Goal: Transaction & Acquisition: Purchase product/service

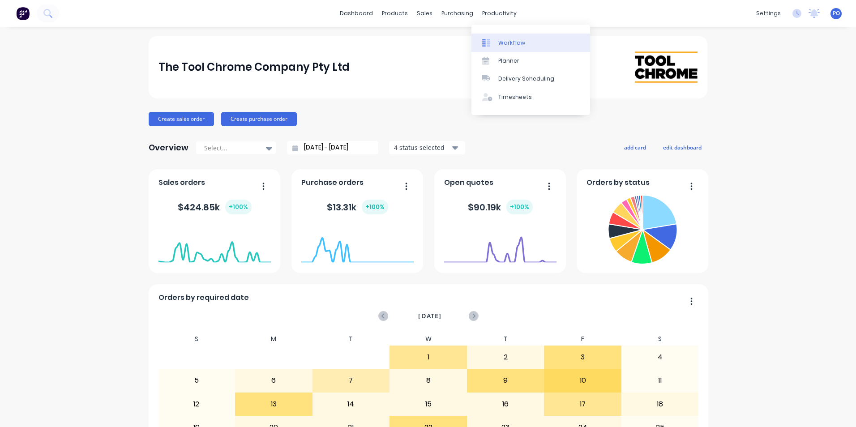
click at [500, 43] on div "Workflow" at bounding box center [512, 43] width 27 height 8
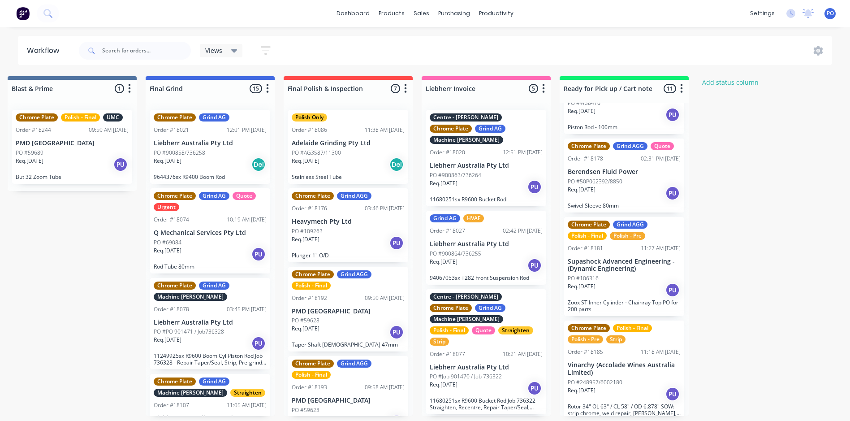
scroll to position [314, 0]
click at [631, 187] on div "Req. 22/09/25 PU" at bounding box center [623, 192] width 113 height 15
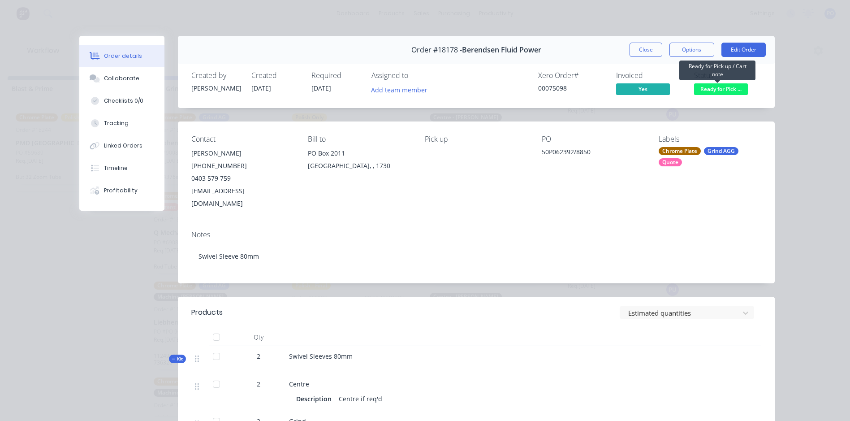
click at [711, 89] on span "Ready for Pick ..." at bounding box center [721, 88] width 54 height 11
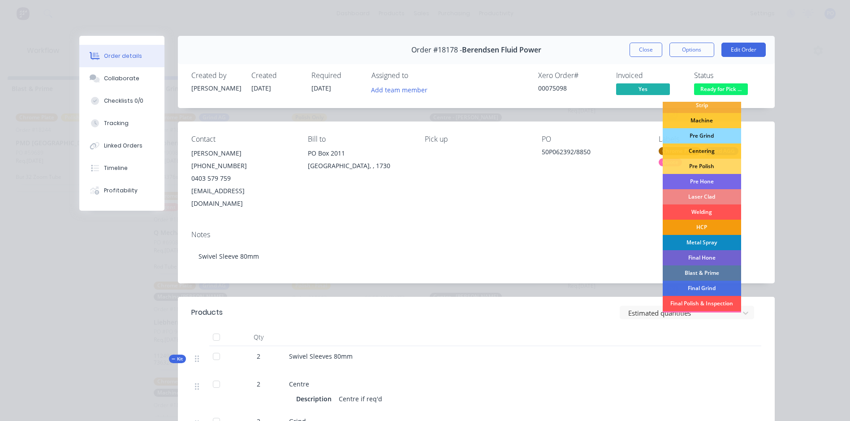
scroll to position [91, 0]
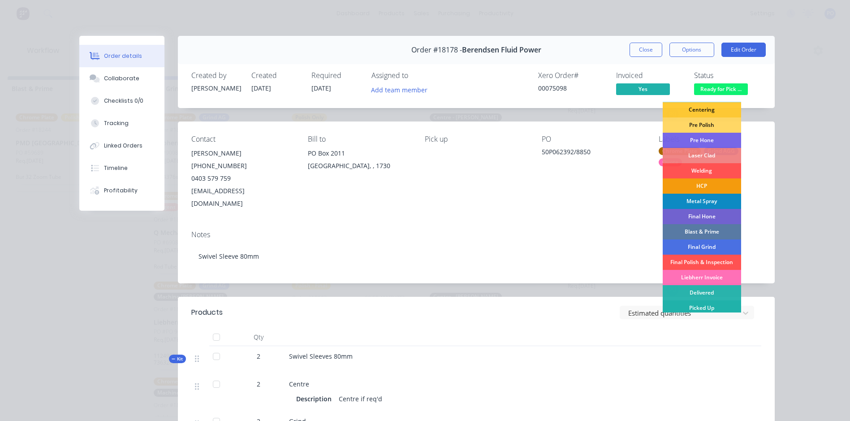
click at [701, 307] on div "Picked Up" at bounding box center [701, 307] width 78 height 15
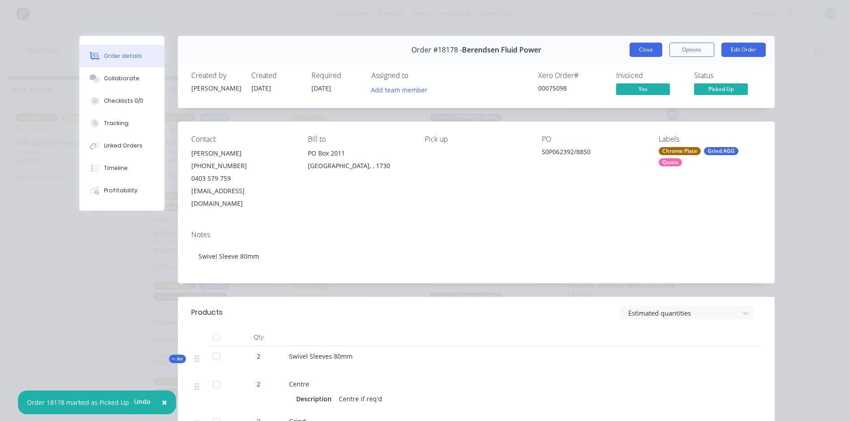
click at [629, 45] on button "Close" at bounding box center [645, 50] width 33 height 14
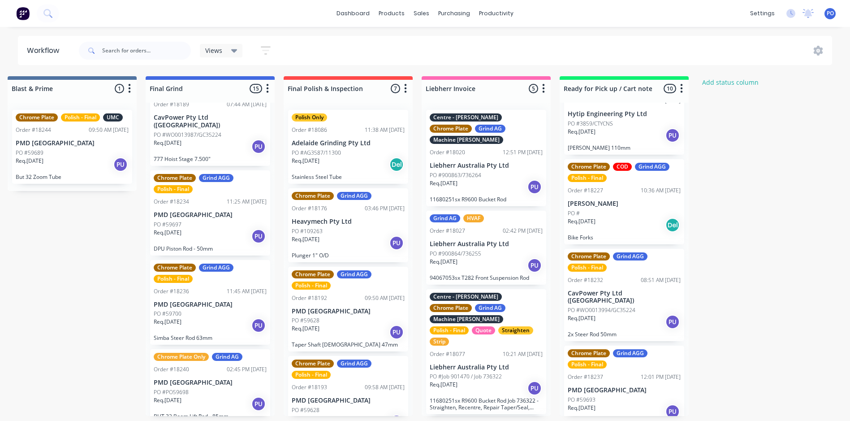
scroll to position [941, 0]
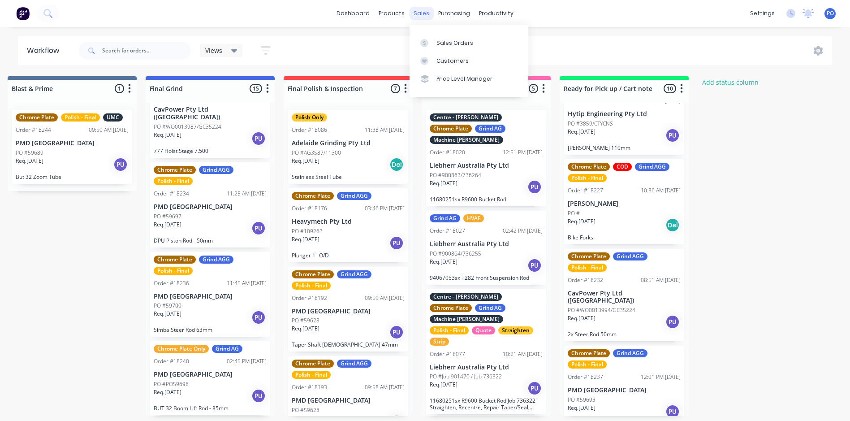
click at [426, 13] on div "sales" at bounding box center [421, 13] width 25 height 13
click at [441, 46] on div "Sales Orders" at bounding box center [454, 43] width 37 height 8
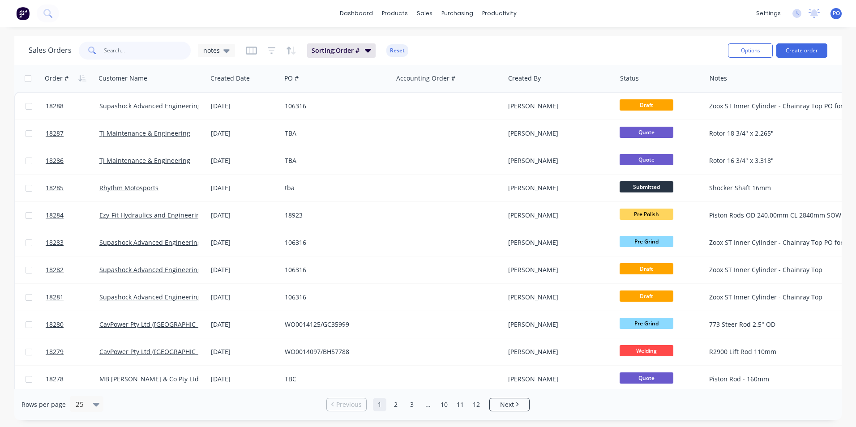
click at [124, 50] on input "text" at bounding box center [147, 51] width 87 height 18
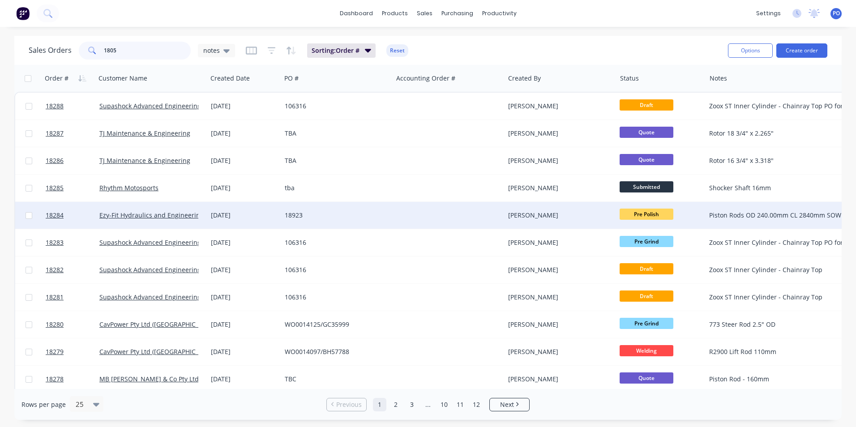
type input "18051"
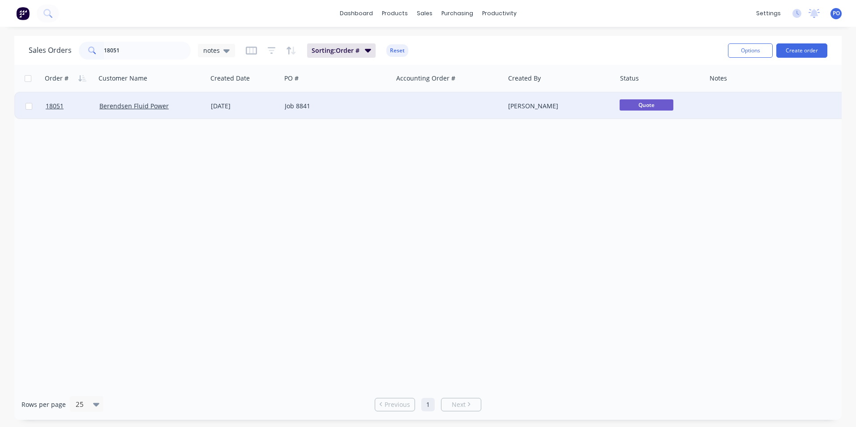
click at [404, 105] on div at bounding box center [449, 106] width 112 height 27
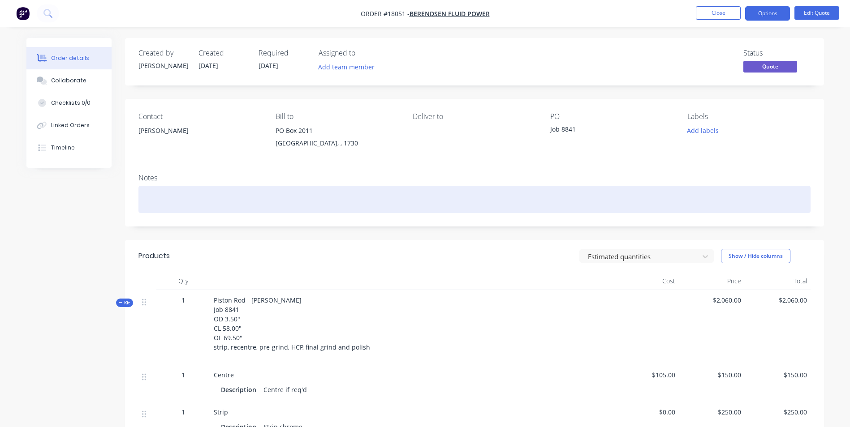
click at [153, 199] on div at bounding box center [474, 199] width 672 height 27
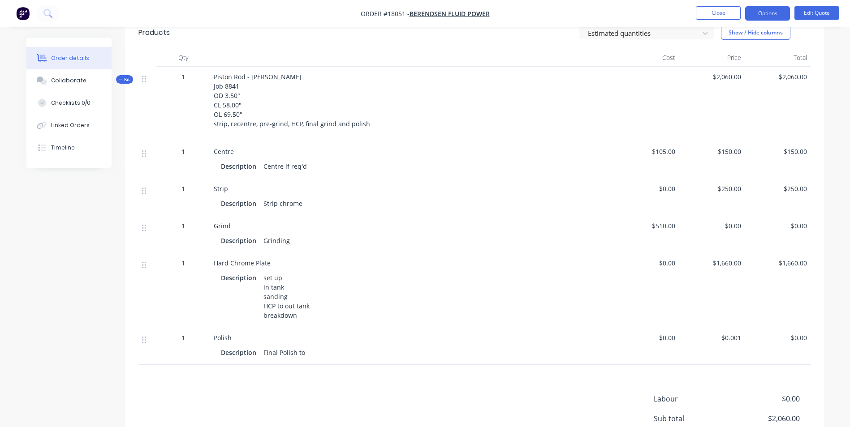
scroll to position [224, 0]
click at [283, 306] on div "set up in tank sanding HCP to out tank breakdown" at bounding box center [286, 296] width 53 height 51
click at [816, 13] on button "Edit Quote" at bounding box center [816, 12] width 45 height 13
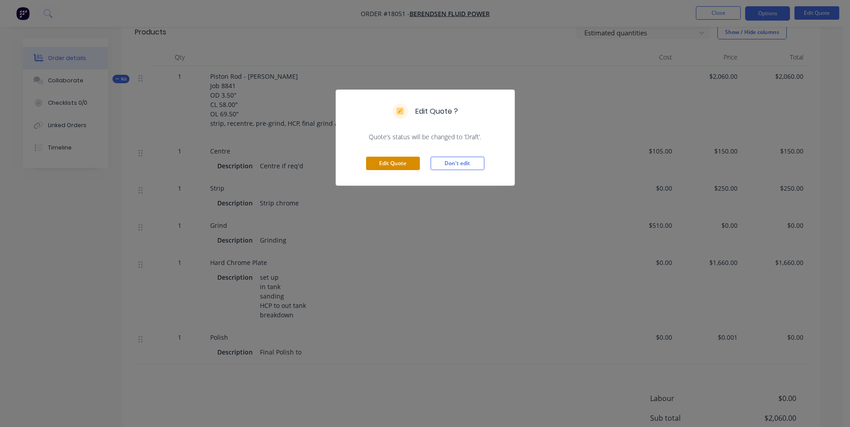
click at [383, 169] on button "Edit Quote" at bounding box center [393, 163] width 54 height 13
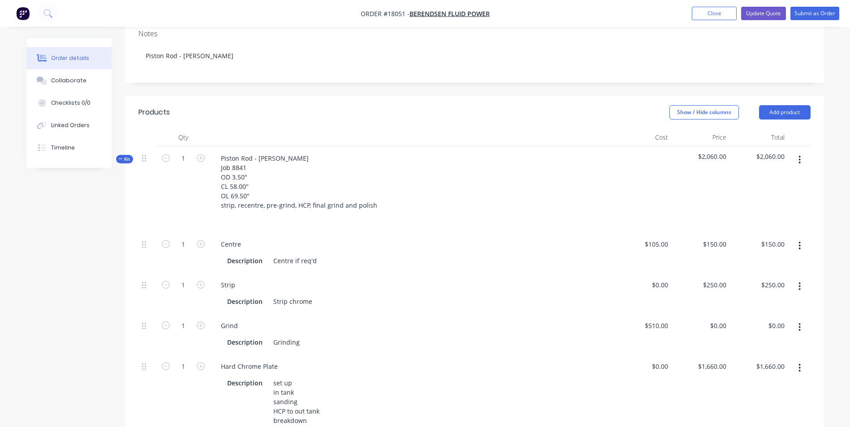
scroll to position [179, 0]
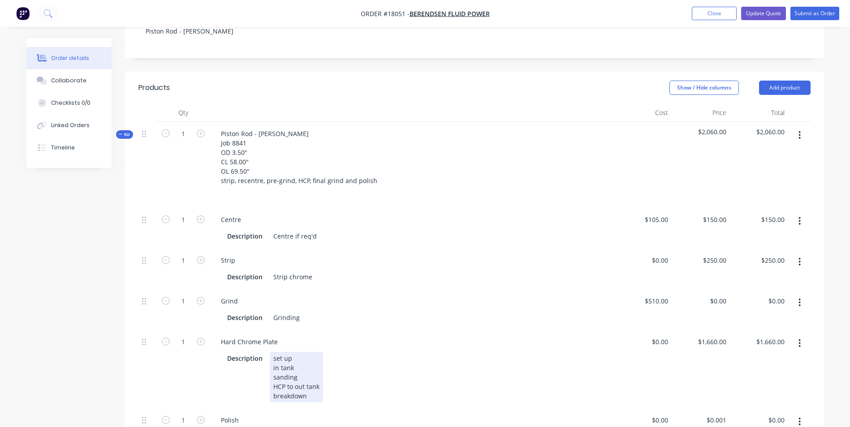
click at [291, 379] on div "set up in tank sanding HCP to out tank breakdown" at bounding box center [296, 377] width 53 height 51
click at [293, 376] on div "set up in tank sanding HCP to out tank breakdown" at bounding box center [290, 382] width 41 height 60
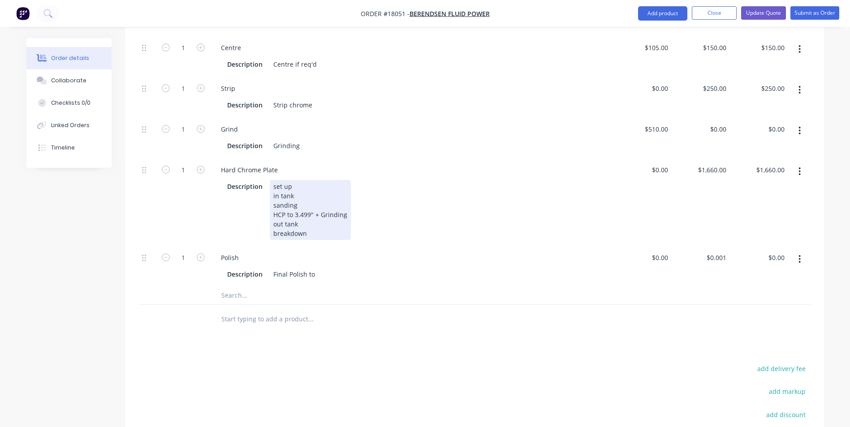
scroll to position [358, 0]
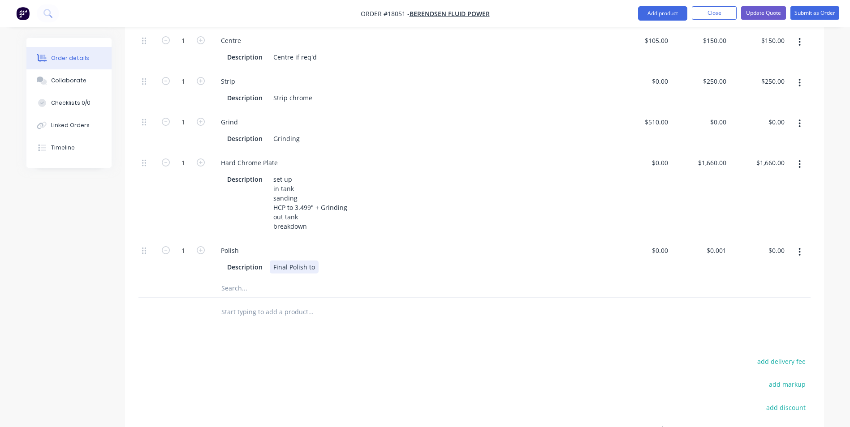
click at [320, 261] on div "Description Final Polish to" at bounding box center [410, 267] width 373 height 13
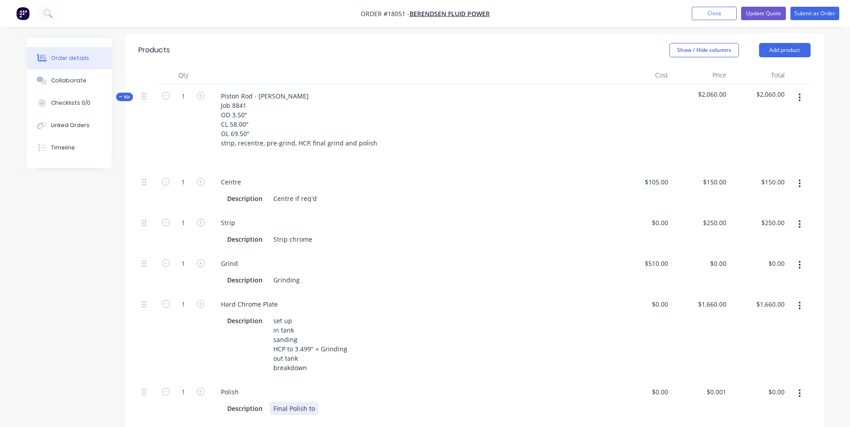
scroll to position [90, 0]
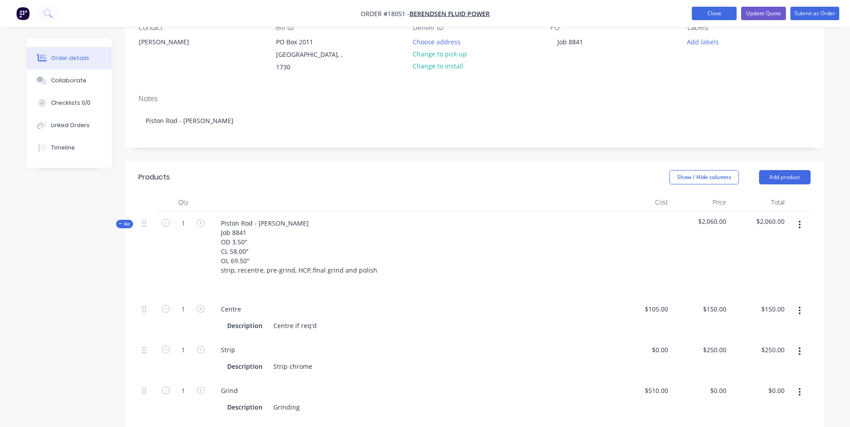
click at [718, 13] on button "Close" at bounding box center [714, 13] width 45 height 13
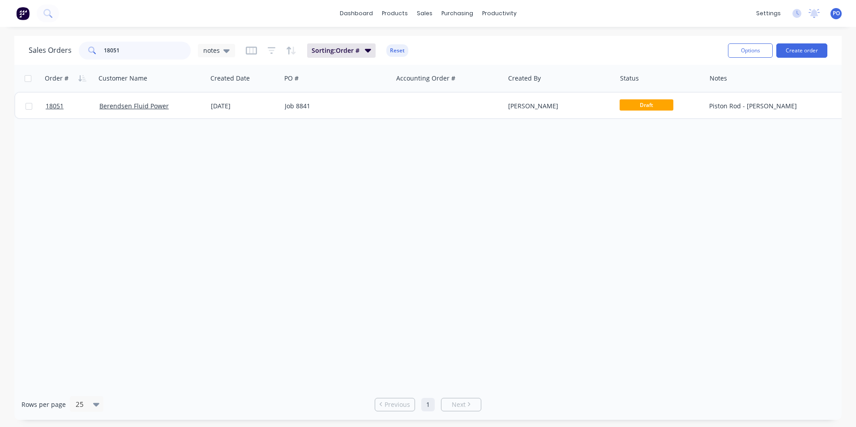
drag, startPoint x: 136, startPoint y: 50, endPoint x: 83, endPoint y: 50, distance: 52.4
click at [83, 50] on div "18051" at bounding box center [135, 51] width 112 height 18
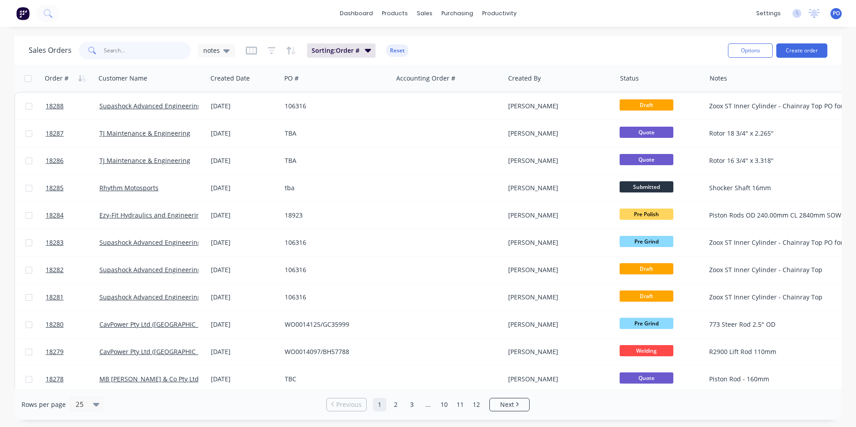
click at [116, 51] on input "text" at bounding box center [147, 51] width 87 height 18
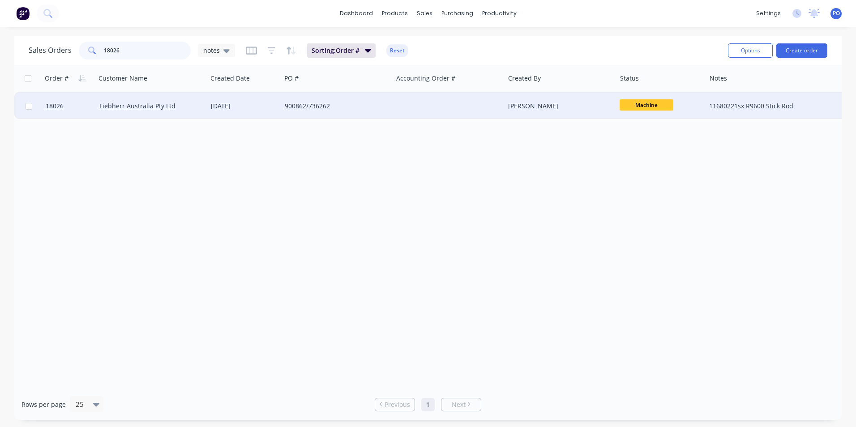
type input "18026"
click at [376, 111] on div "900862/736262" at bounding box center [337, 106] width 112 height 27
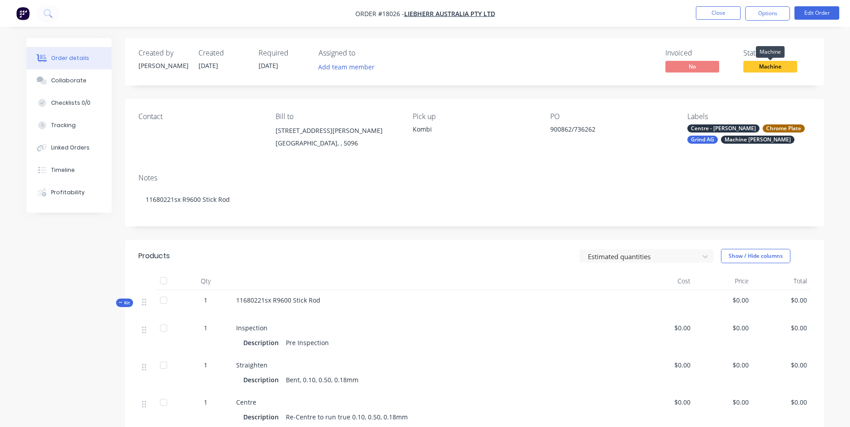
click at [782, 68] on span "Machine" at bounding box center [770, 66] width 54 height 11
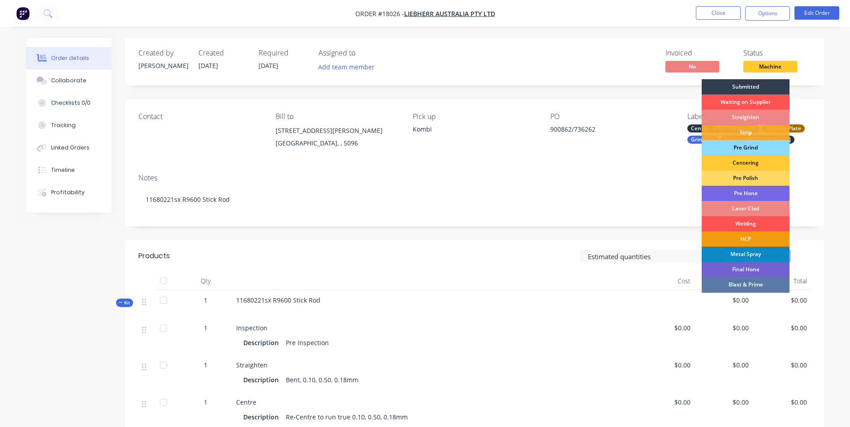
click at [764, 146] on div "Pre Grind" at bounding box center [745, 147] width 88 height 15
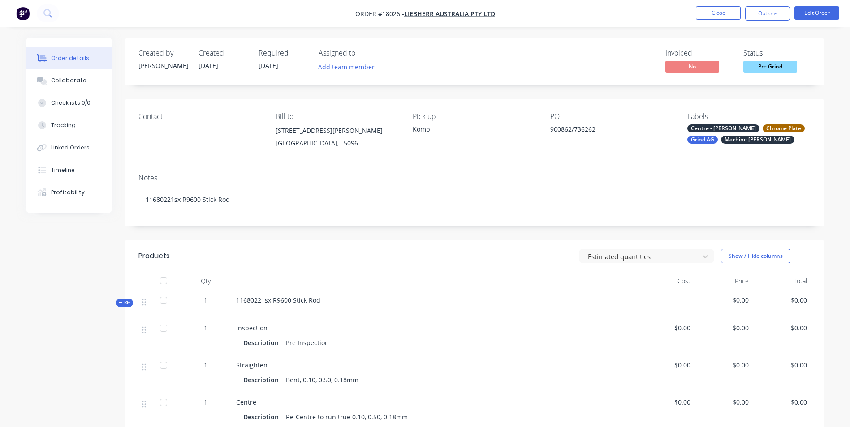
click at [463, 184] on div "Notes 11680221sx R9600 Stick Rod" at bounding box center [474, 197] width 699 height 60
click at [759, 10] on button "Options" at bounding box center [767, 13] width 45 height 14
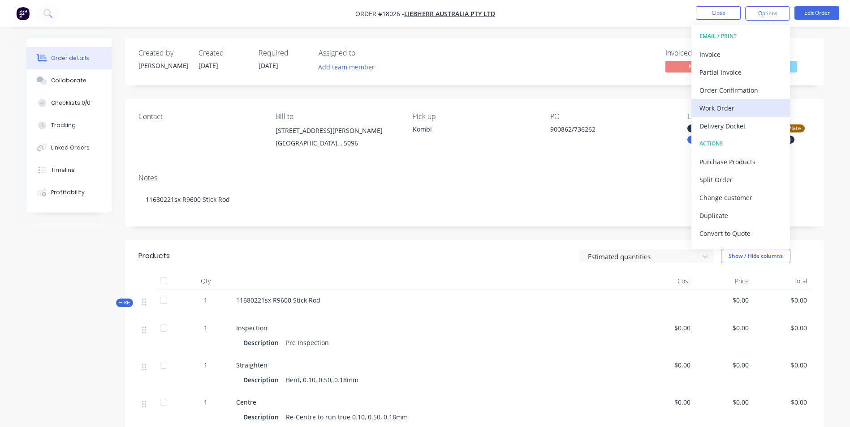
click at [765, 106] on div "Work Order" at bounding box center [740, 108] width 82 height 13
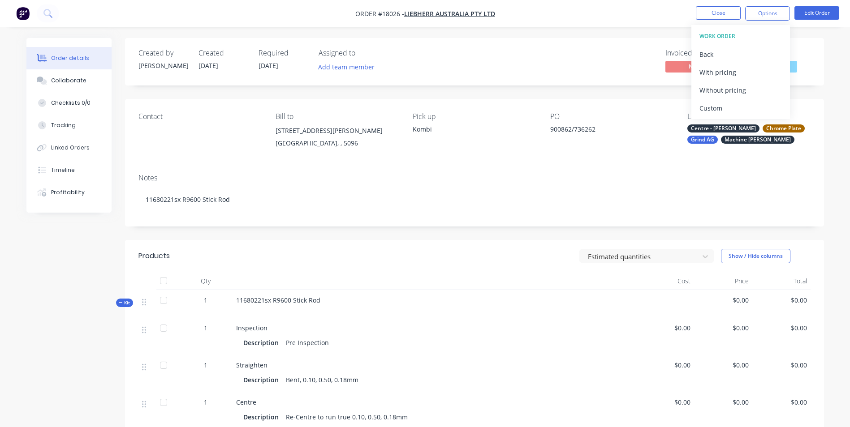
click at [573, 55] on div "Invoiced No Status Pre Grind" at bounding box center [609, 62] width 402 height 26
click at [727, 19] on button "Close" at bounding box center [718, 12] width 45 height 13
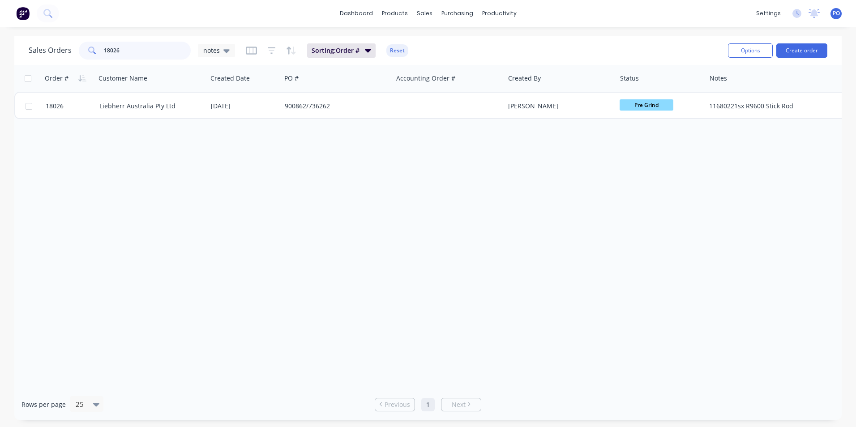
drag, startPoint x: 130, startPoint y: 55, endPoint x: 97, endPoint y: 49, distance: 33.7
click at [104, 50] on input "18026" at bounding box center [147, 51] width 87 height 18
drag, startPoint x: 97, startPoint y: 49, endPoint x: 38, endPoint y: 69, distance: 62.2
click at [96, 49] on span at bounding box center [91, 51] width 25 height 18
click at [120, 52] on input "18026" at bounding box center [147, 51] width 87 height 18
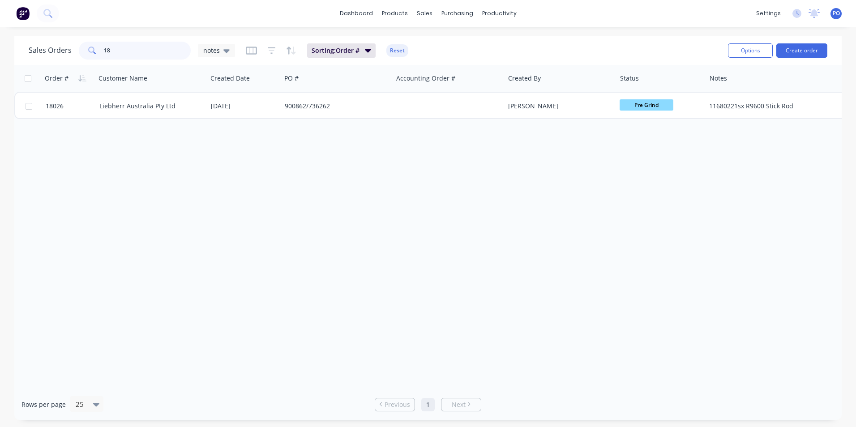
type input "1"
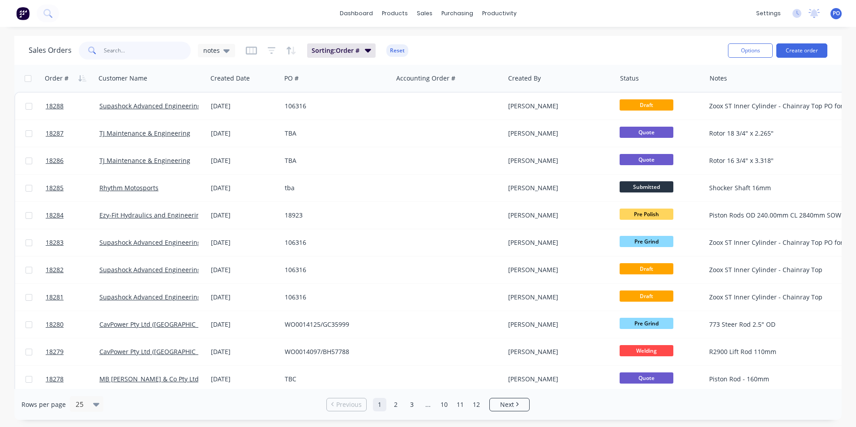
click at [149, 51] on input "text" at bounding box center [147, 51] width 87 height 18
type input "4093"
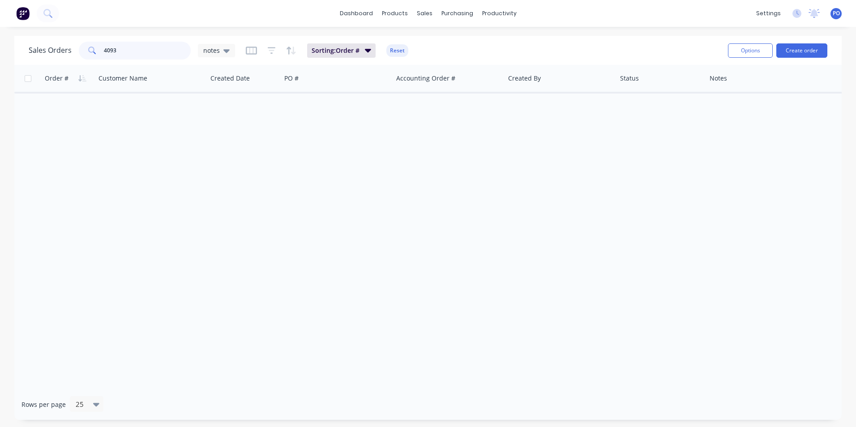
drag, startPoint x: 123, startPoint y: 53, endPoint x: 103, endPoint y: 53, distance: 19.3
click at [104, 53] on input "4093" at bounding box center [147, 51] width 87 height 18
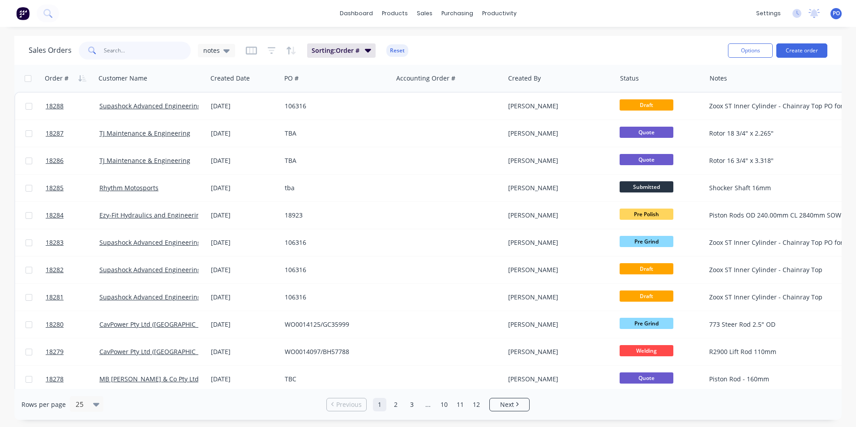
click at [130, 52] on input "text" at bounding box center [147, 51] width 87 height 18
type input "epiroc"
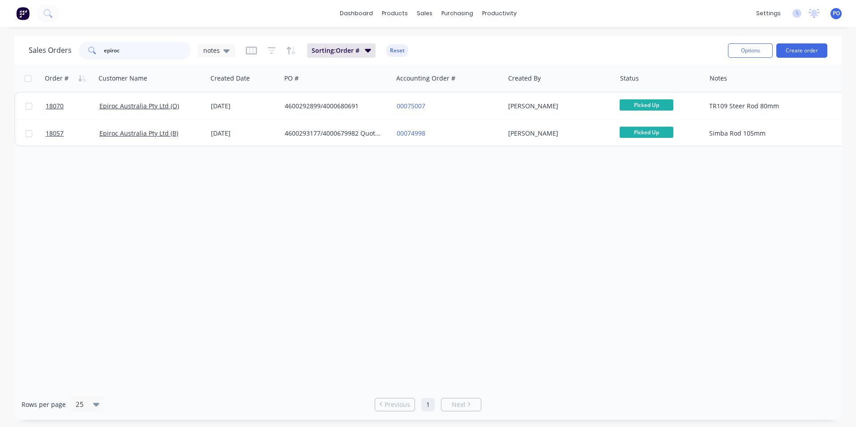
drag, startPoint x: 131, startPoint y: 55, endPoint x: 99, endPoint y: 53, distance: 31.8
click at [99, 53] on div "epiroc" at bounding box center [135, 51] width 112 height 18
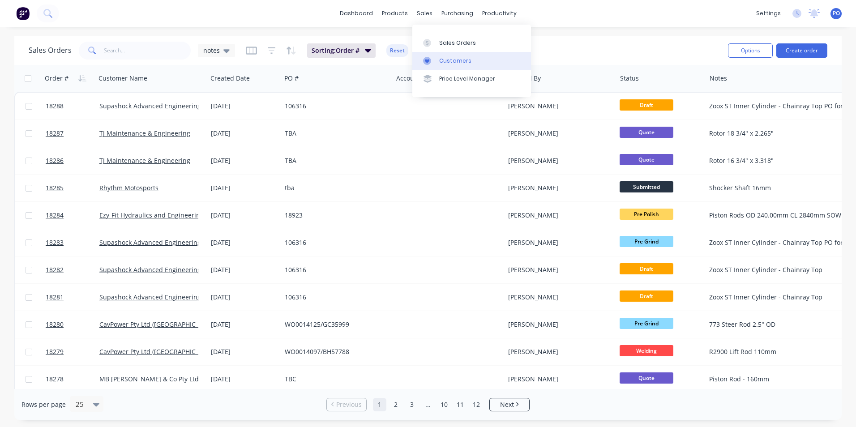
click at [439, 59] on div "Customers" at bounding box center [455, 61] width 32 height 8
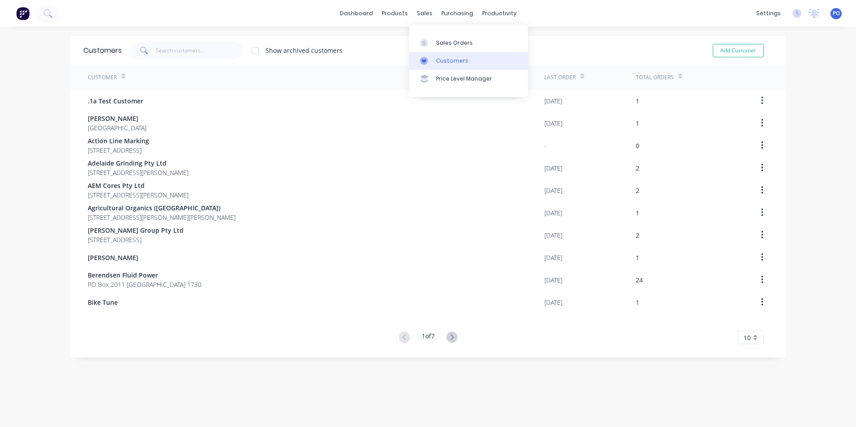
click at [441, 58] on div "Customers" at bounding box center [452, 61] width 32 height 8
click at [199, 51] on input "text" at bounding box center [199, 51] width 87 height 18
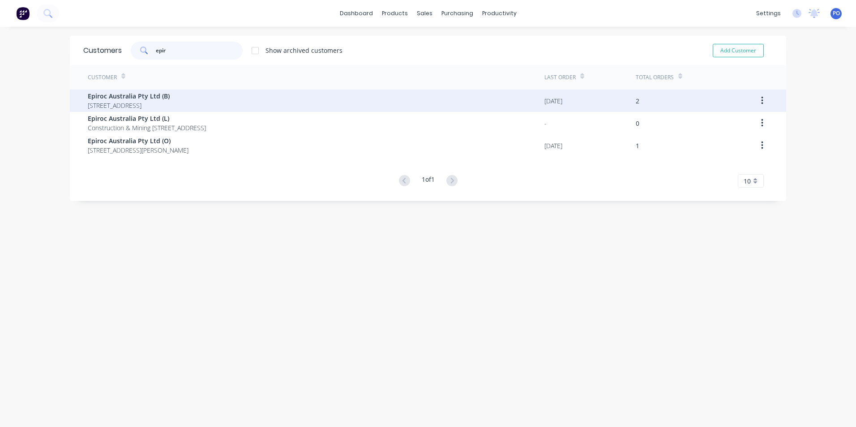
type input "epir"
click at [252, 104] on div "Epiroc Australia Pty Ltd (B) PO Box 6134 Delivery Centre Blacktown 2148" at bounding box center [316, 101] width 457 height 22
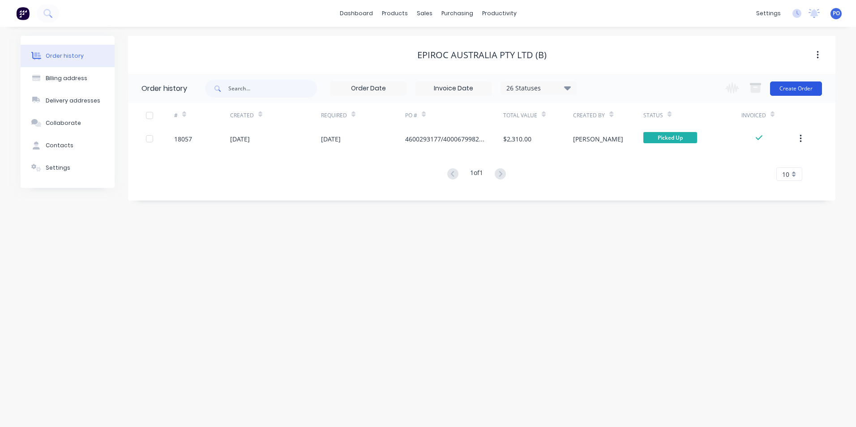
click at [809, 89] on button "Create Order" at bounding box center [796, 89] width 52 height 14
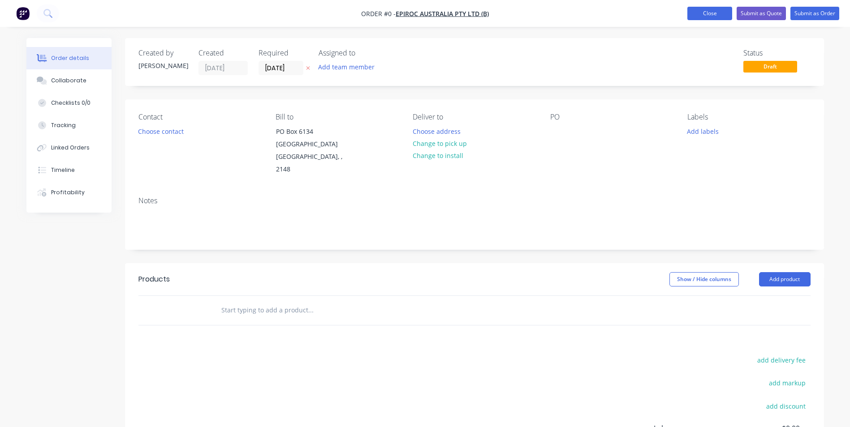
click at [714, 15] on button "Close" at bounding box center [709, 13] width 45 height 13
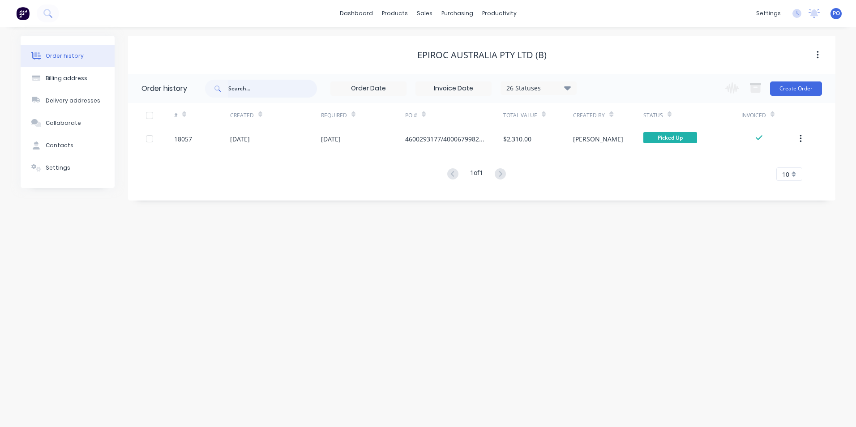
click at [267, 92] on input "text" at bounding box center [272, 89] width 89 height 18
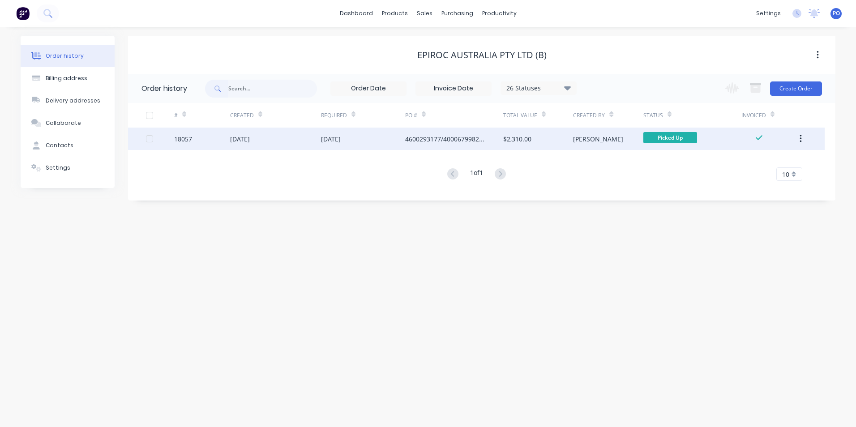
click at [372, 141] on div "17 Sep 2025" at bounding box center [363, 139] width 84 height 22
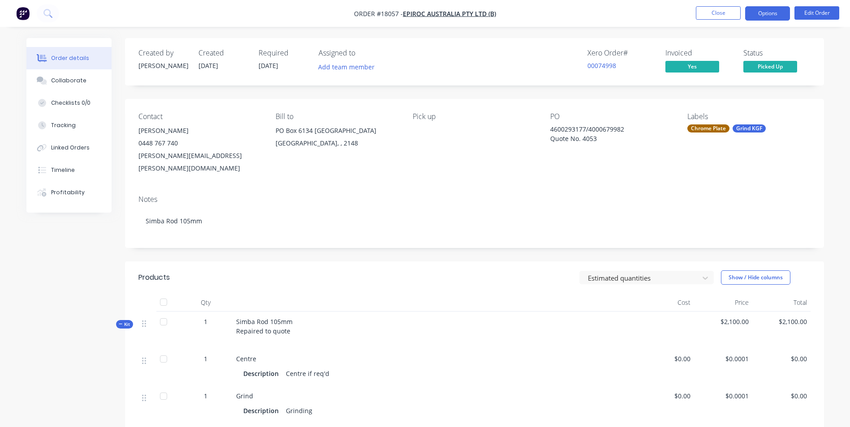
click at [778, 12] on button "Options" at bounding box center [767, 13] width 45 height 14
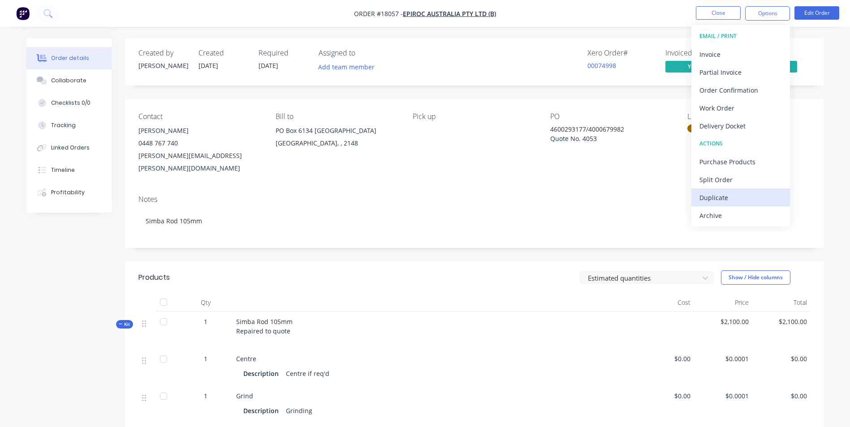
click at [743, 198] on div "Duplicate" at bounding box center [740, 197] width 82 height 13
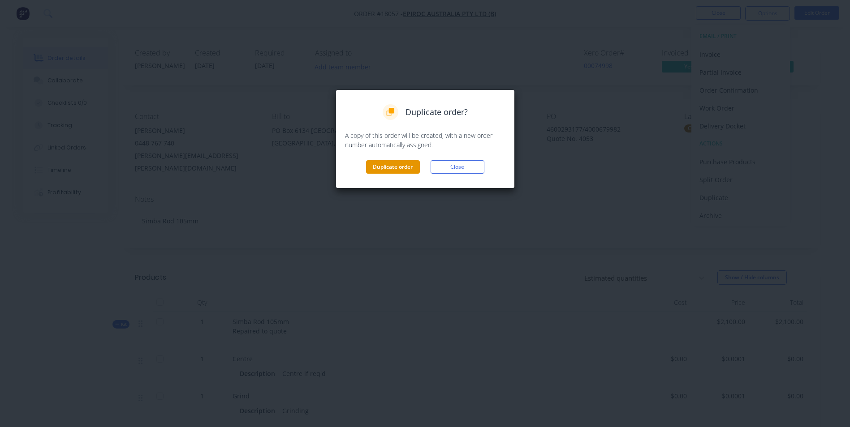
click at [406, 166] on button "Duplicate order" at bounding box center [393, 166] width 54 height 13
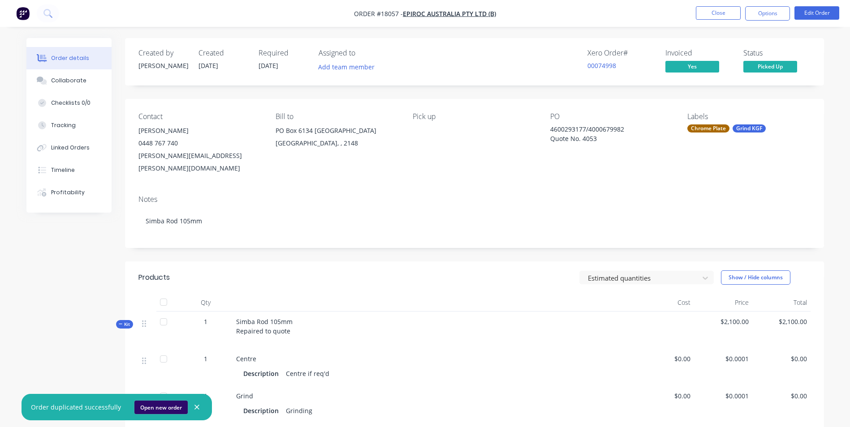
click at [155, 410] on button "Open new order" at bounding box center [160, 407] width 53 height 13
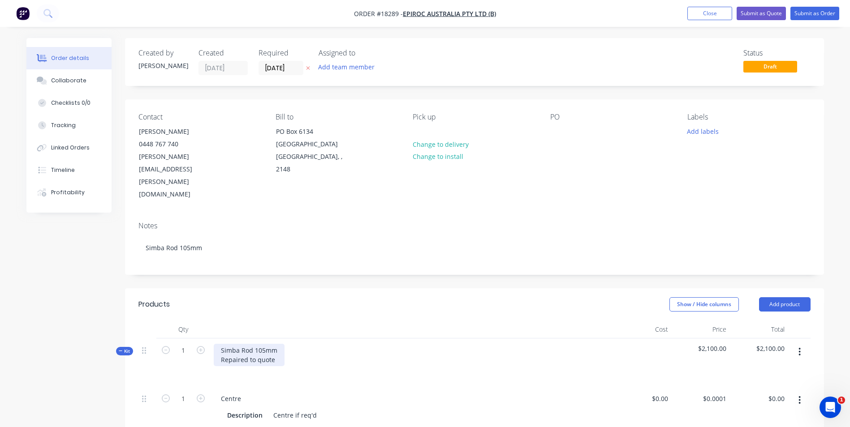
click at [277, 344] on div "Simba Rod 105mm Repaired to quote" at bounding box center [249, 355] width 71 height 22
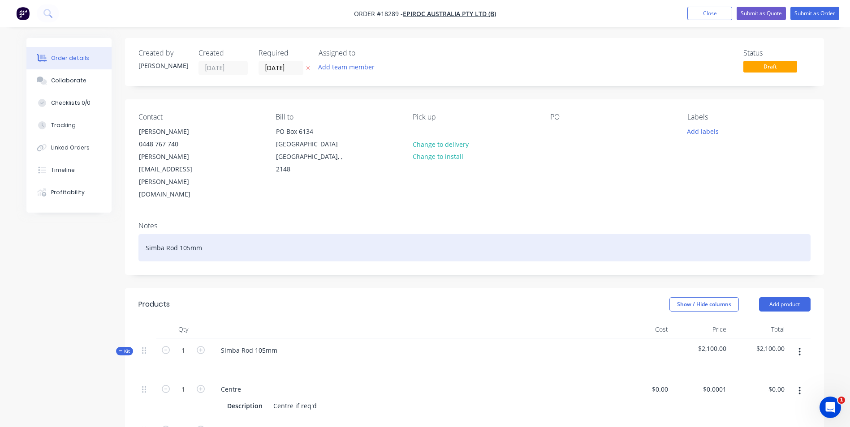
click at [207, 234] on div "Simba Rod 105mm" at bounding box center [474, 247] width 672 height 27
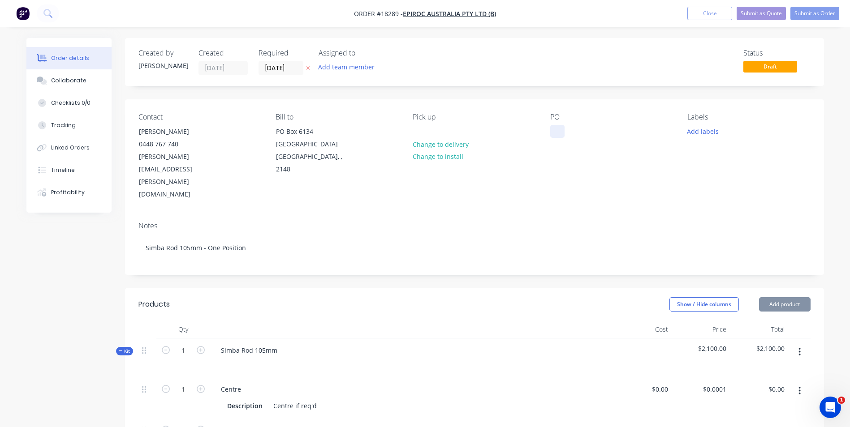
click at [554, 130] on div at bounding box center [557, 131] width 14 height 13
click at [560, 131] on div at bounding box center [557, 131] width 14 height 13
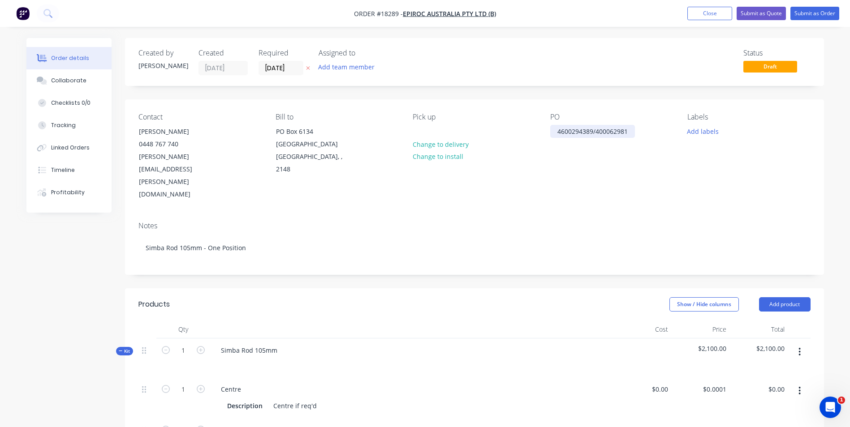
click at [613, 129] on div "4600294389/400062981" at bounding box center [592, 131] width 85 height 13
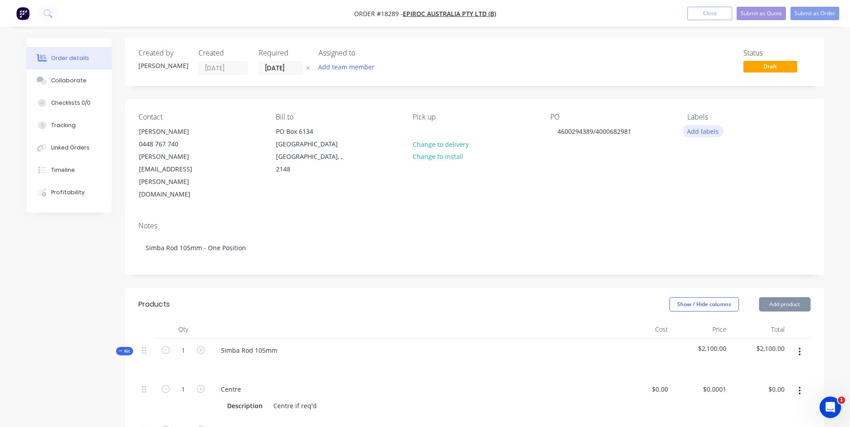
click at [705, 131] on button "Add labels" at bounding box center [702, 131] width 41 height 12
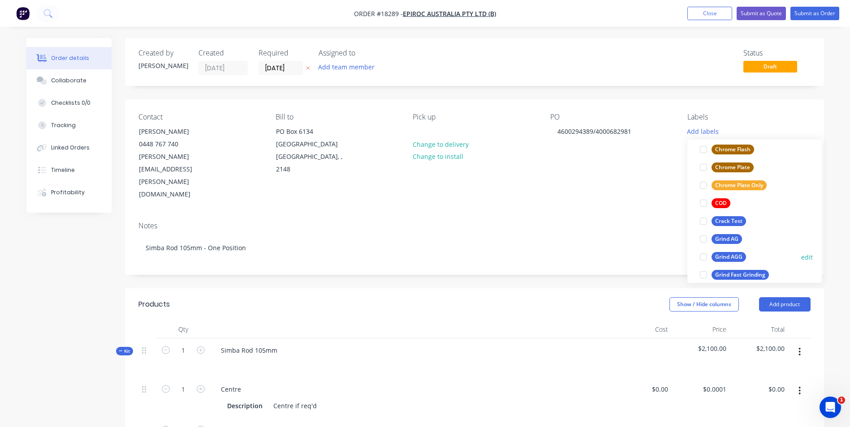
scroll to position [134, 0]
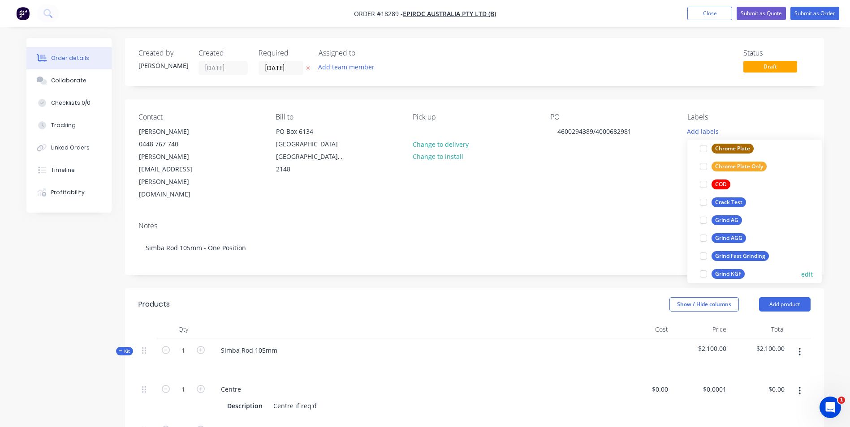
click at [729, 277] on div "Grind KGF" at bounding box center [727, 274] width 33 height 10
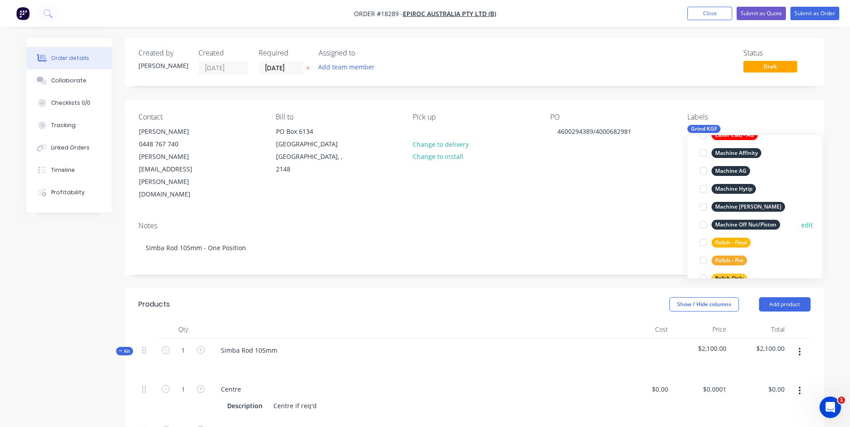
scroll to position [403, 0]
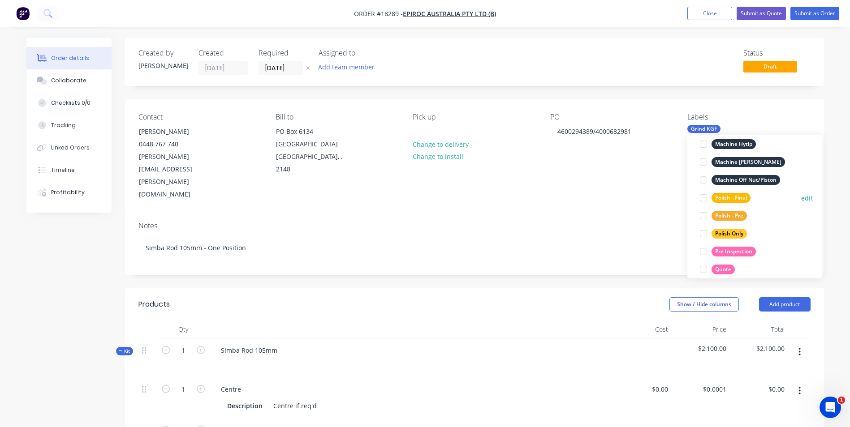
click at [736, 199] on div "Polish - Final" at bounding box center [730, 198] width 39 height 10
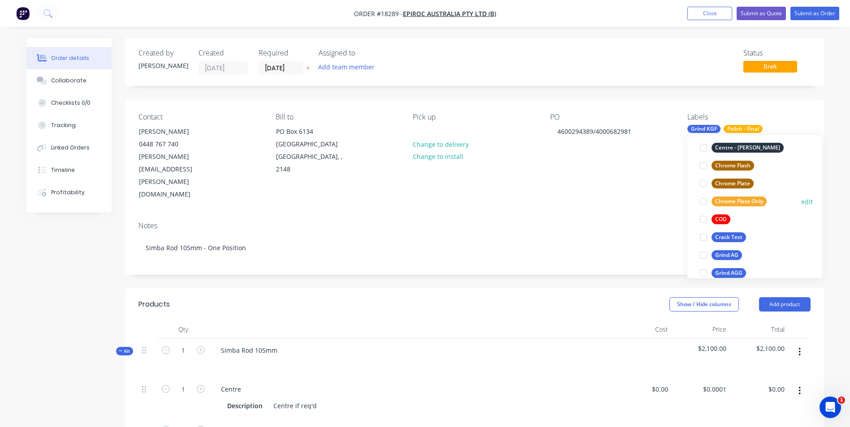
scroll to position [116, 0]
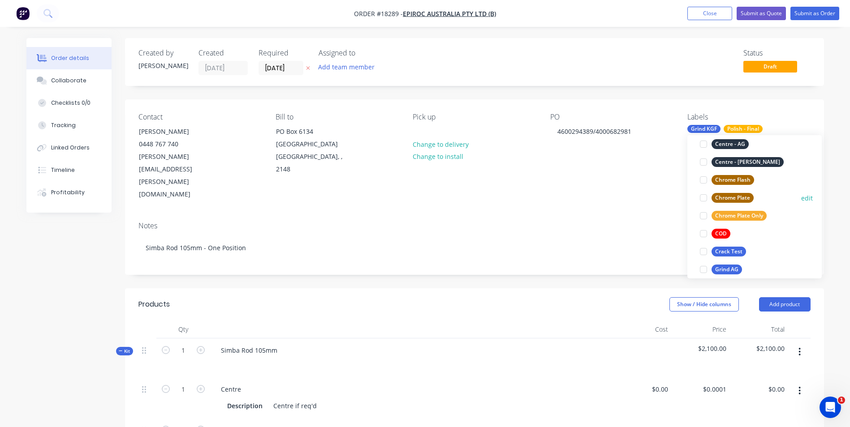
click at [745, 197] on div "Chrome Plate" at bounding box center [732, 198] width 42 height 10
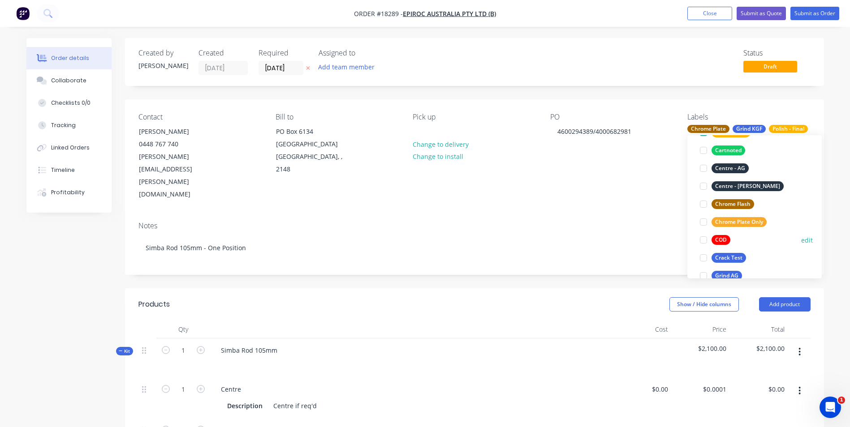
scroll to position [143, 0]
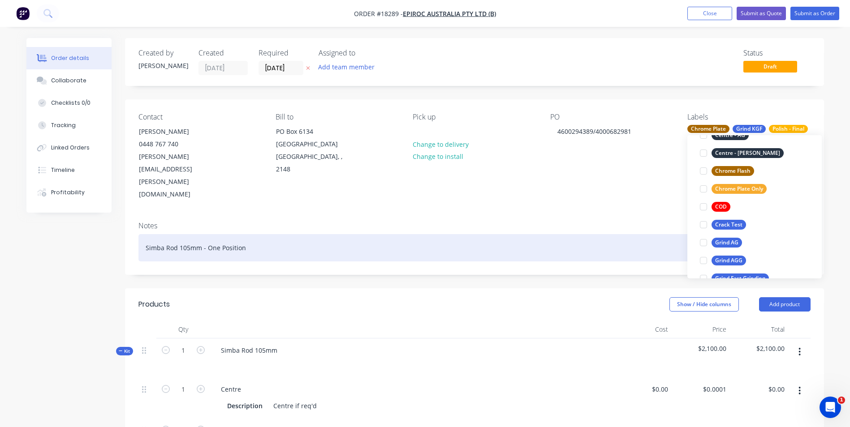
click at [606, 234] on div "Simba Rod 105mm - One Position" at bounding box center [474, 247] width 672 height 27
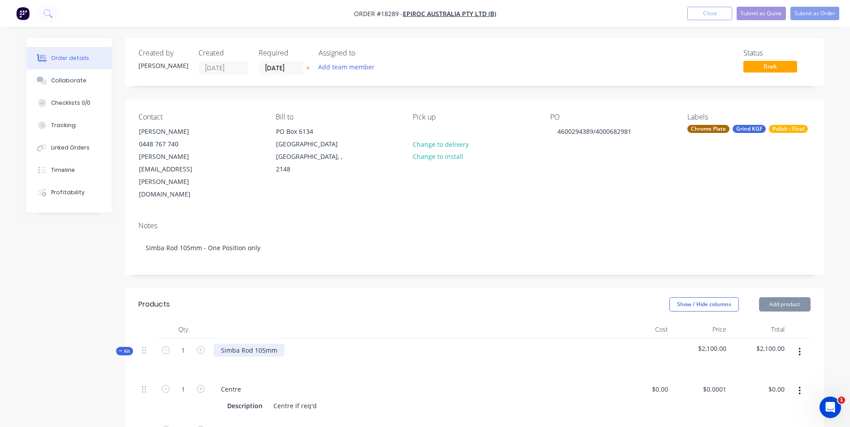
click at [281, 344] on div "Simba Rod 105mm" at bounding box center [249, 350] width 71 height 13
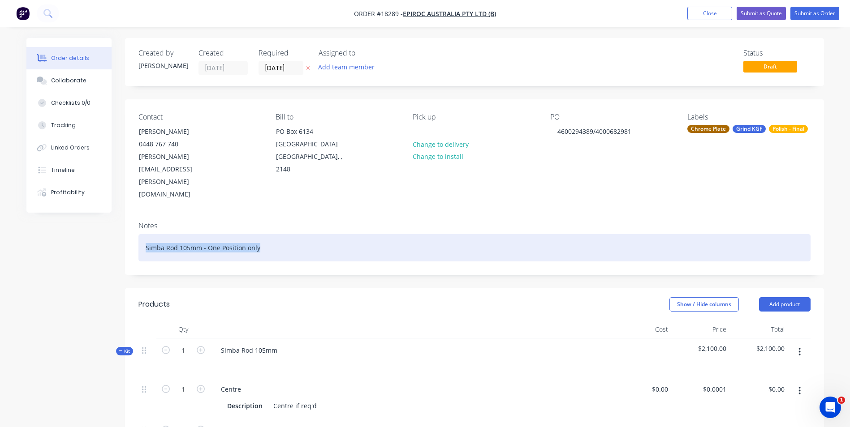
drag, startPoint x: 259, startPoint y: 209, endPoint x: 141, endPoint y: 212, distance: 118.3
click at [141, 234] on div "Simba Rod 105mm - One Position only" at bounding box center [474, 247] width 672 height 27
copy div "Simba Rod 105mm - One Position only"
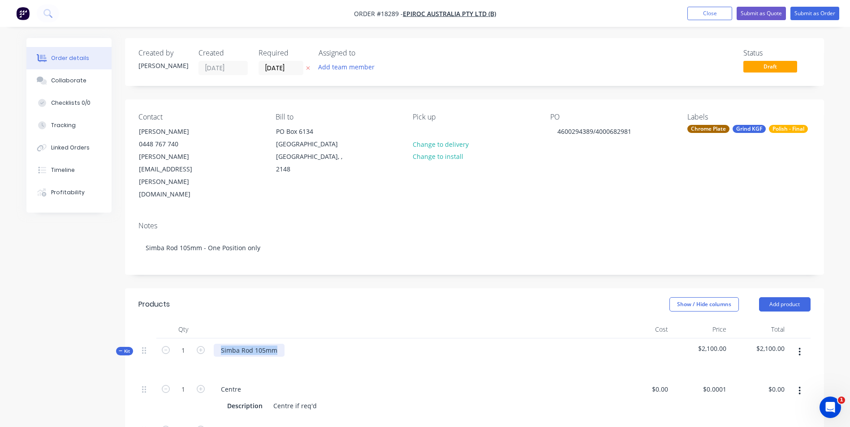
drag, startPoint x: 275, startPoint y: 314, endPoint x: 210, endPoint y: 308, distance: 66.1
click at [210, 339] on div "Simba Rod 105mm" at bounding box center [411, 358] width 403 height 39
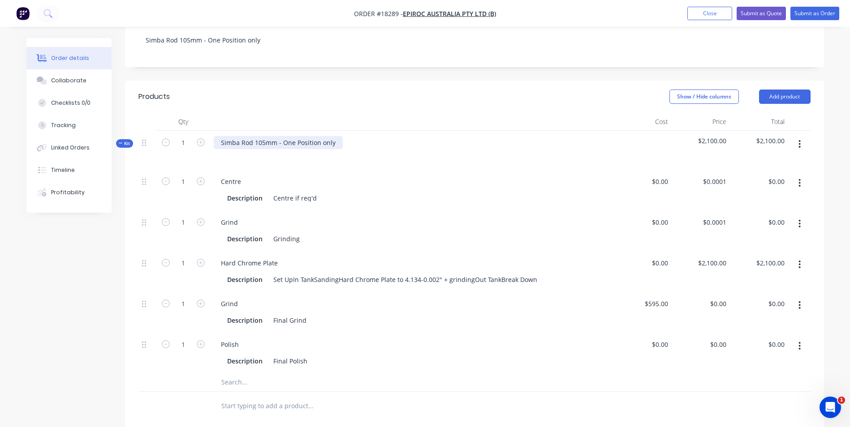
scroll to position [224, 0]
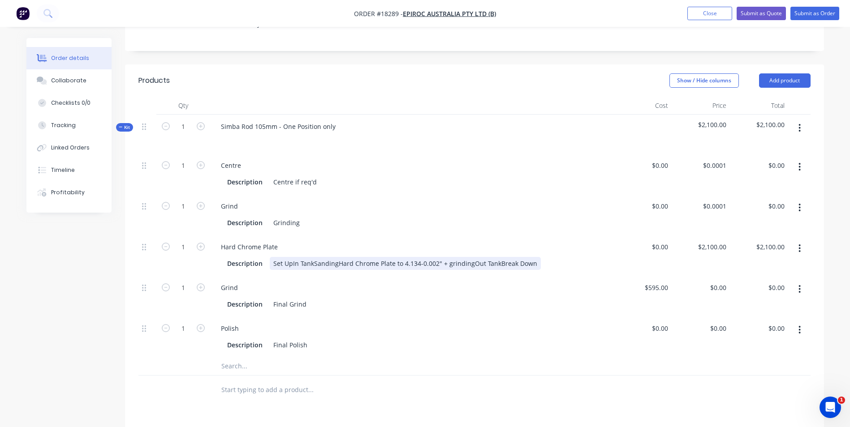
click at [292, 257] on div "Set UpIn TankSandingHard Chrome Plate to 4.134-0.002" + grindingOut TankBreak D…" at bounding box center [405, 263] width 271 height 13
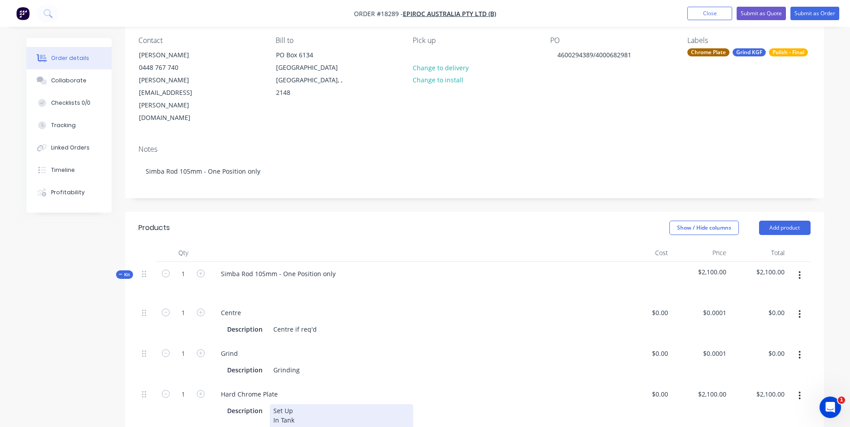
scroll to position [0, 0]
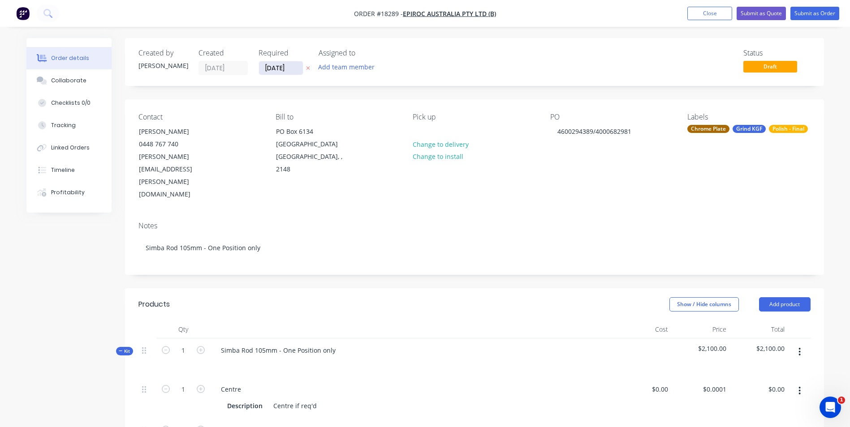
click at [300, 67] on input "[DATE]" at bounding box center [281, 67] width 44 height 13
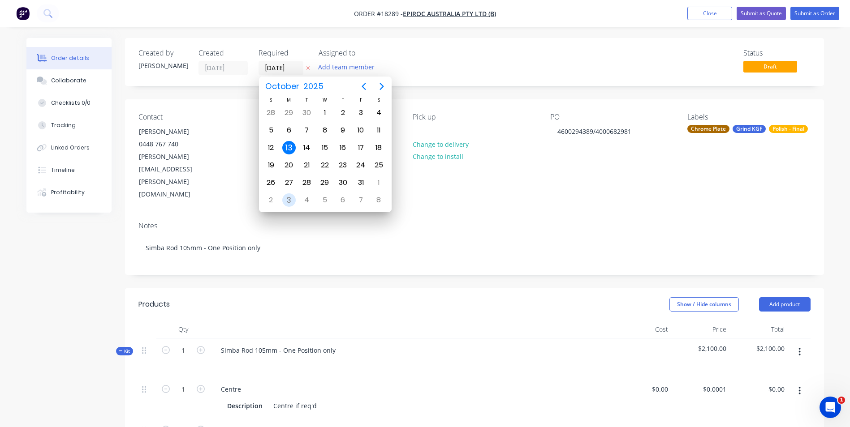
click at [287, 197] on div "3" at bounding box center [288, 199] width 13 height 13
type input "[DATE]"
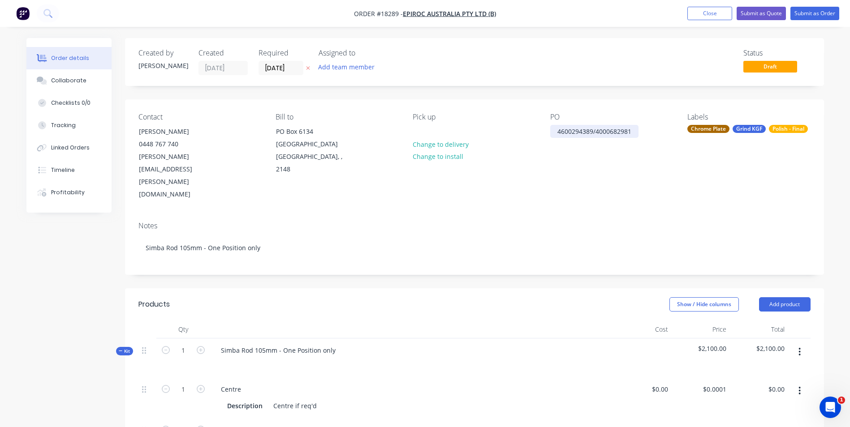
click at [636, 131] on div "4600294389/4000682981" at bounding box center [594, 131] width 88 height 13
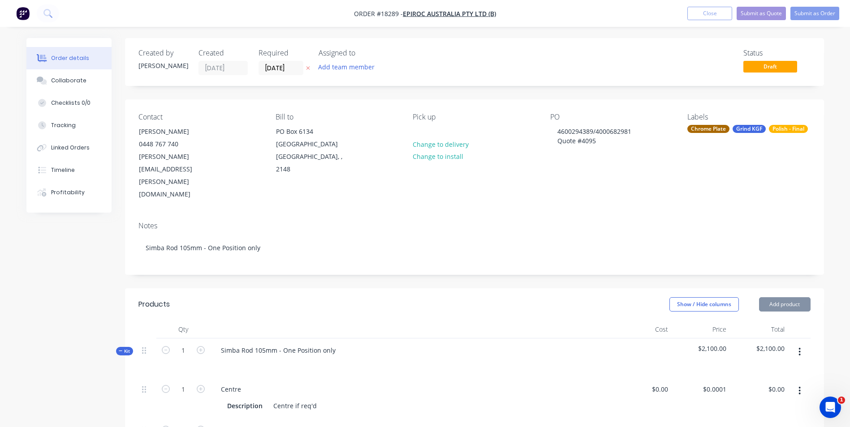
click at [718, 344] on span "$2,100.00" at bounding box center [700, 348] width 51 height 9
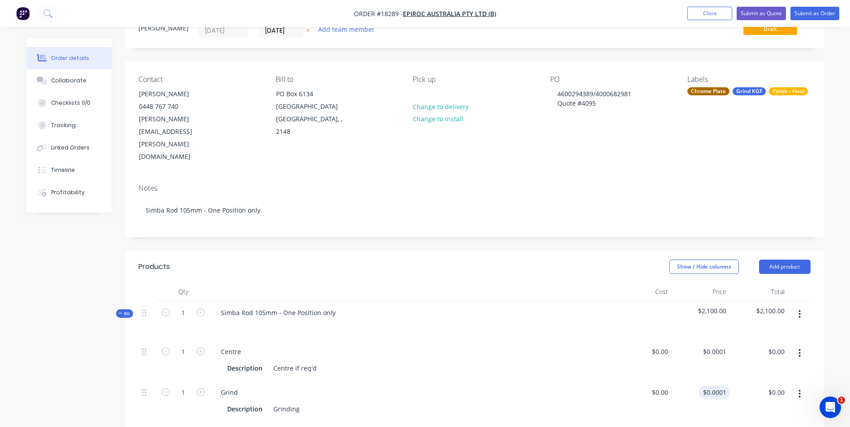
scroll to position [90, 0]
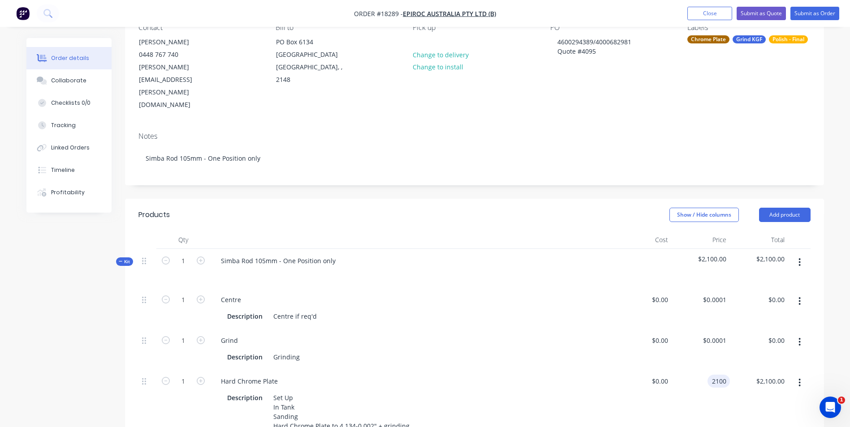
click at [718, 375] on input "2100" at bounding box center [720, 381] width 19 height 13
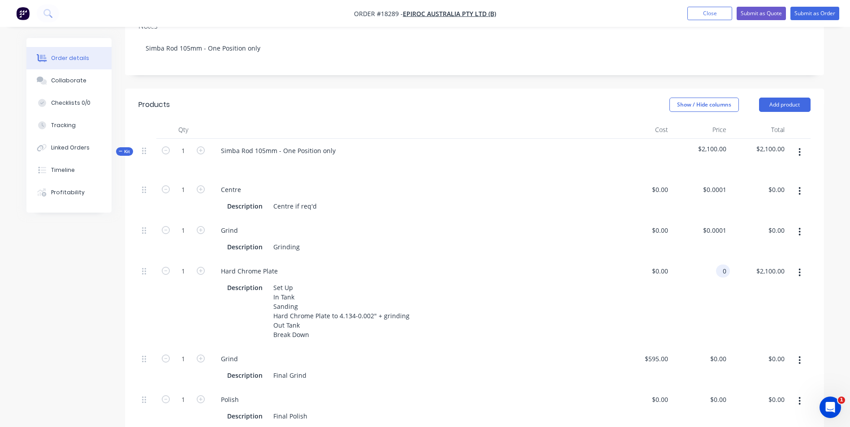
scroll to position [269, 0]
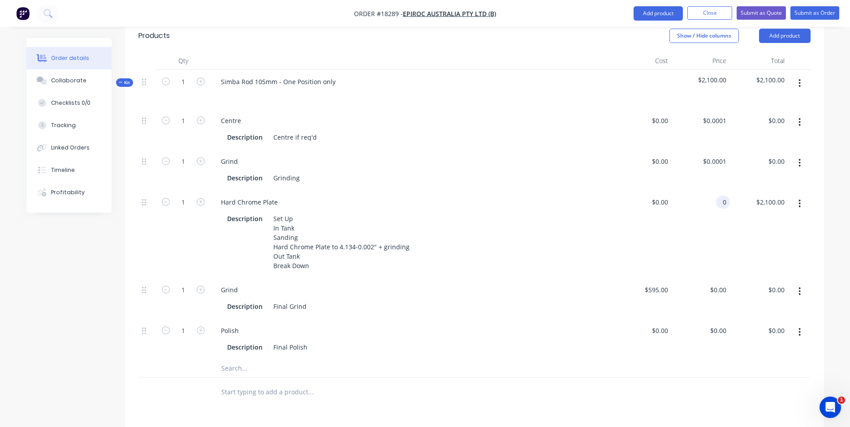
type input "$0.00"
drag, startPoint x: 264, startPoint y: 332, endPoint x: 288, endPoint y: 328, distance: 25.0
click at [266, 360] on input "text" at bounding box center [310, 369] width 179 height 18
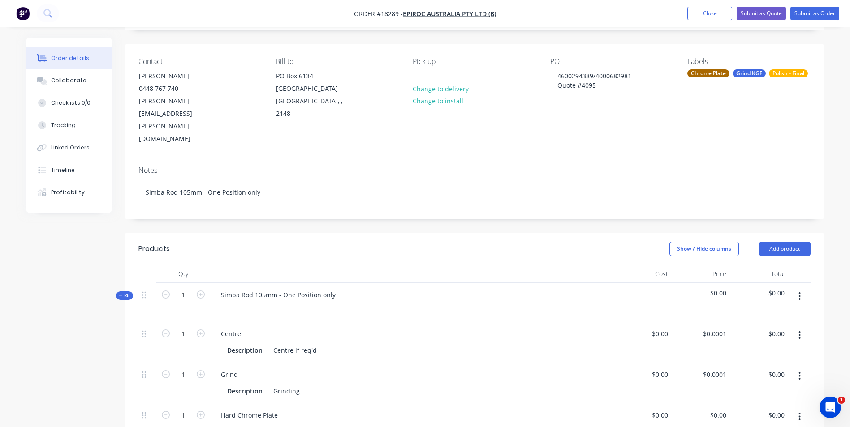
scroll to position [0, 0]
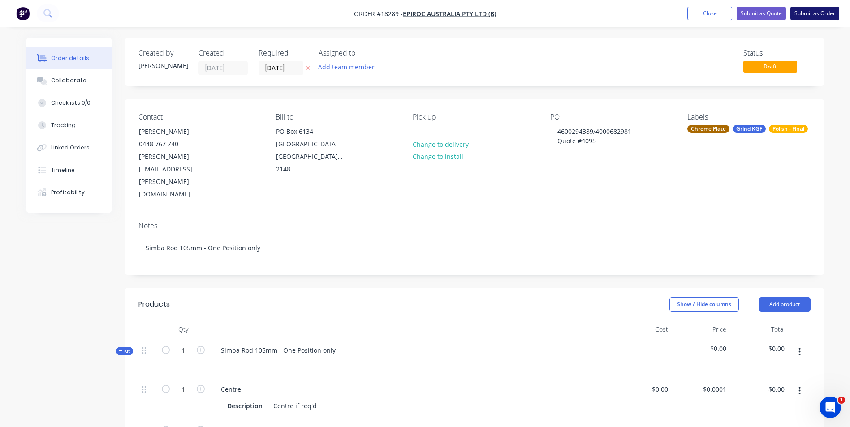
click at [814, 12] on button "Submit as Order" at bounding box center [814, 13] width 49 height 13
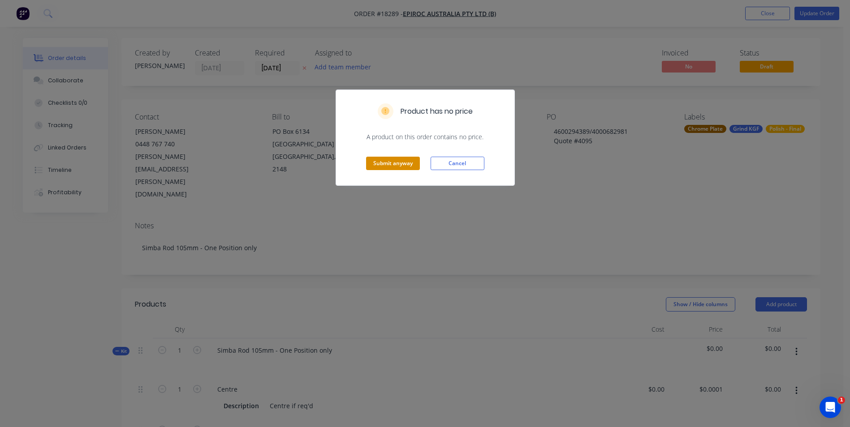
click at [383, 163] on button "Submit anyway" at bounding box center [393, 163] width 54 height 13
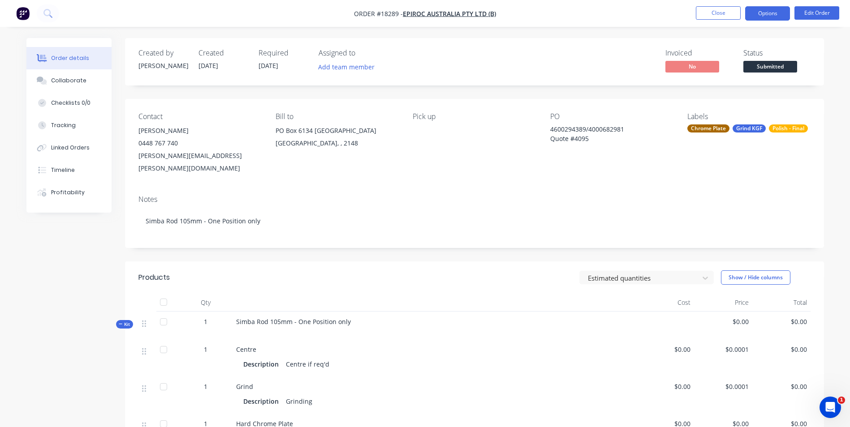
click at [776, 17] on button "Options" at bounding box center [767, 13] width 45 height 14
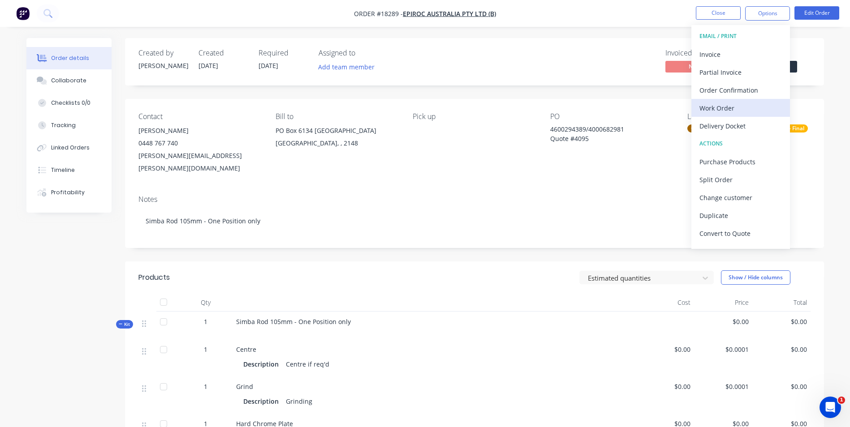
click at [738, 112] on div "Work Order" at bounding box center [740, 108] width 82 height 13
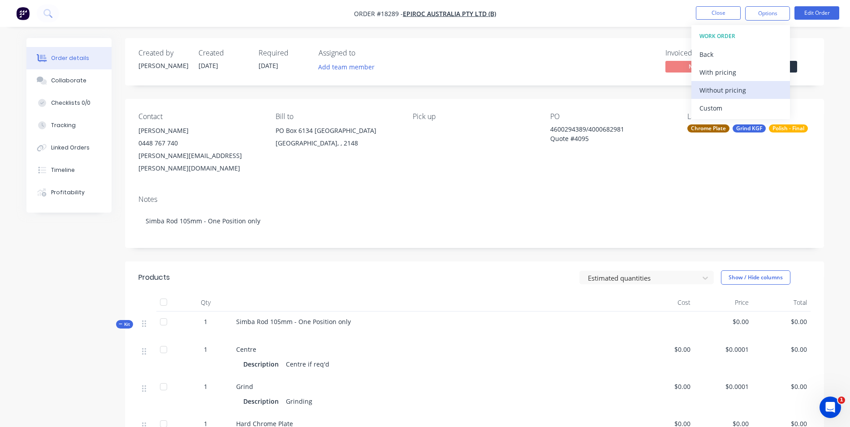
click at [755, 92] on div "Without pricing" at bounding box center [740, 90] width 82 height 13
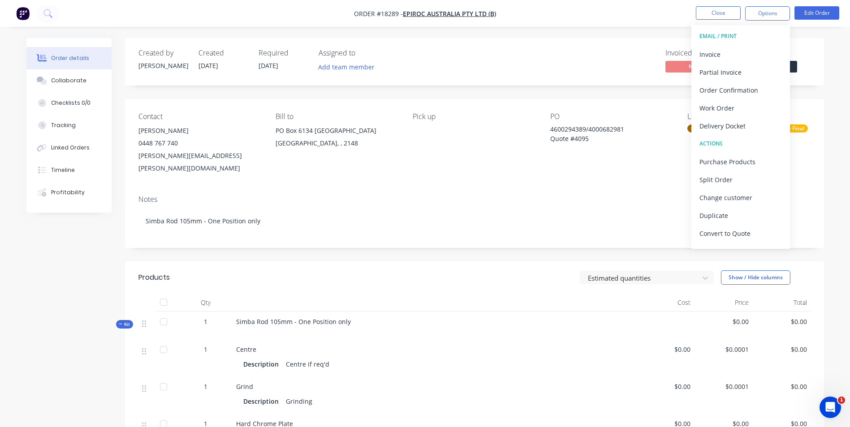
click at [642, 170] on div "Contact Brad Hill 0448 767 740 brad.hill@epiroc.com Bill to PO Box 6134 Deliver…" at bounding box center [474, 143] width 699 height 89
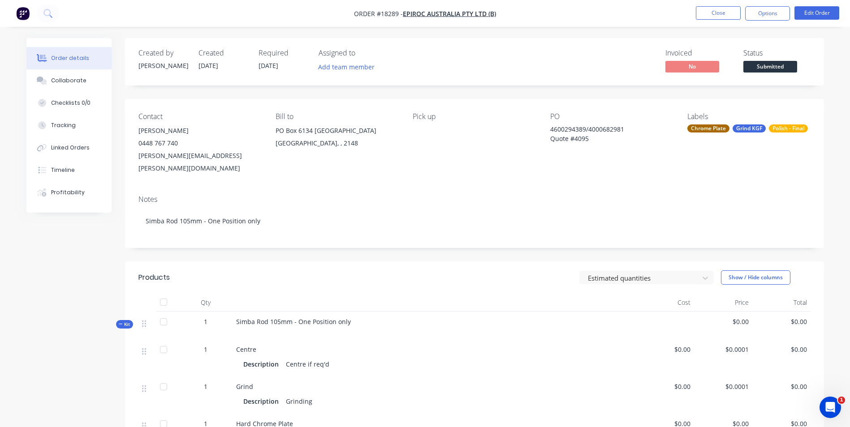
click at [625, 129] on div "4600294389/4000682981 Quote #4095" at bounding box center [606, 134] width 112 height 19
click at [624, 129] on div "4600294389/4000682981 Quote #4095" at bounding box center [606, 134] width 112 height 19
click at [812, 14] on button "Edit Order" at bounding box center [816, 12] width 45 height 13
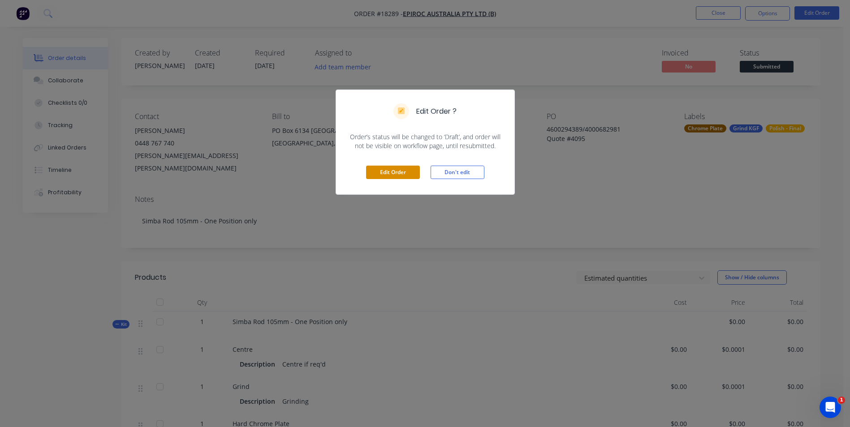
click at [388, 168] on button "Edit Order" at bounding box center [393, 172] width 54 height 13
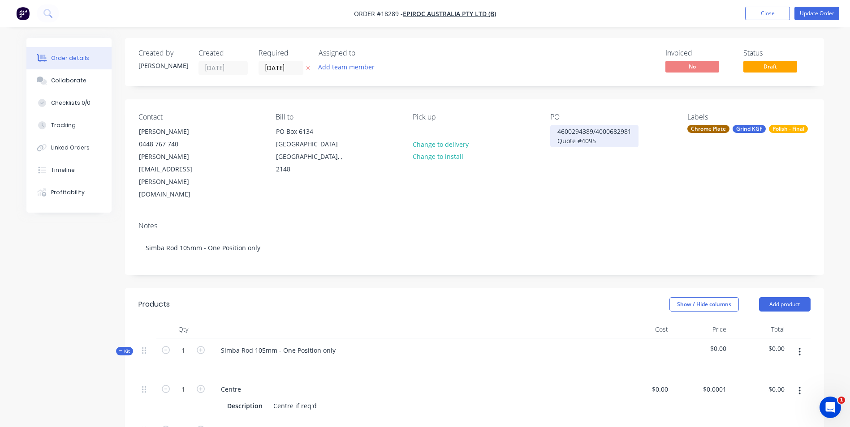
click at [632, 132] on div "4600294389/4000682981 Quote #4095" at bounding box center [594, 136] width 88 height 22
click at [817, 16] on button "Update Order" at bounding box center [816, 13] width 45 height 13
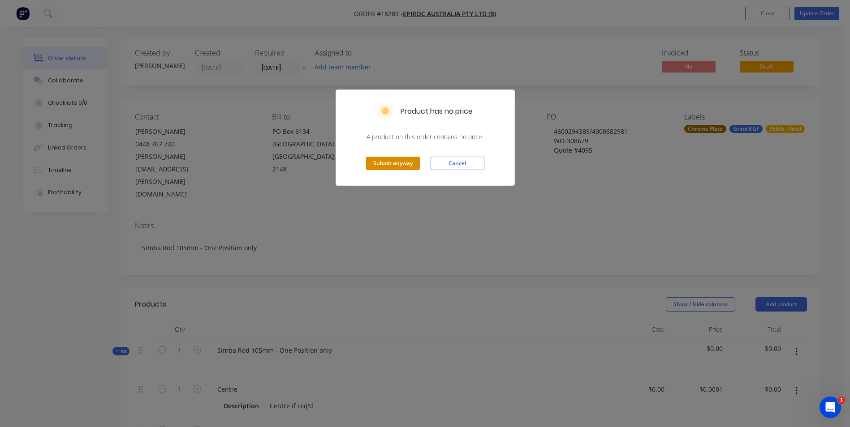
click at [400, 163] on button "Submit anyway" at bounding box center [393, 163] width 54 height 13
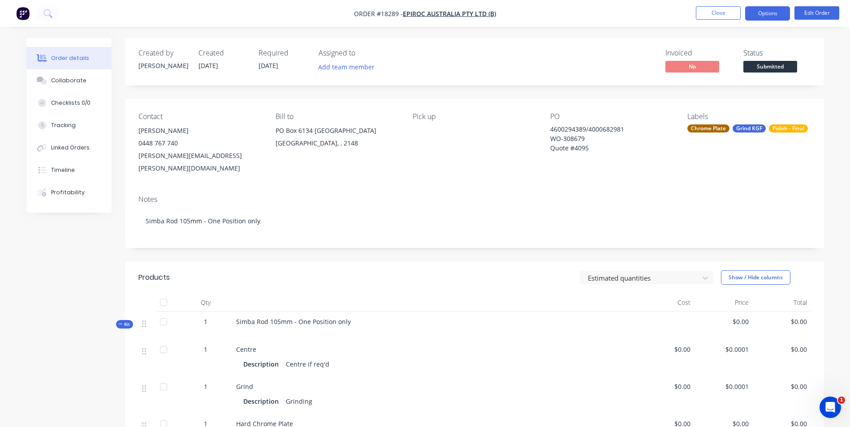
click at [774, 13] on button "Options" at bounding box center [767, 13] width 45 height 14
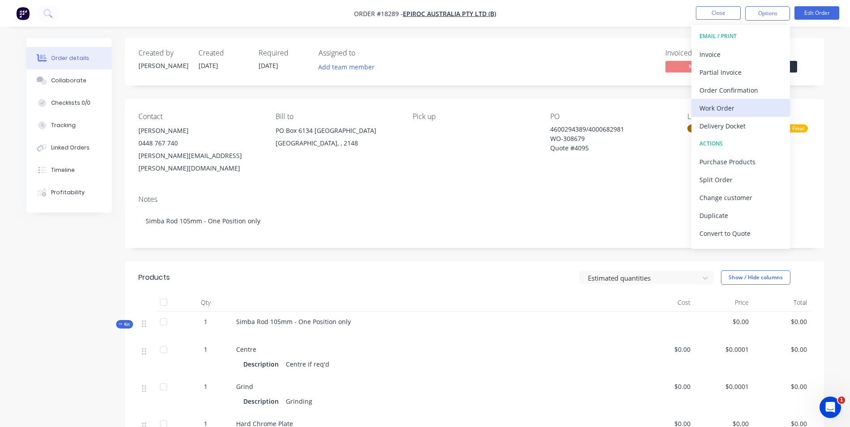
click at [766, 108] on div "Work Order" at bounding box center [740, 108] width 82 height 13
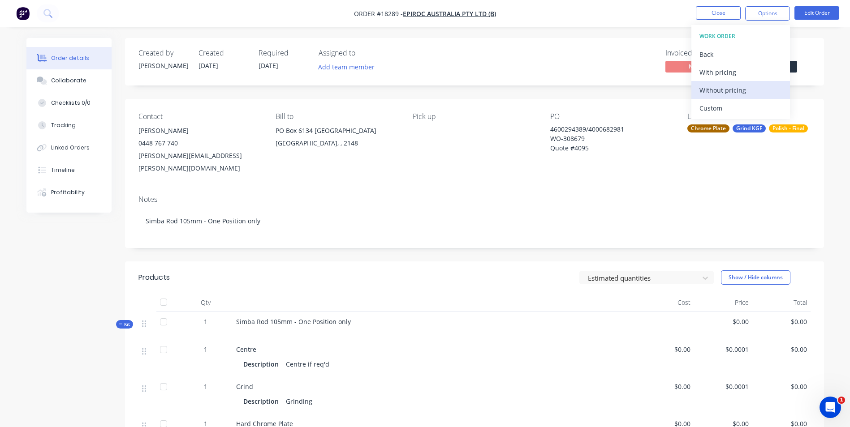
click at [759, 88] on div "Without pricing" at bounding box center [740, 90] width 82 height 13
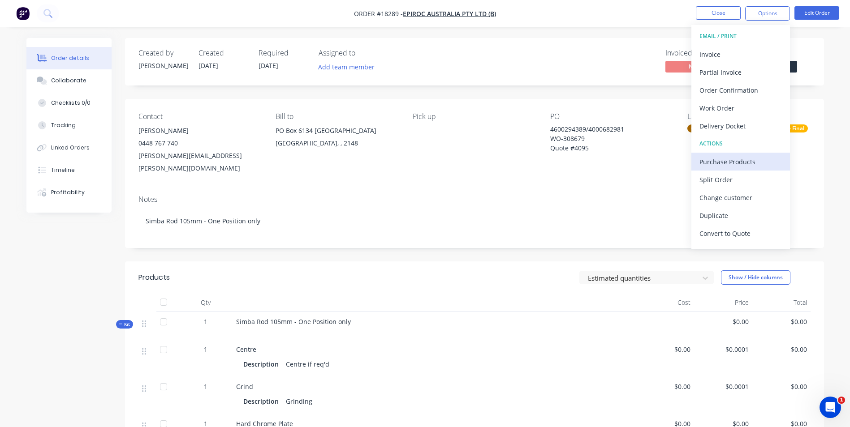
click at [757, 166] on div "Purchase Products" at bounding box center [740, 161] width 82 height 13
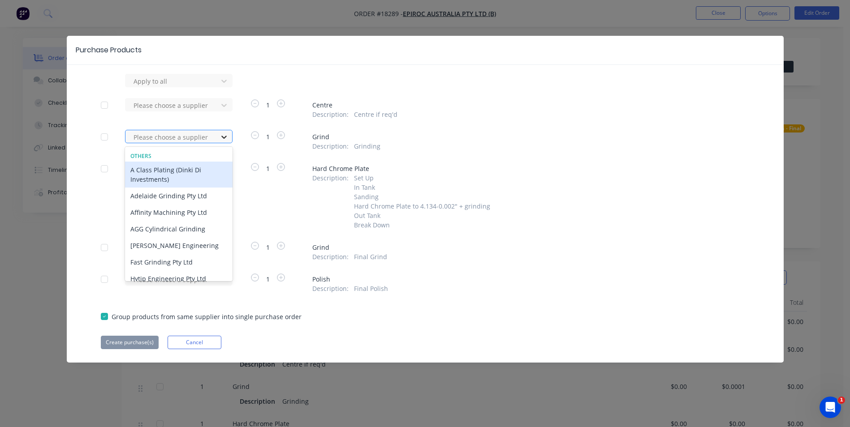
click at [225, 138] on icon at bounding box center [223, 137] width 5 height 3
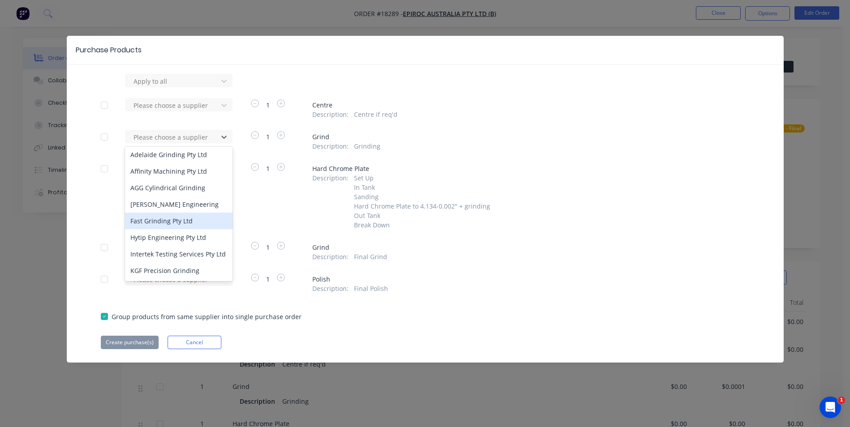
scroll to position [90, 0]
click at [189, 228] on div "KGF Precision Grinding" at bounding box center [178, 225] width 107 height 17
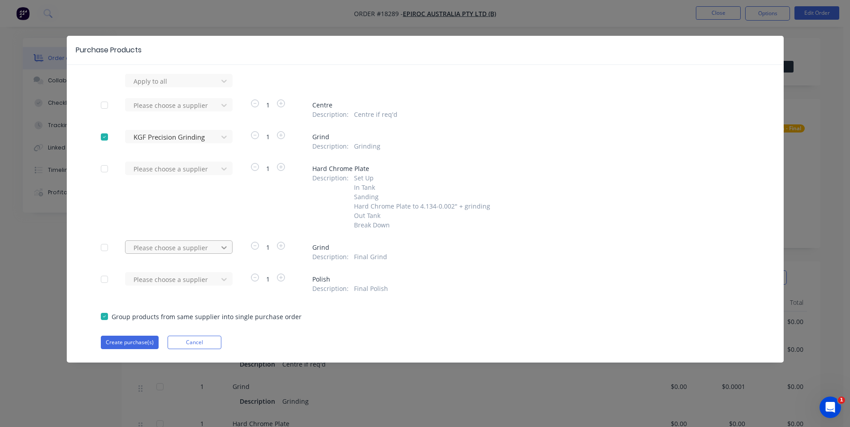
click at [228, 246] on div at bounding box center [224, 248] width 16 height 14
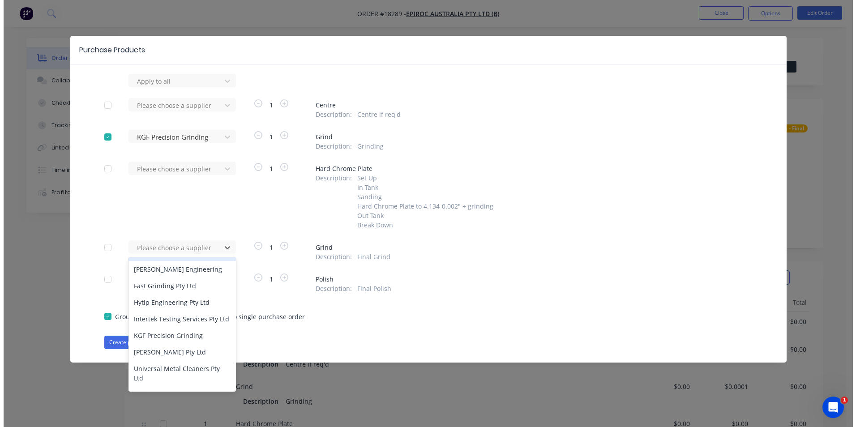
scroll to position [96, 0]
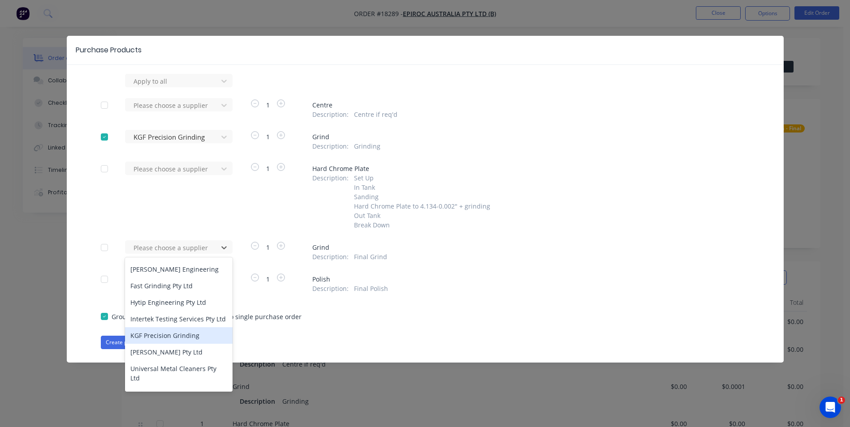
click at [185, 342] on div "KGF Precision Grinding" at bounding box center [178, 335] width 107 height 17
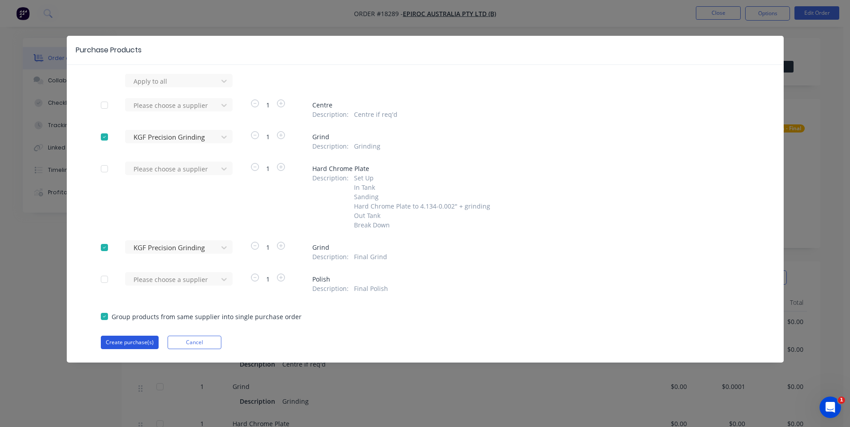
click at [125, 344] on button "Create purchase(s)" at bounding box center [130, 342] width 58 height 13
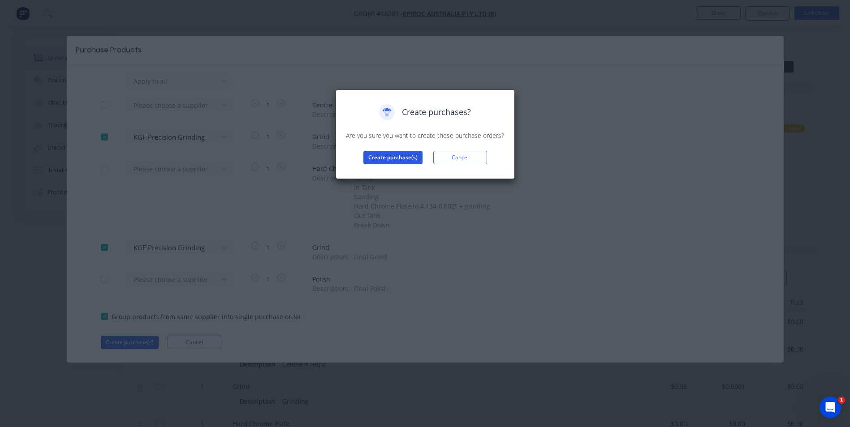
click at [389, 156] on button "Create purchase(s)" at bounding box center [392, 157] width 59 height 13
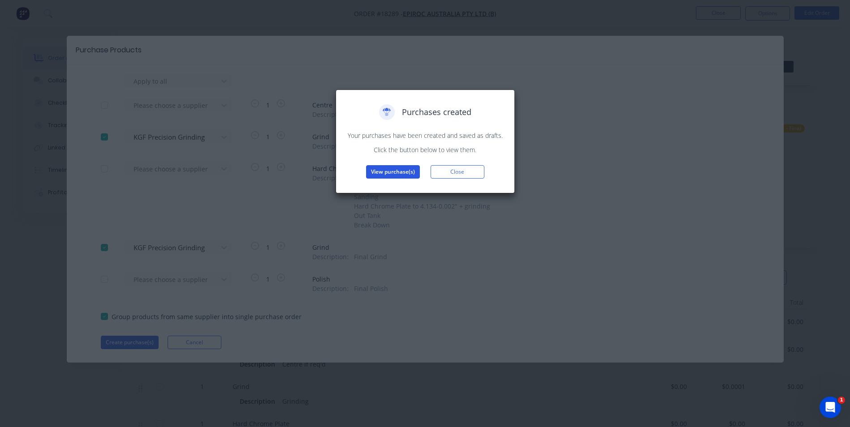
click at [404, 168] on button "View purchase(s)" at bounding box center [393, 171] width 54 height 13
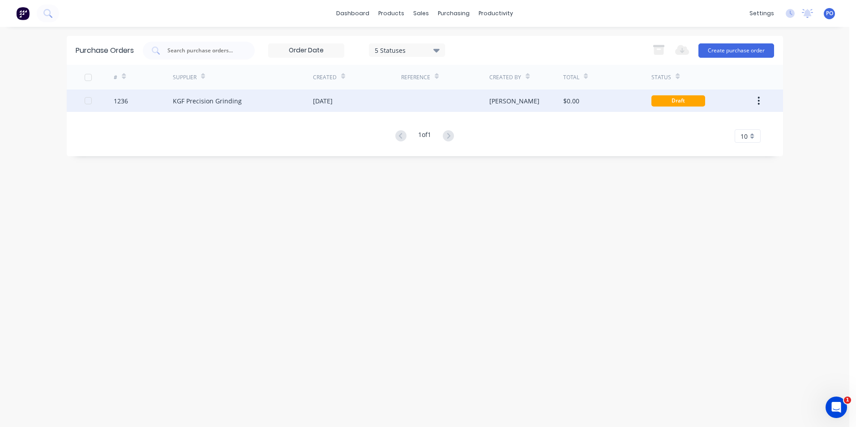
click at [415, 102] on div at bounding box center [445, 101] width 88 height 22
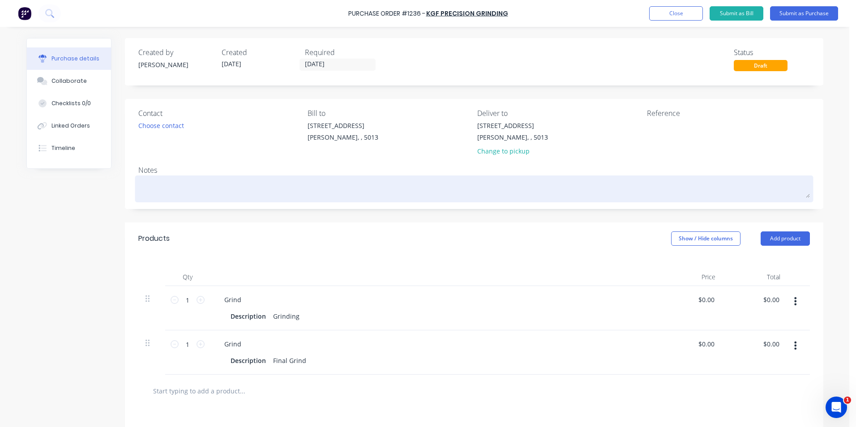
click at [164, 190] on textarea at bounding box center [474, 188] width 672 height 20
paste textarea "Simba Rod 105mm - One Position only"
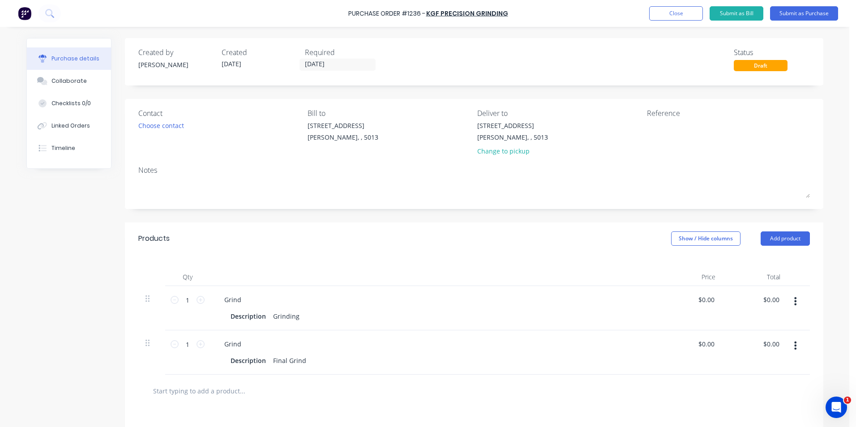
type textarea "x"
type textarea "Simba Rod 105mm - One Position only"
type textarea "x"
type textarea "Simba Rod 105mm - One Position only"
click at [778, 243] on button "Add product" at bounding box center [785, 239] width 49 height 14
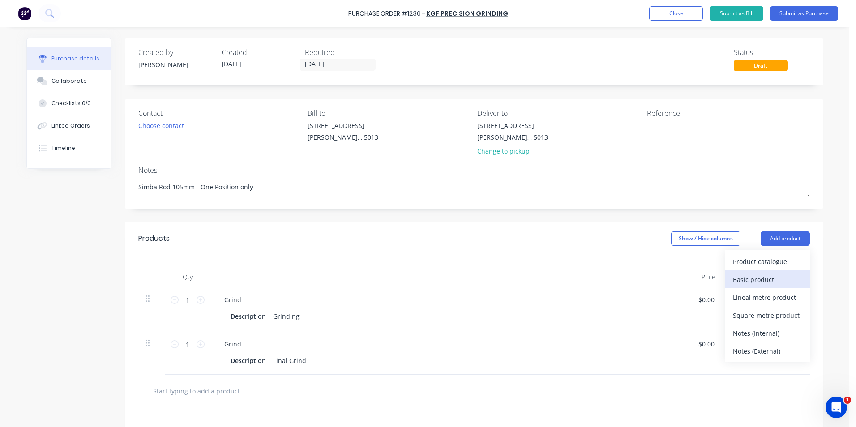
click at [784, 279] on div "Basic product" at bounding box center [767, 279] width 69 height 13
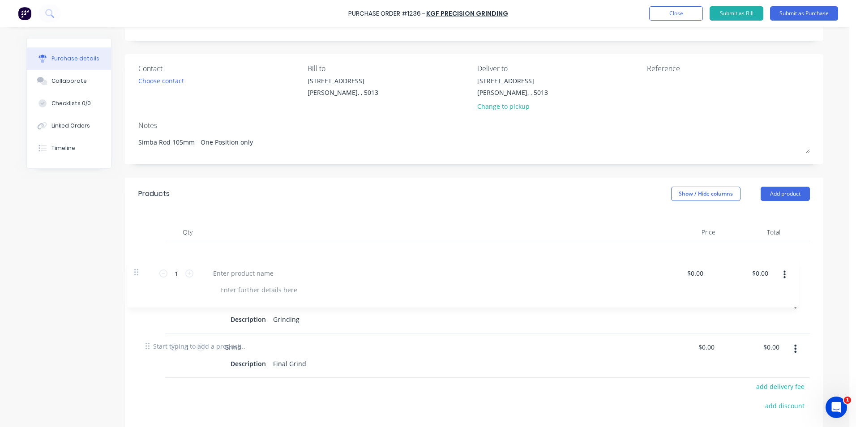
scroll to position [45, 0]
drag, startPoint x: 145, startPoint y: 344, endPoint x: 140, endPoint y: 255, distance: 89.2
click at [140, 255] on div "1 1 Grind Description Grinding $0.00 $0.00 $0.00 $0.00 1 1 Grind Description Fi…" at bounding box center [474, 285] width 672 height 89
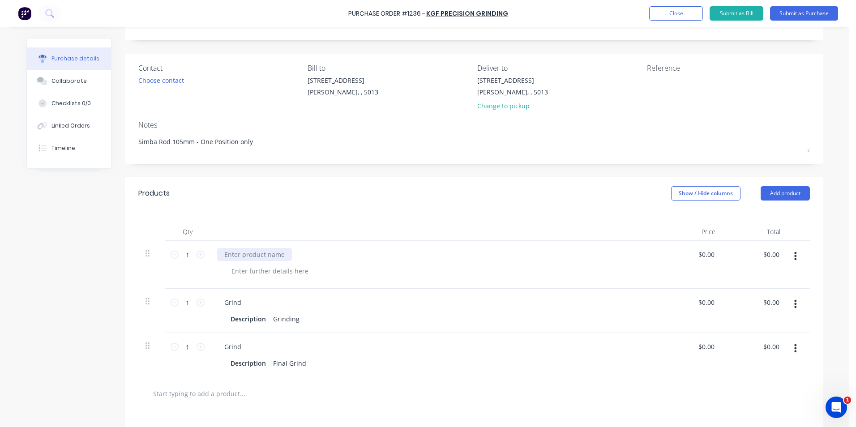
click at [256, 255] on div at bounding box center [254, 254] width 75 height 13
type textarea "x"
paste div
type textarea "x"
click at [356, 351] on div "Grind" at bounding box center [434, 346] width 434 height 13
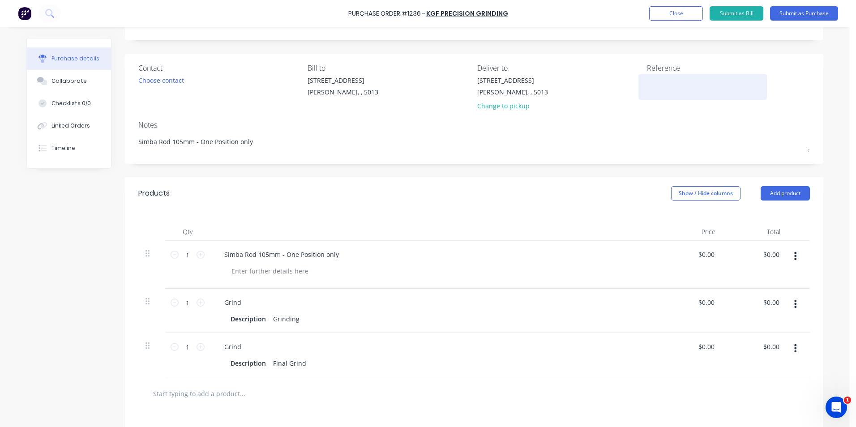
click at [651, 81] on textarea at bounding box center [703, 86] width 112 height 20
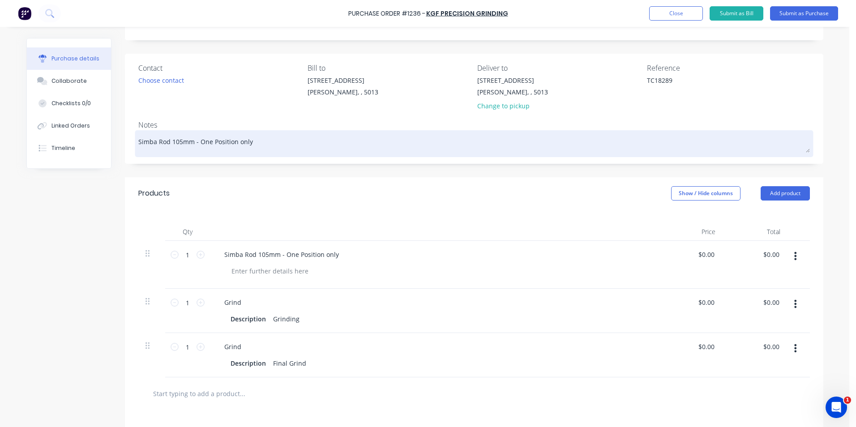
type textarea "TC18289"
type textarea "x"
type textarea "TC18289"
click at [260, 136] on textarea "Simba Rod 105mm - One Position only" at bounding box center [474, 143] width 672 height 20
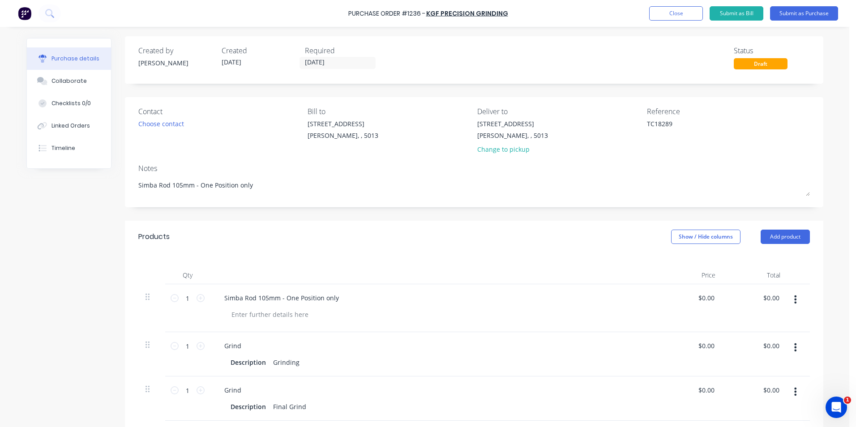
scroll to position [0, 0]
click at [798, 13] on button "Submit as Purchase" at bounding box center [804, 13] width 68 height 14
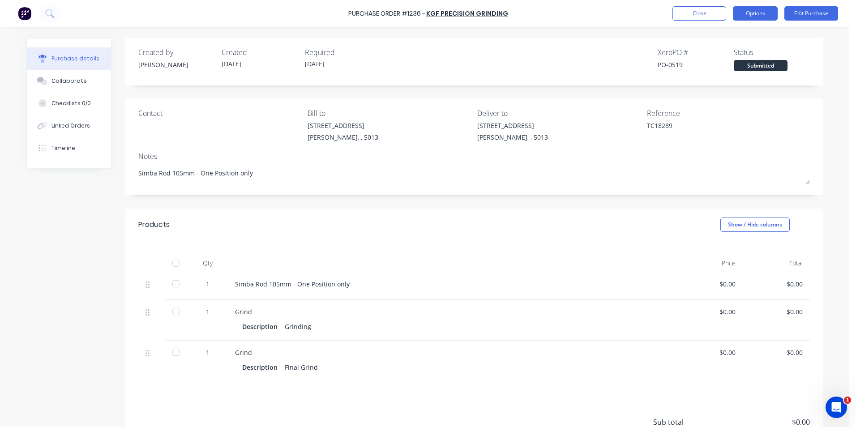
click at [765, 16] on button "Options" at bounding box center [755, 13] width 45 height 14
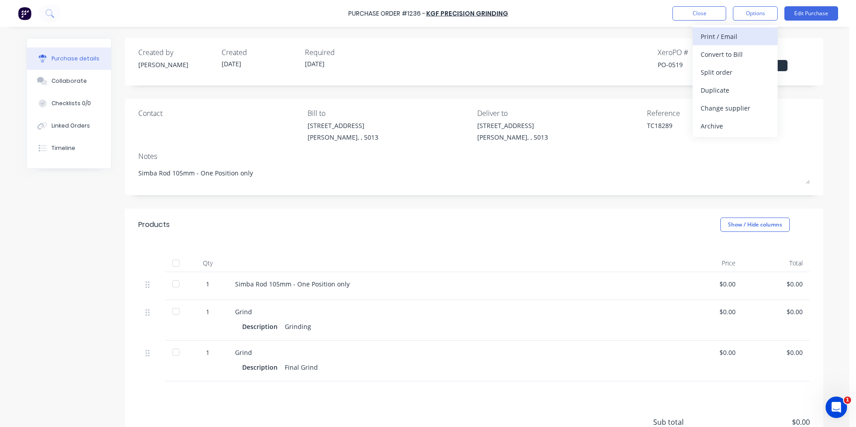
click at [771, 37] on button "Print / Email" at bounding box center [735, 36] width 85 height 18
click at [759, 76] on div "Without pricing" at bounding box center [735, 72] width 69 height 13
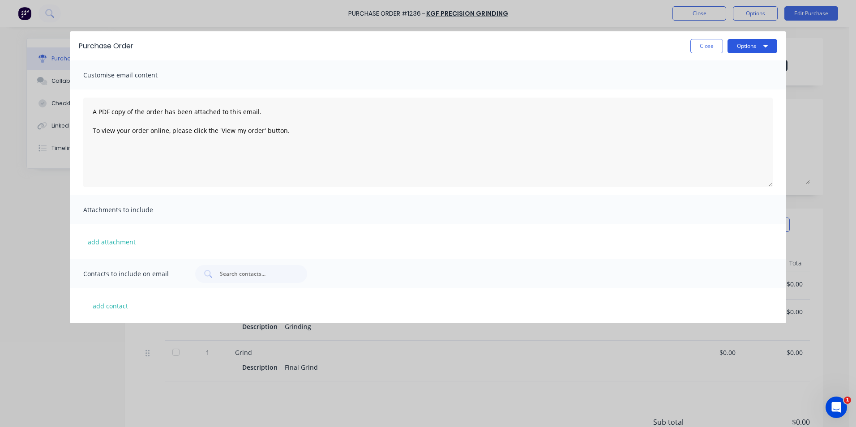
click at [774, 50] on button "Options" at bounding box center [753, 46] width 50 height 14
click at [750, 89] on div "Print" at bounding box center [735, 86] width 69 height 13
type textarea "x"
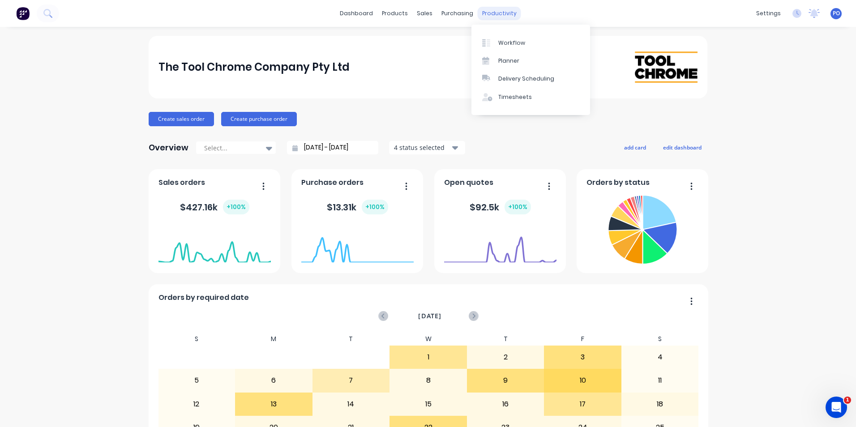
click at [495, 13] on div "productivity" at bounding box center [499, 13] width 43 height 13
click at [499, 42] on div "Workflow" at bounding box center [512, 43] width 27 height 8
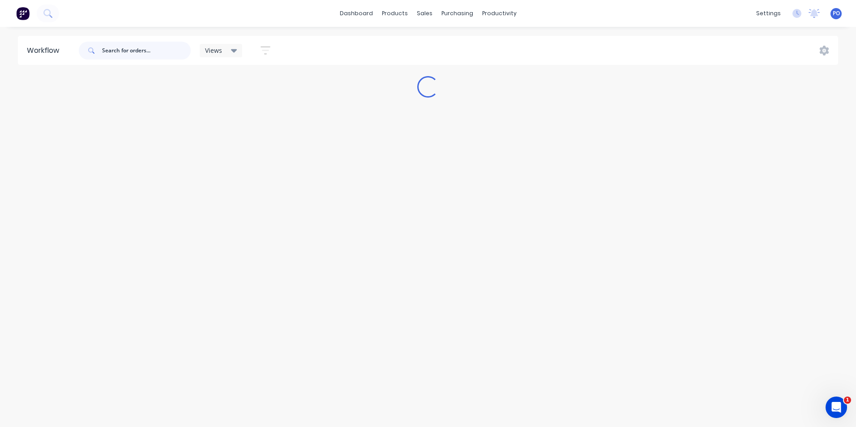
click at [125, 50] on input "text" at bounding box center [146, 51] width 89 height 18
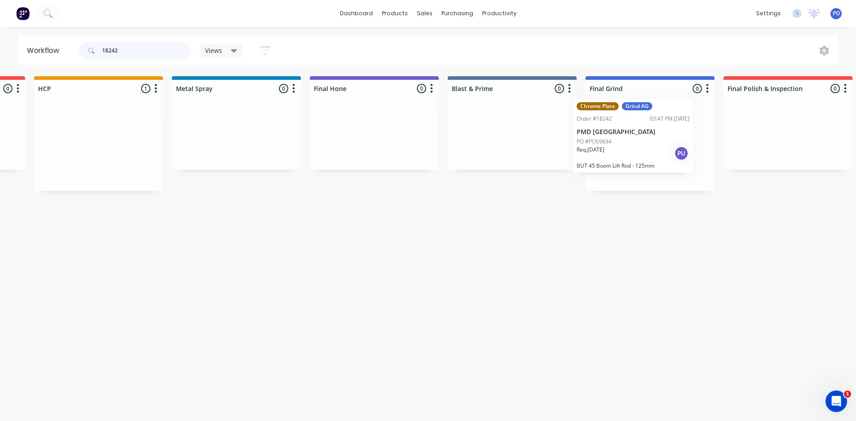
scroll to position [0, 1504]
drag, startPoint x: 135, startPoint y: 147, endPoint x: 650, endPoint y: 135, distance: 515.2
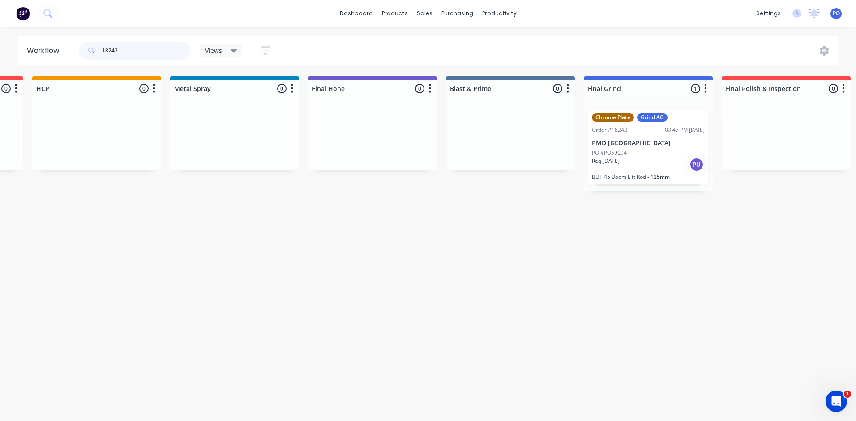
type input "18242"
click at [438, 43] on link "Sales Orders" at bounding box center [472, 43] width 119 height 18
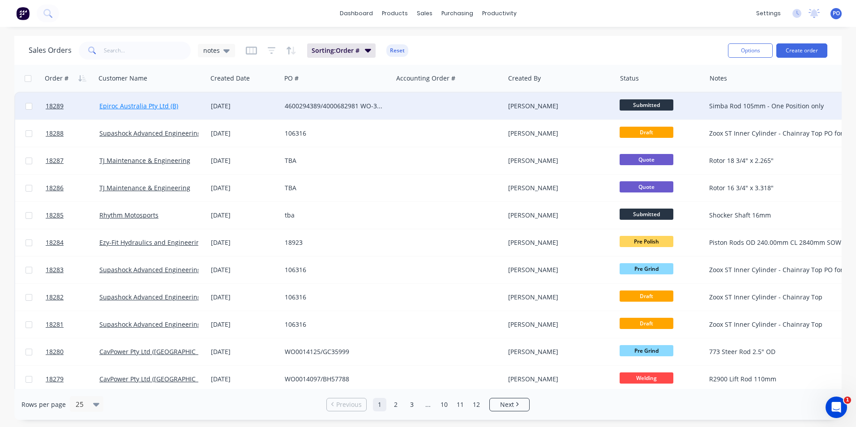
click at [139, 105] on link "Epiroc Australia Pty Ltd (B)" at bounding box center [138, 106] width 79 height 9
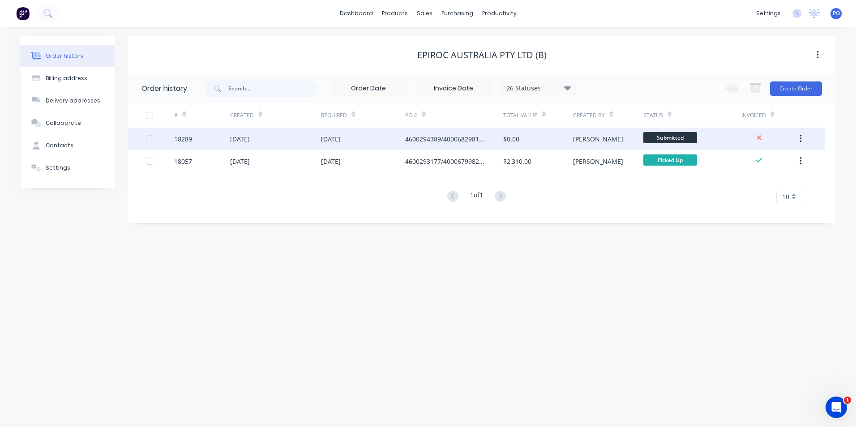
click at [402, 134] on div "[DATE]" at bounding box center [363, 139] width 84 height 22
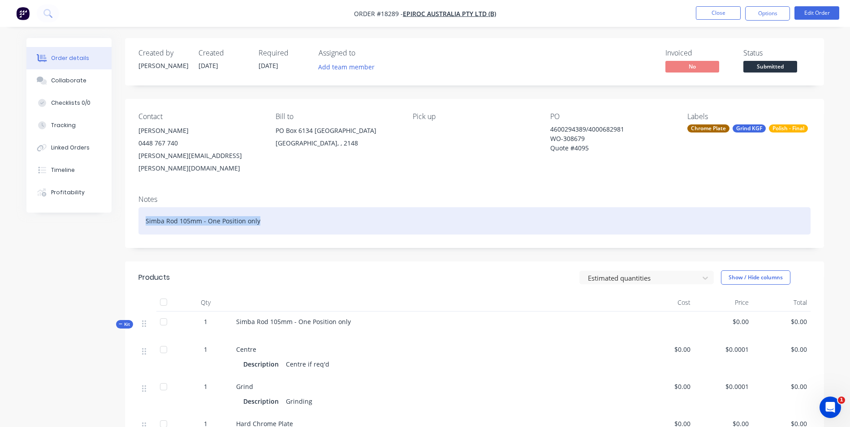
drag, startPoint x: 265, startPoint y: 210, endPoint x: 132, endPoint y: 205, distance: 133.1
click at [132, 205] on div "Notes Simba Rod 105mm - One Position only" at bounding box center [474, 218] width 699 height 60
copy div "Simba Rod 105mm - One Position only"
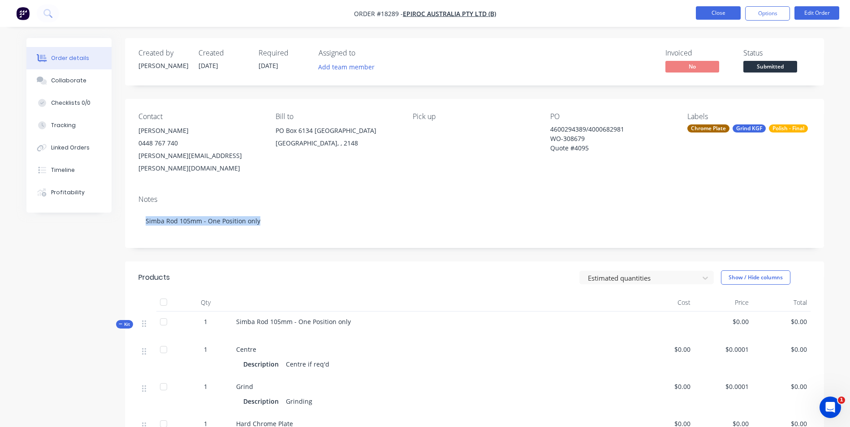
click at [710, 13] on button "Close" at bounding box center [718, 12] width 45 height 13
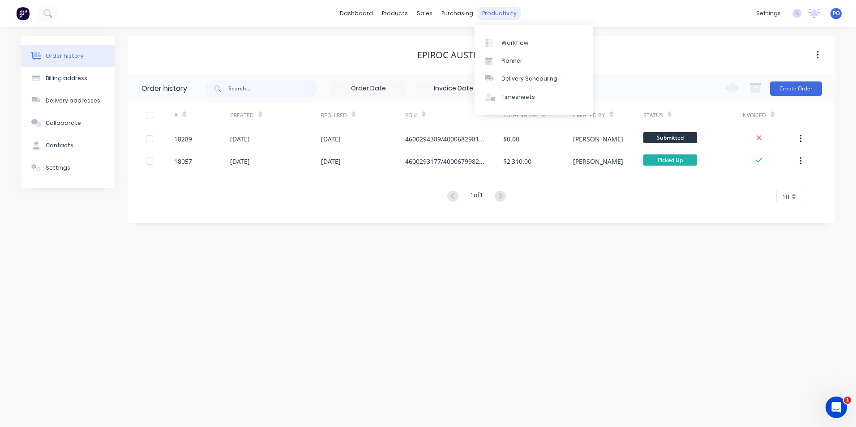
click at [490, 12] on div "productivity" at bounding box center [499, 13] width 43 height 13
click at [521, 50] on link "Workflow" at bounding box center [534, 43] width 119 height 18
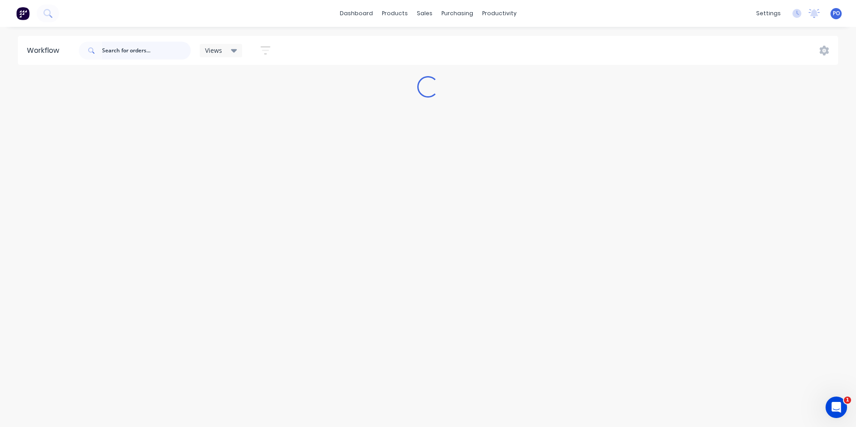
click at [156, 55] on input "text" at bounding box center [146, 51] width 89 height 18
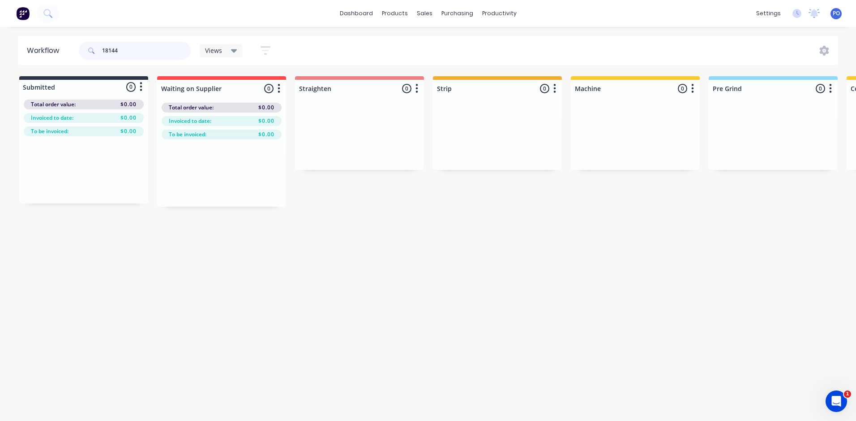
type input "18144"
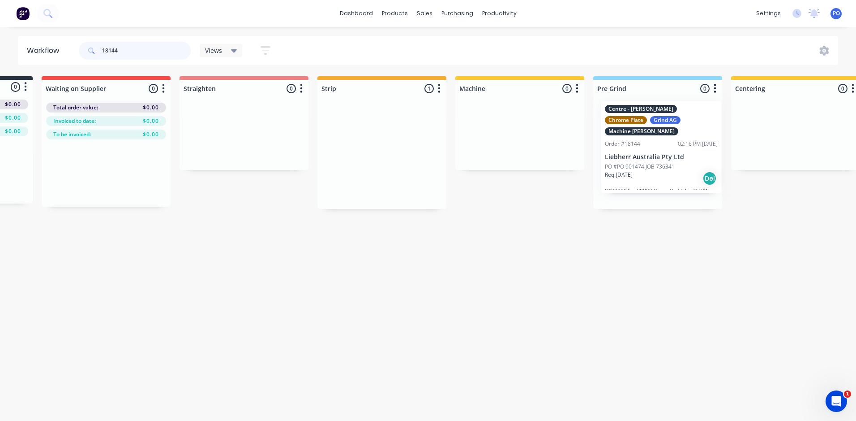
drag, startPoint x: 491, startPoint y: 166, endPoint x: 657, endPoint y: 155, distance: 166.1
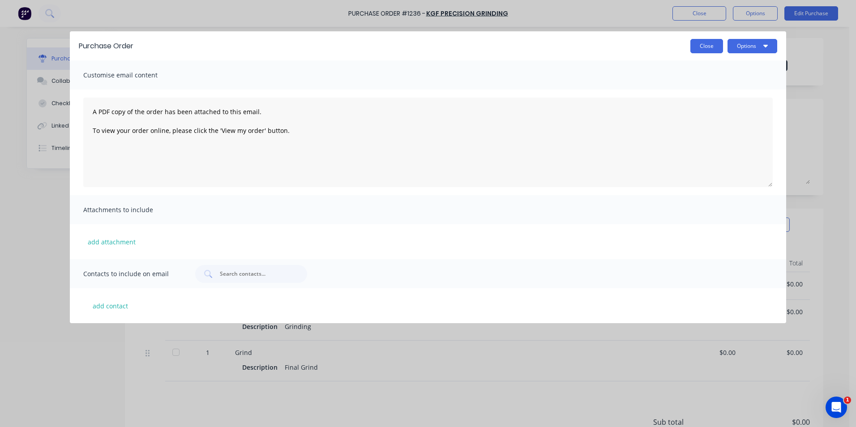
click at [711, 42] on button "Close" at bounding box center [707, 46] width 33 height 14
type textarea "x"
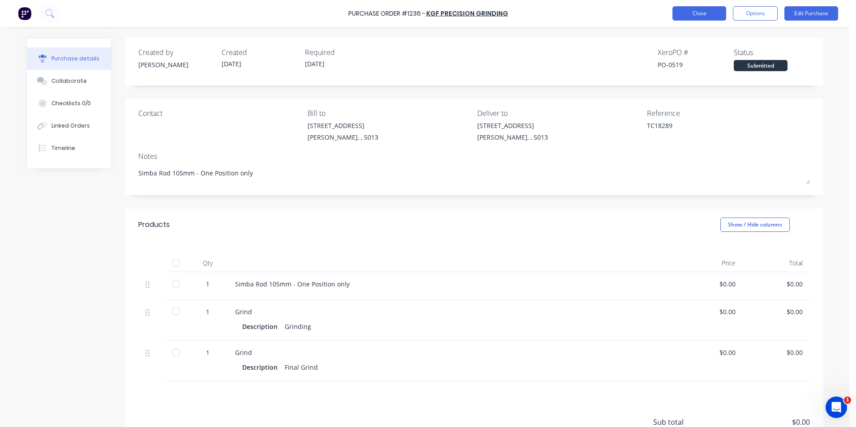
click at [706, 14] on button "Close" at bounding box center [700, 13] width 54 height 14
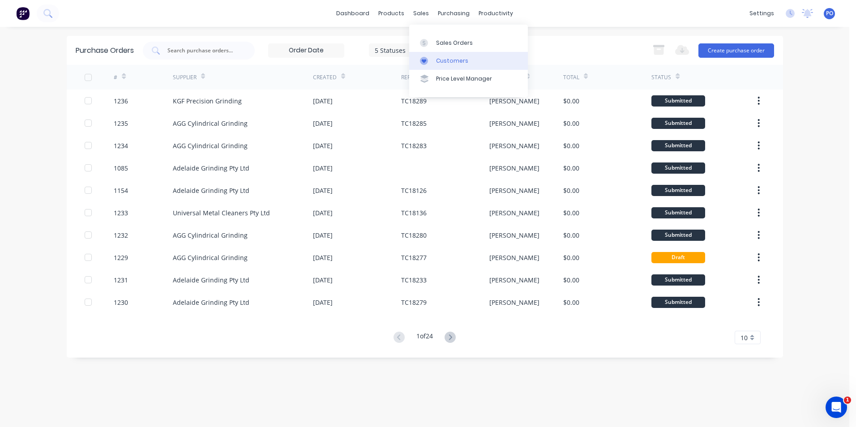
click at [441, 60] on div "Customers" at bounding box center [452, 61] width 32 height 8
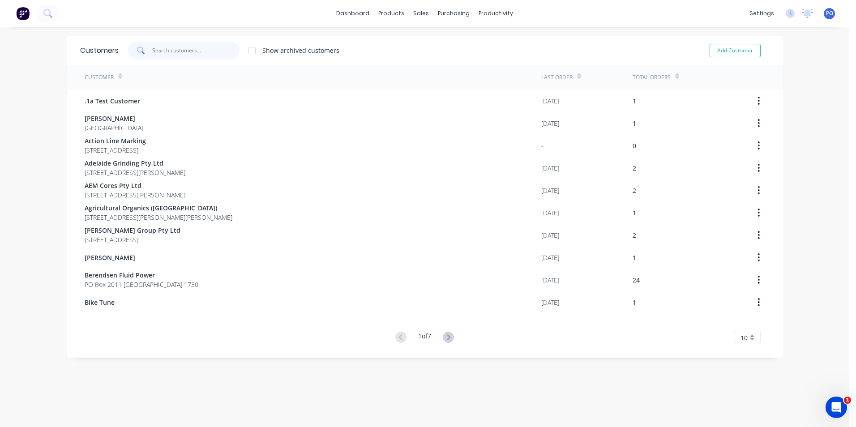
click at [190, 53] on input "text" at bounding box center [195, 51] width 87 height 18
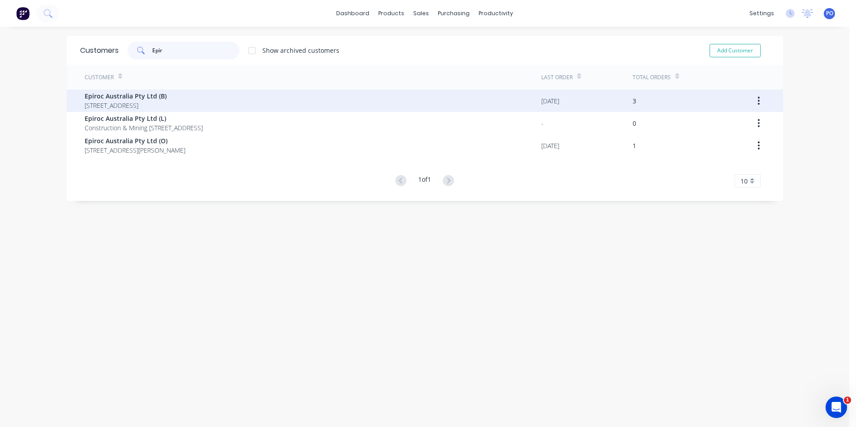
type input "Epir"
click at [133, 98] on span "Epiroc Australia Pty Ltd (B)" at bounding box center [126, 95] width 82 height 9
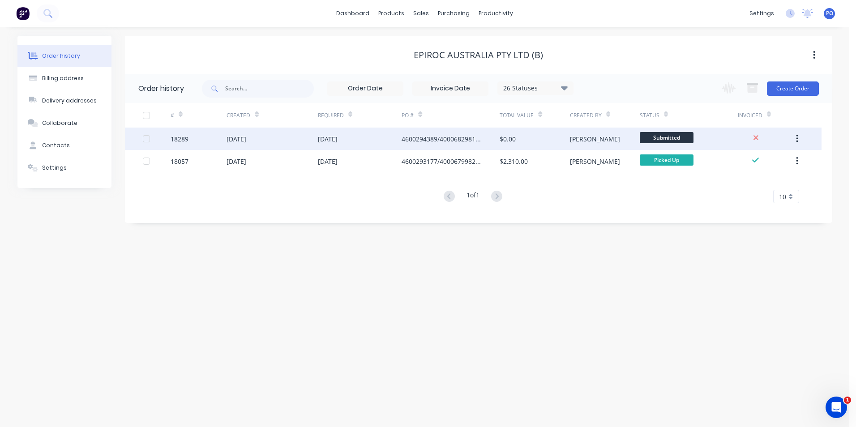
click at [399, 144] on div "[DATE]" at bounding box center [360, 139] width 84 height 22
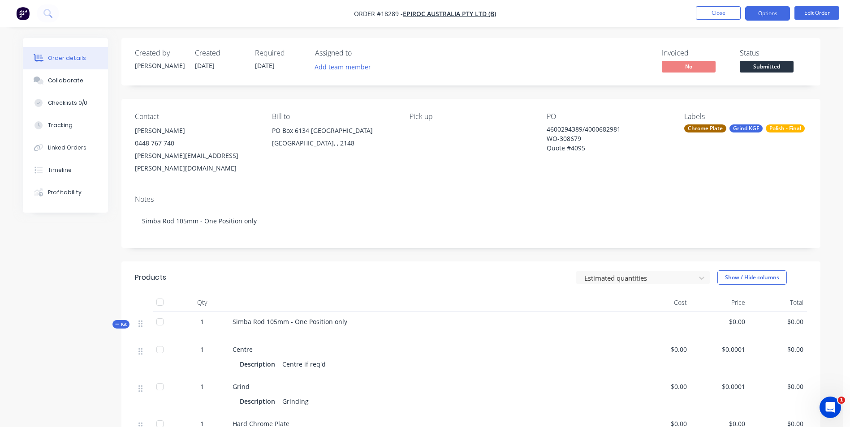
click at [782, 16] on button "Options" at bounding box center [767, 13] width 45 height 14
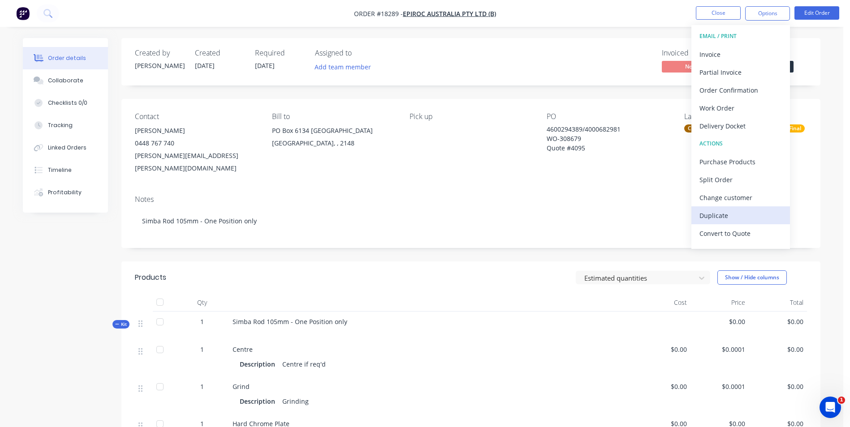
click at [742, 217] on div "Duplicate" at bounding box center [740, 215] width 82 height 13
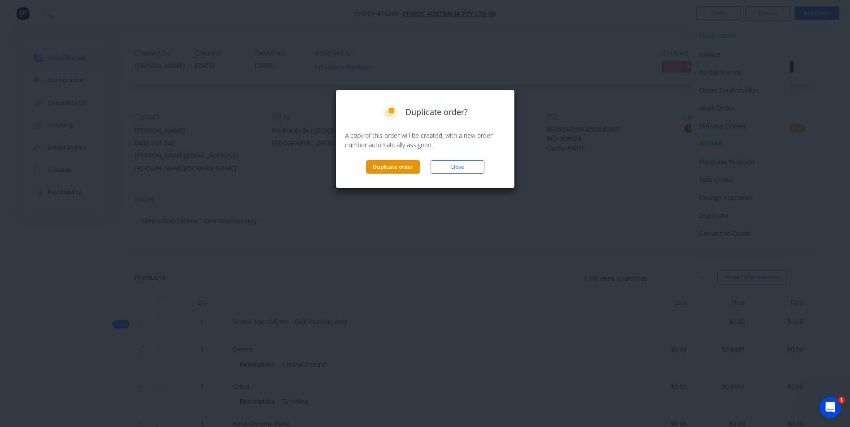
click at [384, 163] on button "Duplicate order" at bounding box center [393, 166] width 54 height 13
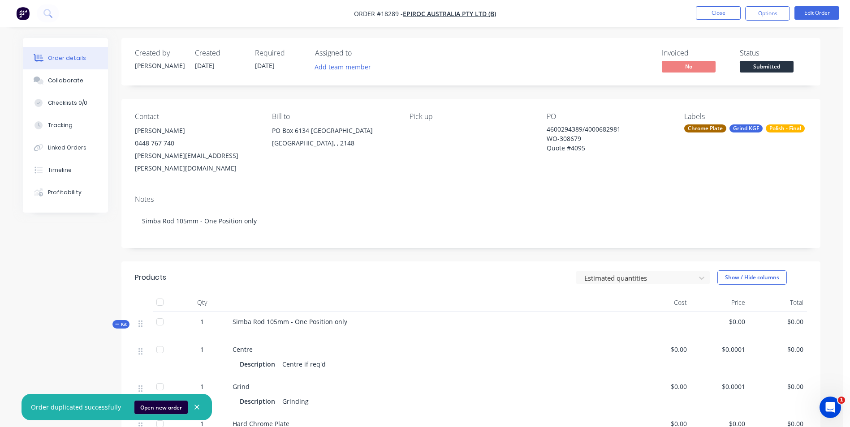
click at [140, 406] on button "Open new order" at bounding box center [160, 407] width 53 height 13
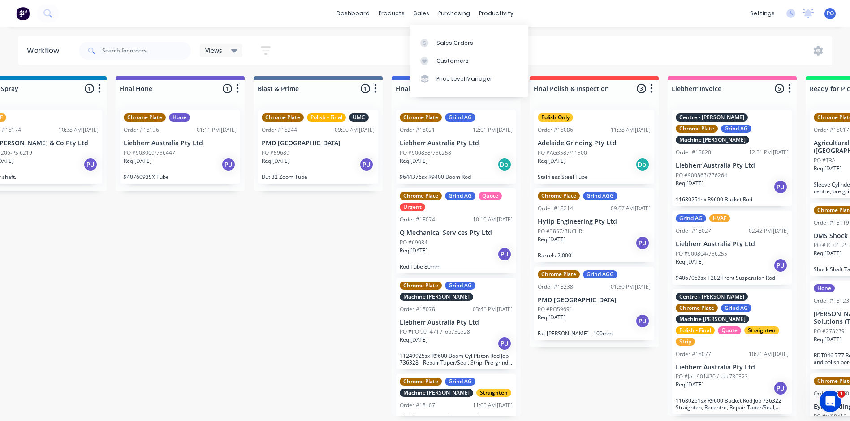
drag, startPoint x: 445, startPoint y: 43, endPoint x: 471, endPoint y: 66, distance: 34.6
click at [445, 43] on div "Sales Orders" at bounding box center [454, 43] width 37 height 8
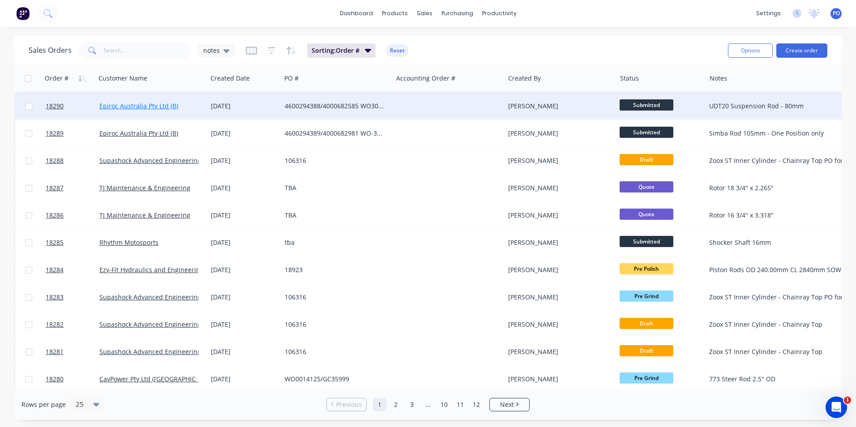
click at [134, 103] on link "Epiroc Australia Pty Ltd (B)" at bounding box center [138, 106] width 79 height 9
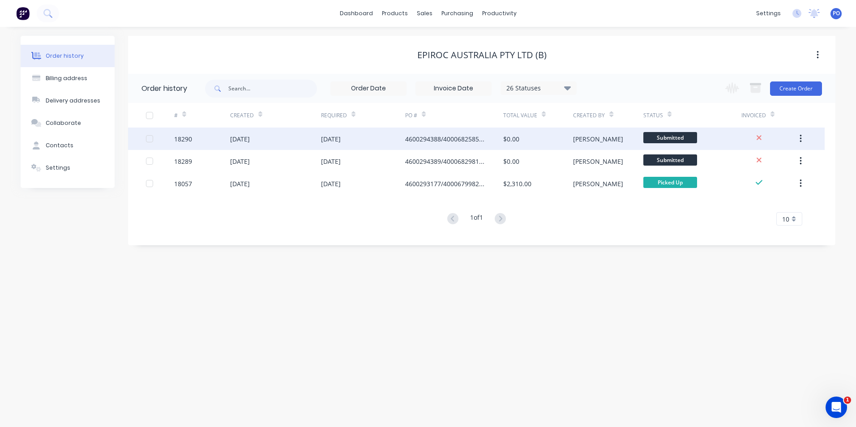
click at [381, 142] on div "03 Nov 2025" at bounding box center [363, 139] width 84 height 22
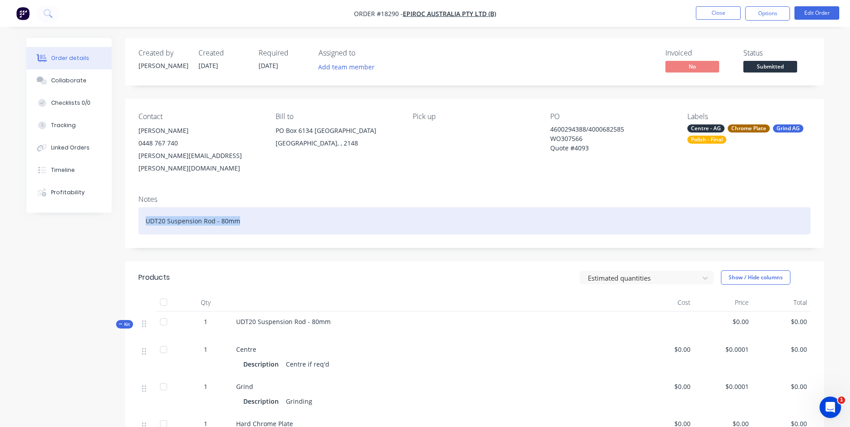
drag, startPoint x: 241, startPoint y: 211, endPoint x: 145, endPoint y: 211, distance: 96.3
click at [145, 212] on div "UDT20 Suspension Rod - 80mm" at bounding box center [474, 220] width 672 height 27
copy div "UDT20 Suspension Rod - 80mm"
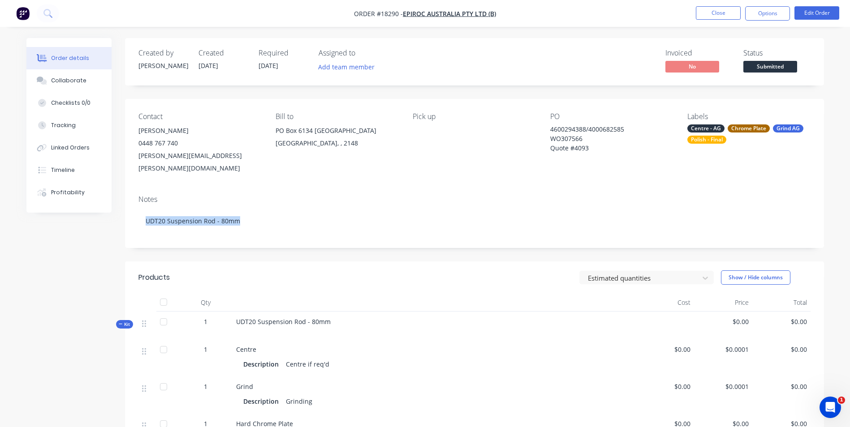
click at [416, 188] on div "Notes UDT20 Suspension Rod - 80mm" at bounding box center [474, 218] width 699 height 60
click at [769, 13] on button "Options" at bounding box center [767, 13] width 45 height 14
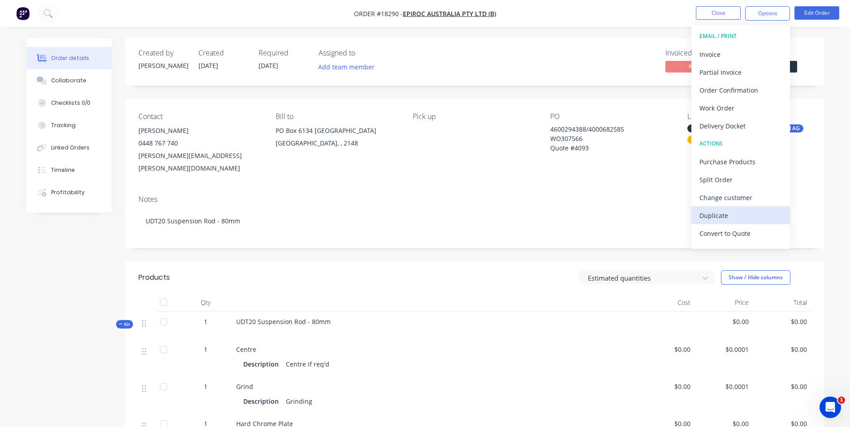
click at [749, 214] on div "Duplicate" at bounding box center [740, 215] width 82 height 13
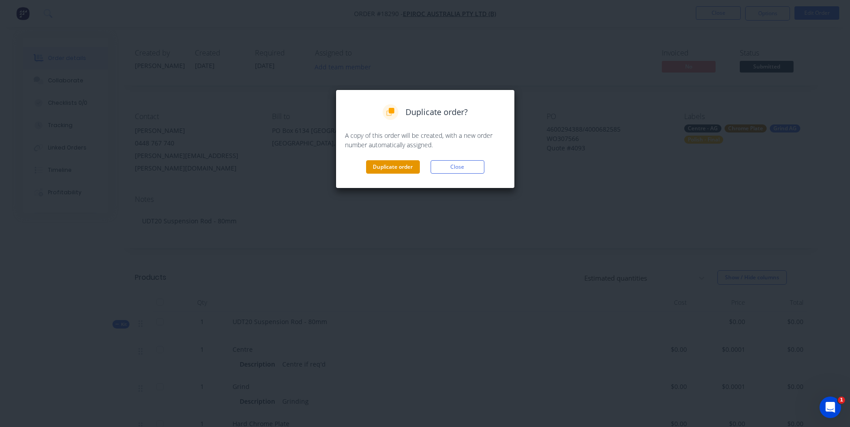
click at [404, 165] on button "Duplicate order" at bounding box center [393, 166] width 54 height 13
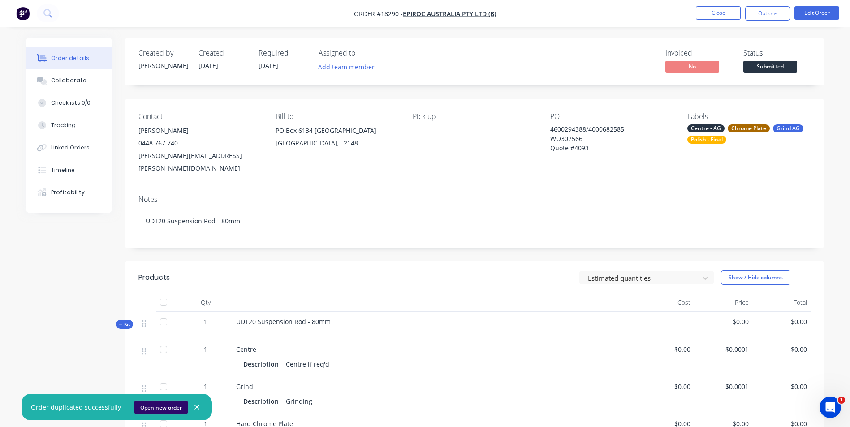
click at [147, 410] on button "Open new order" at bounding box center [160, 407] width 53 height 13
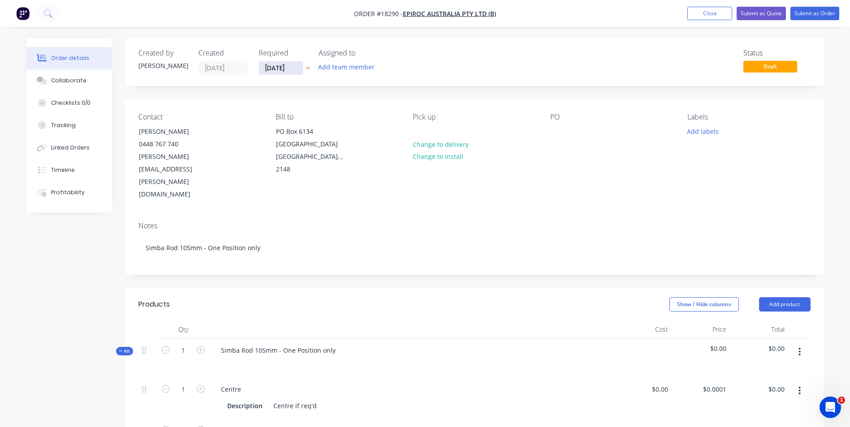
click at [295, 65] on input "[DATE]" at bounding box center [281, 67] width 44 height 13
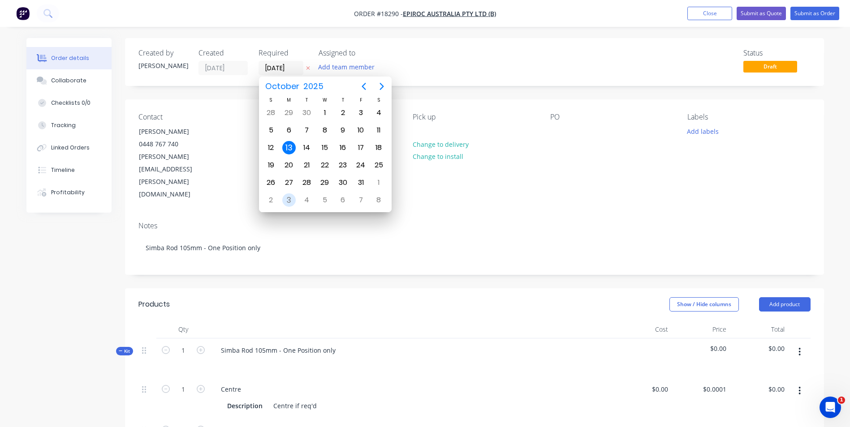
click at [286, 196] on div "3" at bounding box center [288, 199] width 13 height 13
type input "[DATE]"
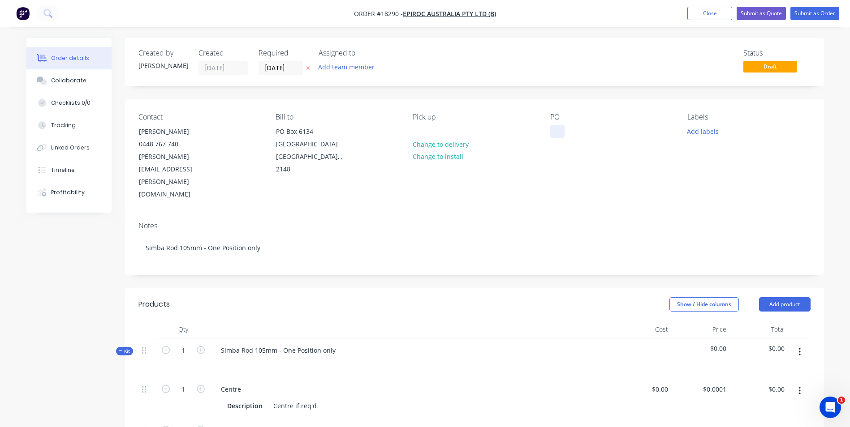
click at [562, 132] on div at bounding box center [557, 131] width 14 height 13
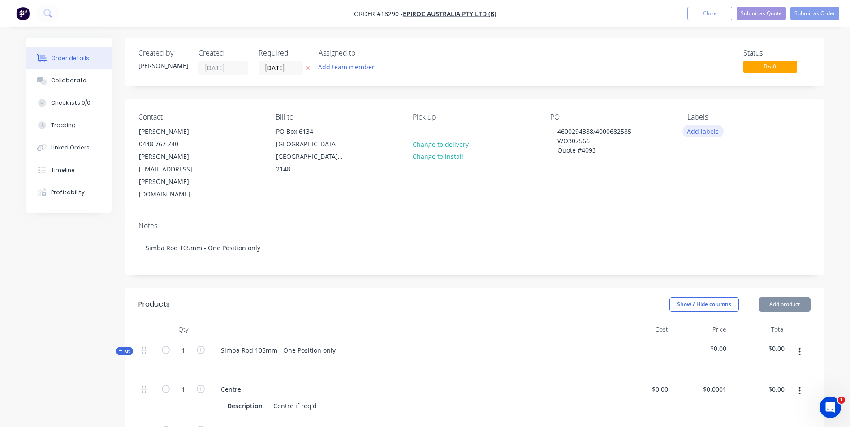
click at [709, 129] on button "Add labels" at bounding box center [702, 131] width 41 height 12
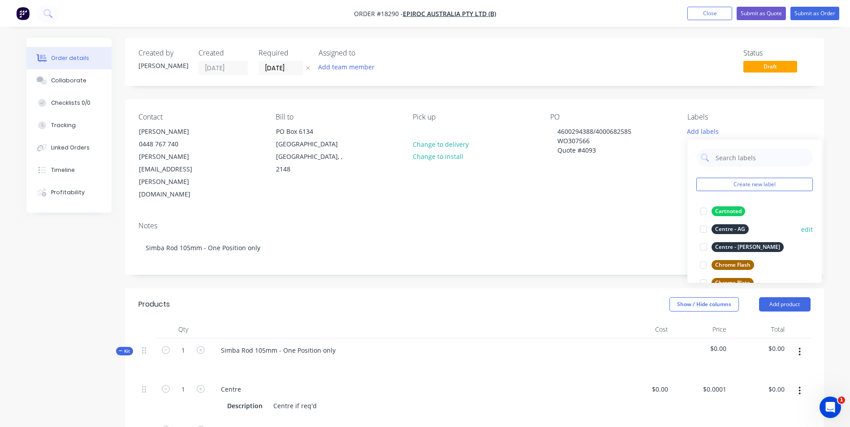
click at [742, 232] on div "Centre - AG" at bounding box center [729, 229] width 37 height 10
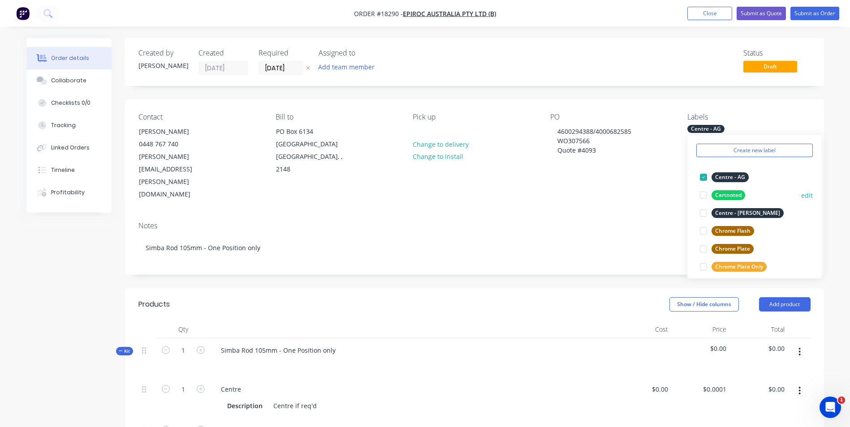
scroll to position [45, 0]
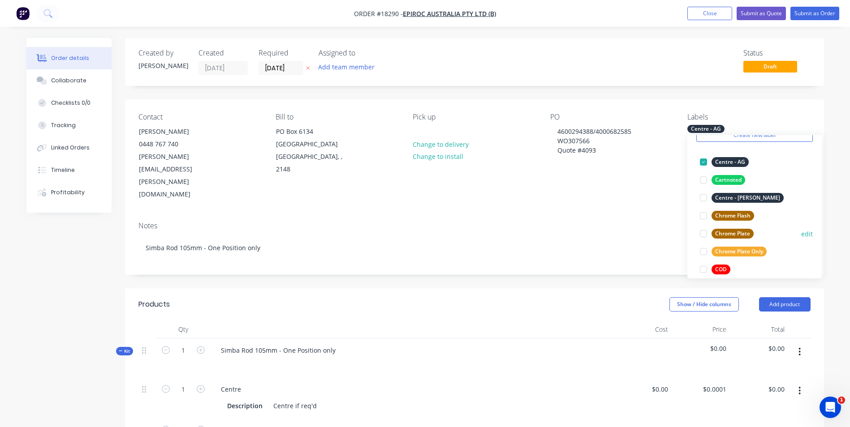
click at [742, 232] on div "Chrome Plate" at bounding box center [732, 234] width 42 height 10
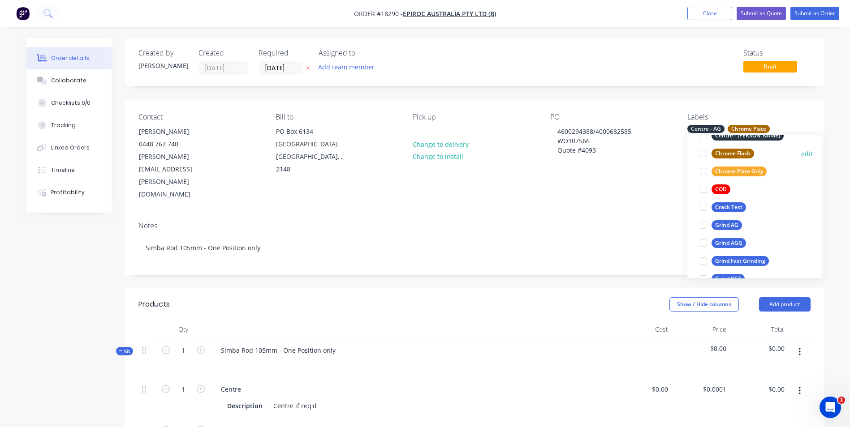
scroll to position [134, 0]
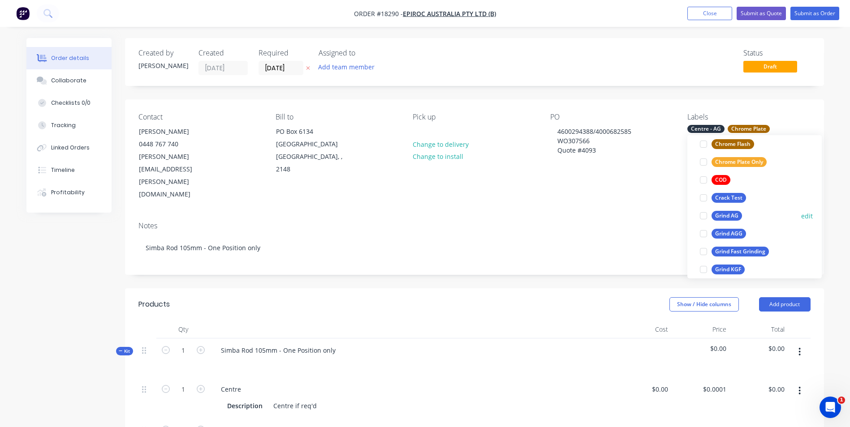
click at [733, 216] on div "Grind AG" at bounding box center [726, 216] width 30 height 10
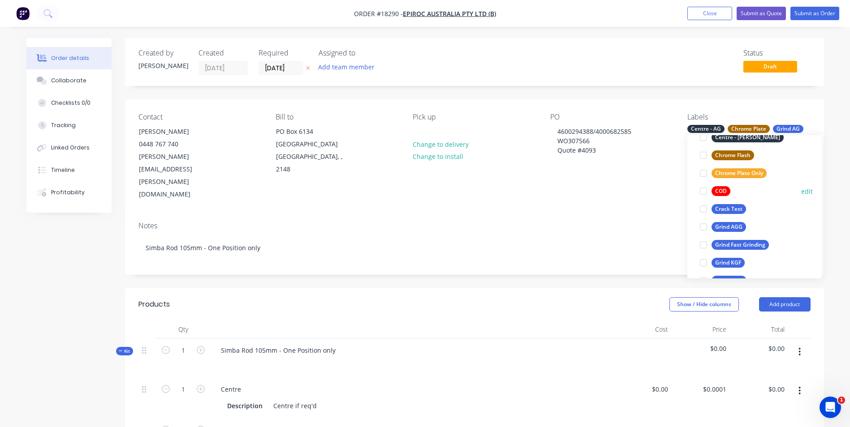
scroll to position [161, 0]
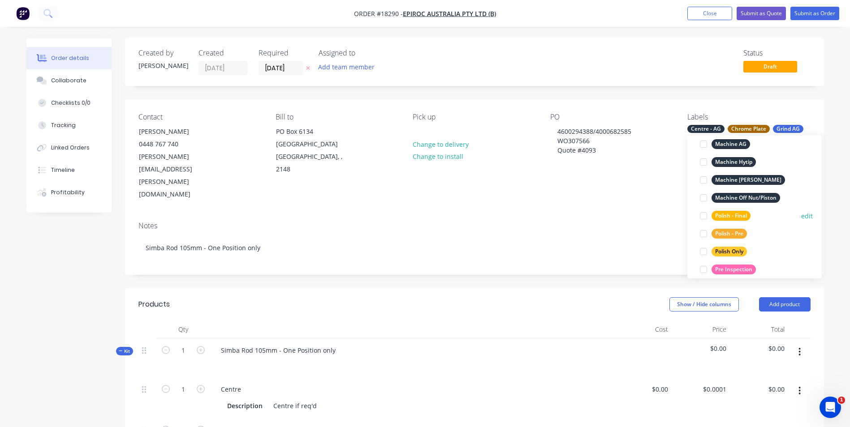
click at [748, 215] on div "Polish - Final" at bounding box center [730, 216] width 39 height 10
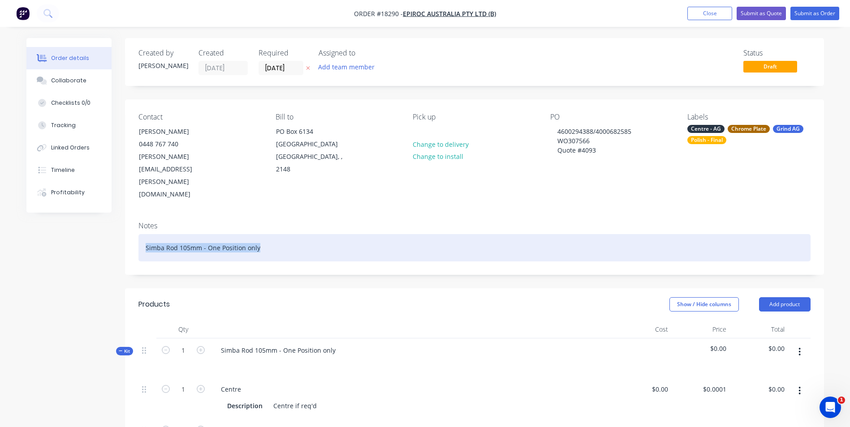
drag, startPoint x: 267, startPoint y: 214, endPoint x: 143, endPoint y: 215, distance: 124.1
click at [143, 234] on div "Simba Rod 105mm - One Position only" at bounding box center [474, 247] width 672 height 27
drag, startPoint x: 249, startPoint y: 208, endPoint x: 145, endPoint y: 212, distance: 104.0
click at [145, 234] on div "UDT20 Suspension Rod - 80mm" at bounding box center [474, 247] width 672 height 27
copy div "UDT20 Suspension Rod - 80mm"
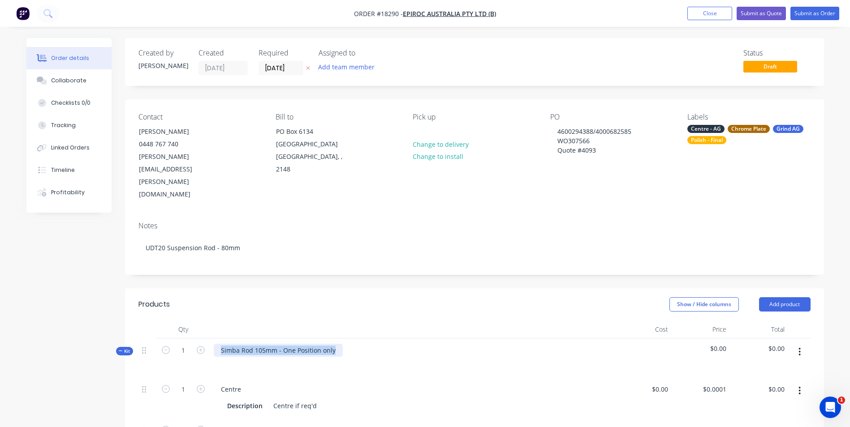
drag, startPoint x: 336, startPoint y: 315, endPoint x: 217, endPoint y: 314, distance: 119.1
click at [217, 344] on div "Simba Rod 105mm - One Position only" at bounding box center [278, 350] width 129 height 13
paste div
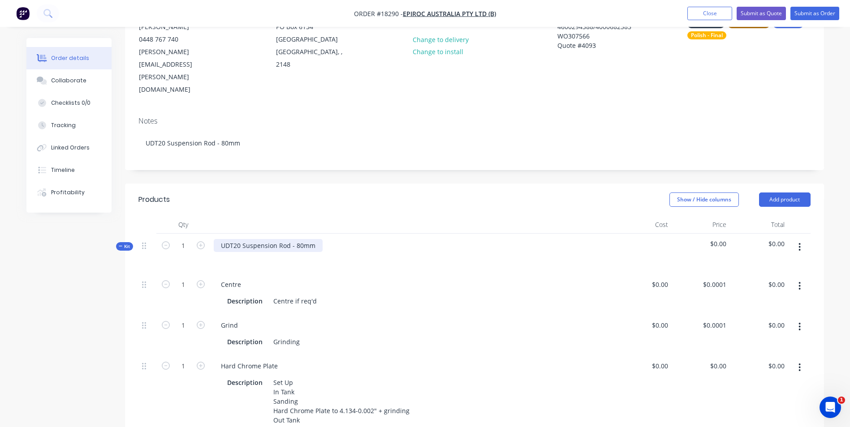
scroll to position [134, 0]
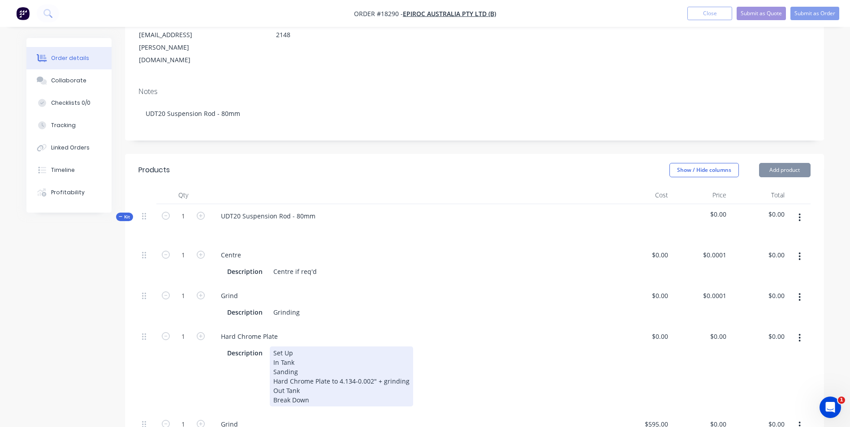
click at [353, 347] on div "Set Up In Tank Sanding Hard Chrome Plate to 4.134-0.002" + grinding Out Tank Br…" at bounding box center [341, 377] width 143 height 60
click at [352, 347] on div "Set Up In Tank Sanding Hard Chrome Plate to 4.134-0.002" + grinding Out Tank Br…" at bounding box center [341, 377] width 143 height 60
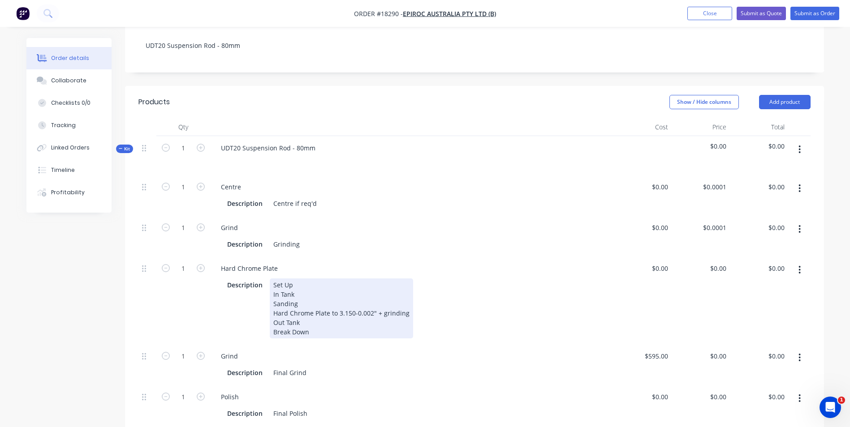
scroll to position [224, 0]
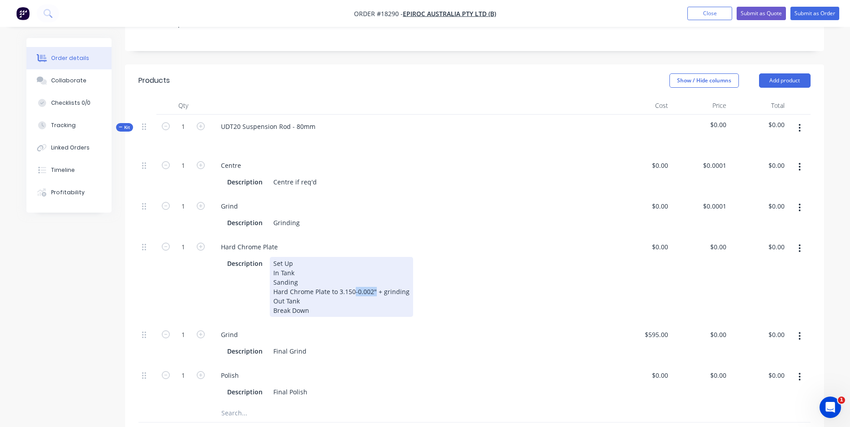
drag, startPoint x: 373, startPoint y: 254, endPoint x: 354, endPoint y: 256, distance: 19.3
click at [354, 257] on div "Set Up In Tank Sanding Hard Chrome Plate to 3.150-0.002" + grinding Out Tank Br…" at bounding box center [341, 287] width 143 height 60
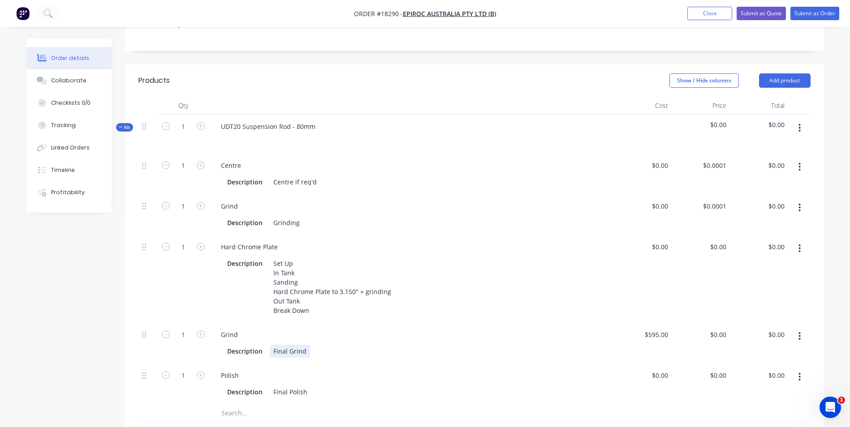
click at [306, 345] on div "Final Grind" at bounding box center [290, 351] width 40 height 13
drag, startPoint x: 305, startPoint y: 314, endPoint x: 347, endPoint y: 314, distance: 41.7
click at [347, 345] on div "Description Final Grind 3.150-0.002"" at bounding box center [410, 351] width 373 height 13
copy div "3.150-0.002""
click at [307, 386] on div "Final Polish" at bounding box center [290, 392] width 41 height 13
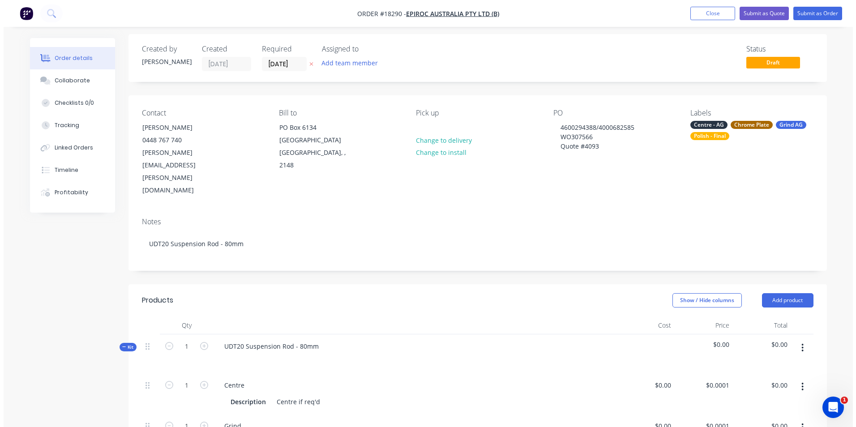
scroll to position [0, 0]
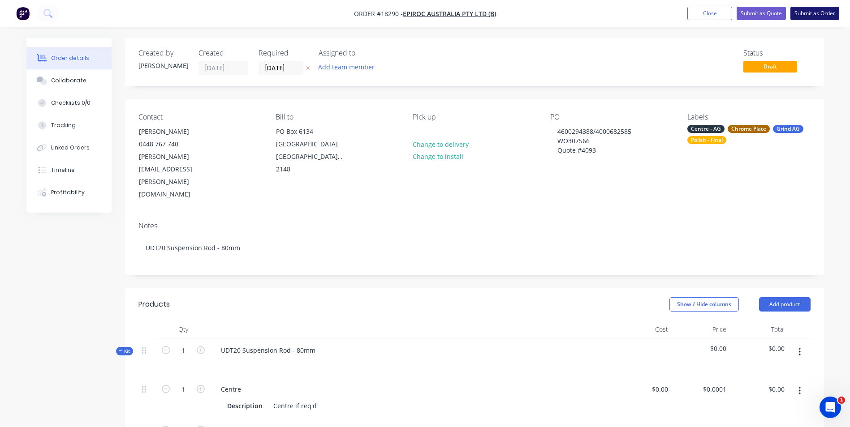
click at [812, 14] on button "Submit as Order" at bounding box center [814, 13] width 49 height 13
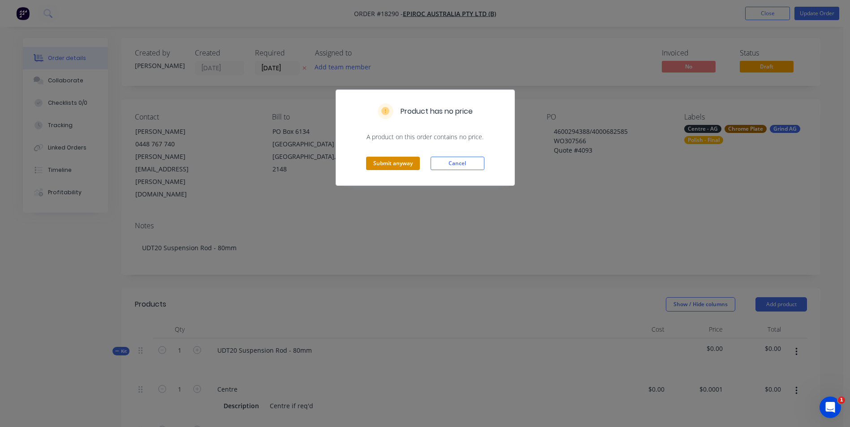
click at [400, 163] on button "Submit anyway" at bounding box center [393, 163] width 54 height 13
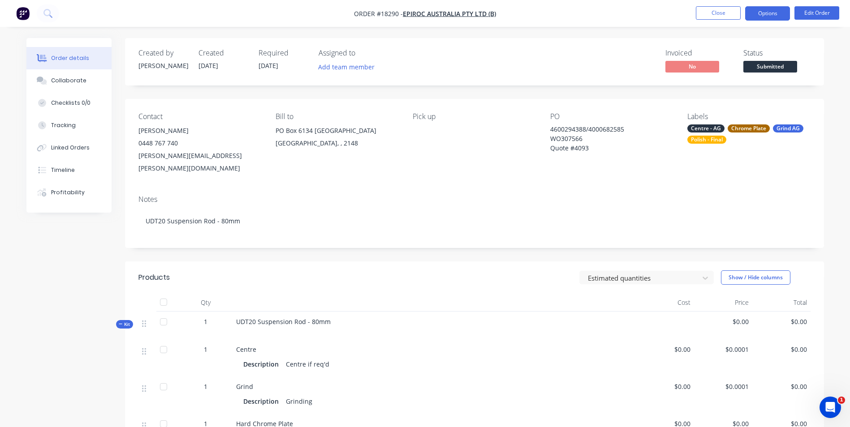
click at [782, 14] on button "Options" at bounding box center [767, 13] width 45 height 14
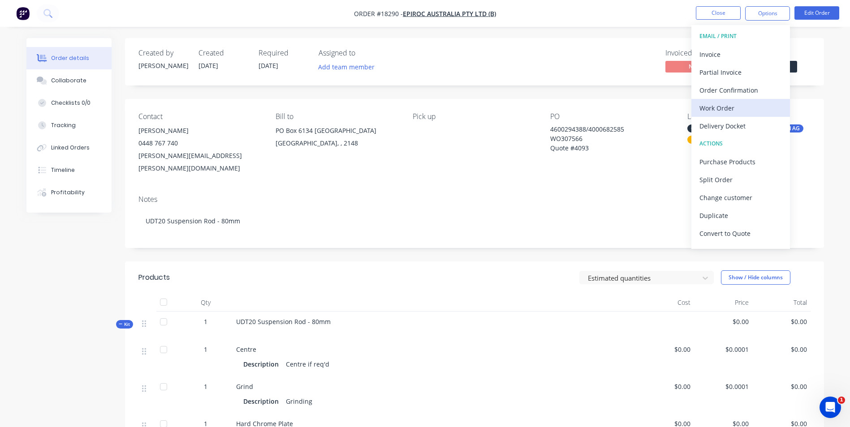
click at [758, 104] on div "Work Order" at bounding box center [740, 108] width 82 height 13
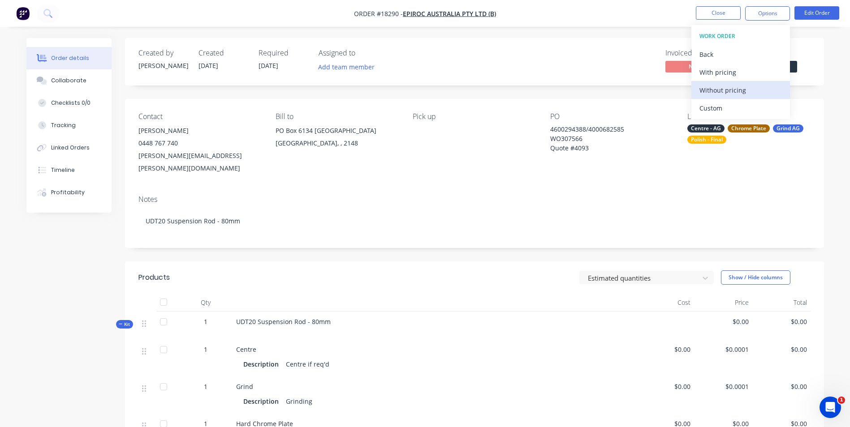
click at [756, 89] on div "Without pricing" at bounding box center [740, 90] width 82 height 13
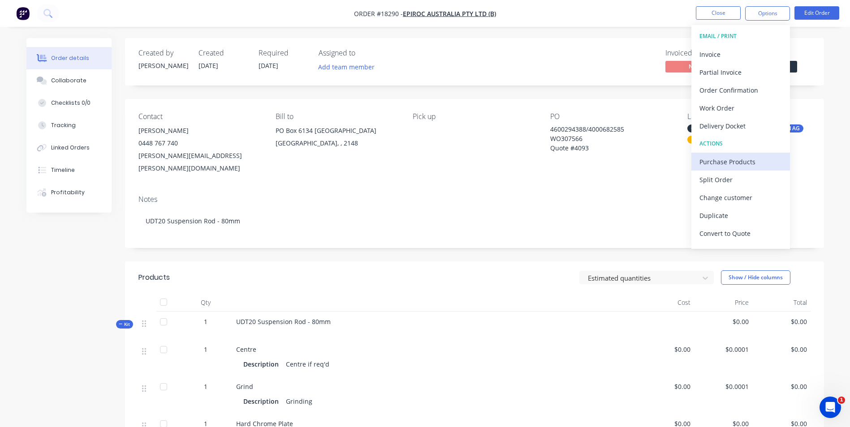
click at [745, 162] on div "Purchase Products" at bounding box center [740, 161] width 82 height 13
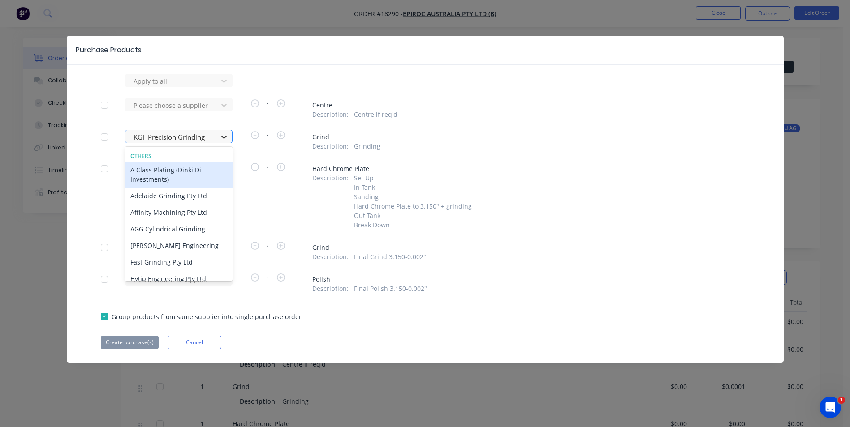
click at [225, 134] on icon at bounding box center [223, 137] width 9 height 9
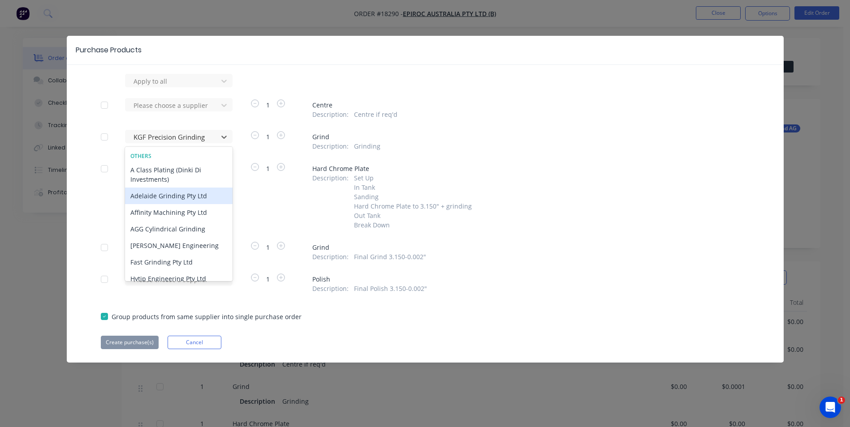
click at [210, 199] on div "Adelaide Grinding Pty Ltd" at bounding box center [178, 196] width 107 height 17
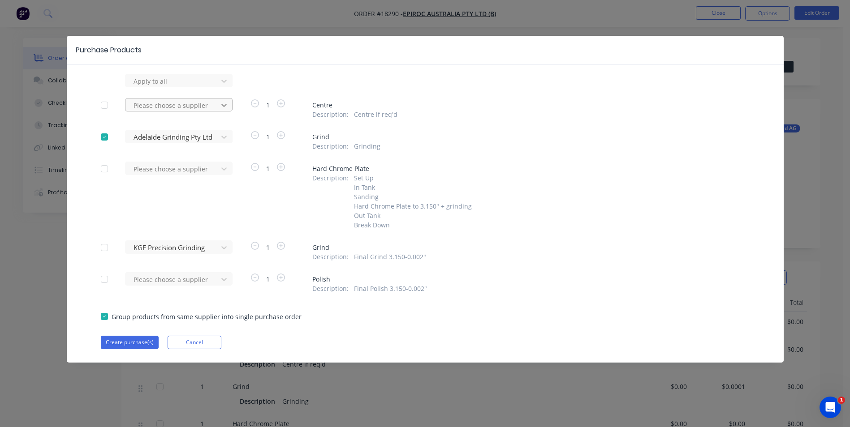
click at [228, 109] on div at bounding box center [224, 105] width 16 height 14
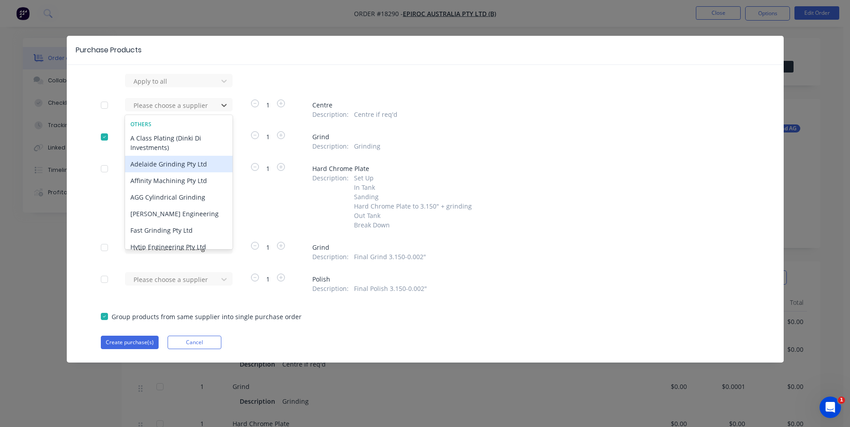
click at [203, 164] on div "Adelaide Grinding Pty Ltd" at bounding box center [178, 164] width 107 height 17
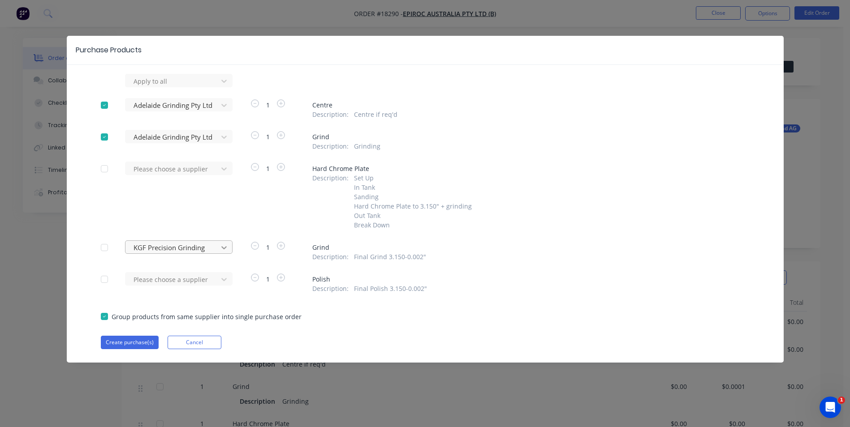
click at [224, 248] on icon at bounding box center [223, 247] width 5 height 3
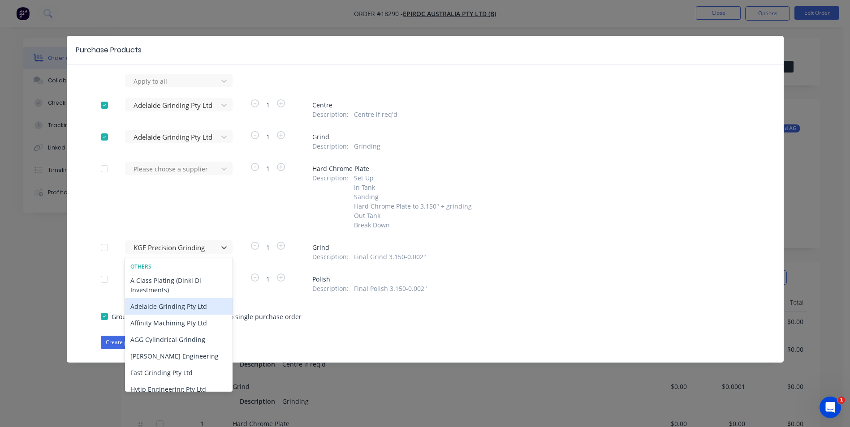
click at [213, 306] on div "Adelaide Grinding Pty Ltd" at bounding box center [178, 306] width 107 height 17
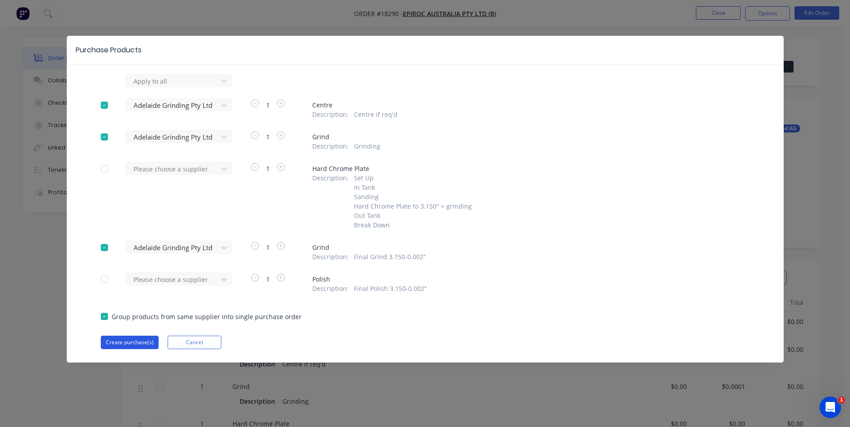
click at [123, 340] on button "Create purchase(s)" at bounding box center [130, 342] width 58 height 13
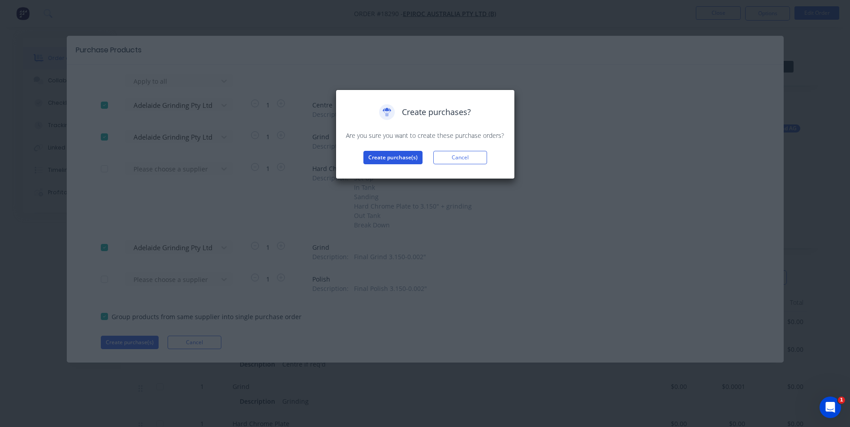
click at [403, 160] on button "Create purchase(s)" at bounding box center [392, 157] width 59 height 13
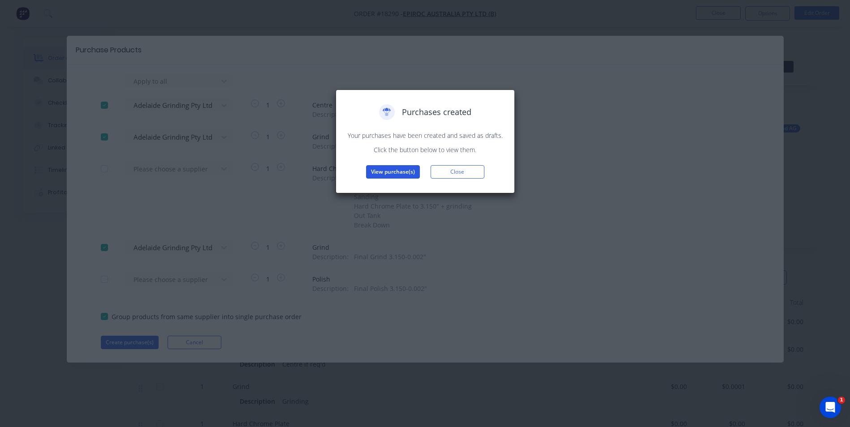
click at [392, 170] on button "View purchase(s)" at bounding box center [393, 171] width 54 height 13
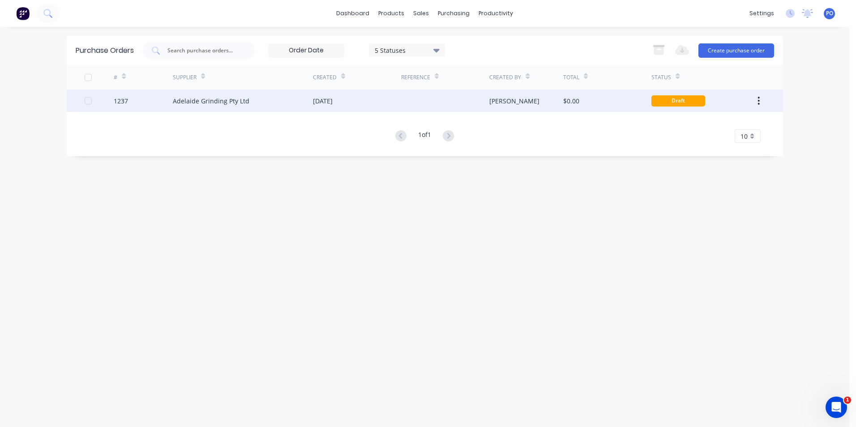
click at [397, 107] on div "[DATE]" at bounding box center [357, 101] width 88 height 22
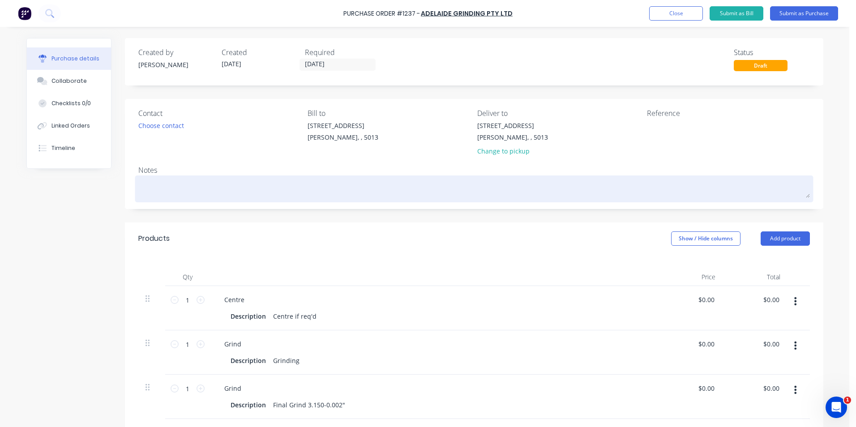
click at [174, 197] on textarea at bounding box center [474, 188] width 672 height 20
paste textarea "3.150-0.002""
type textarea "x"
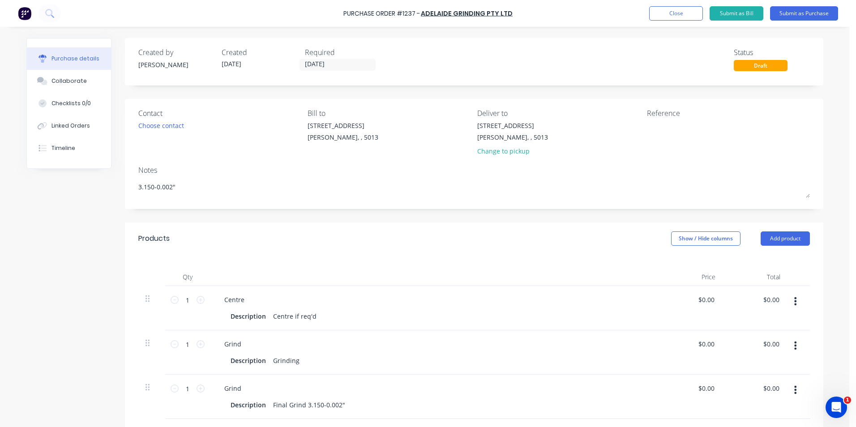
type textarea "3.150-0.002""
type textarea "x"
type textarea "3.150-0.002""
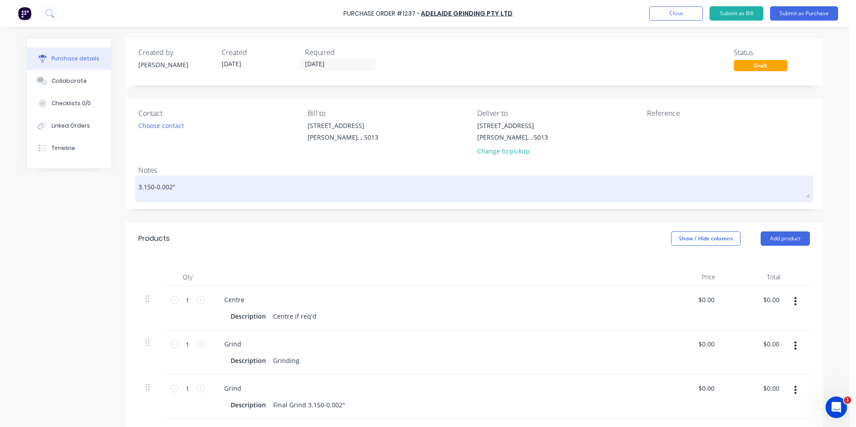
drag, startPoint x: 175, startPoint y: 188, endPoint x: 134, endPoint y: 183, distance: 40.7
click at [138, 183] on div "3.150-0.002"" at bounding box center [474, 189] width 672 height 22
drag, startPoint x: 172, startPoint y: 188, endPoint x: 137, endPoint y: 188, distance: 34.9
click at [138, 189] on div "3.150-0.002"" at bounding box center [474, 189] width 672 height 22
drag, startPoint x: 180, startPoint y: 187, endPoint x: 135, endPoint y: 189, distance: 45.3
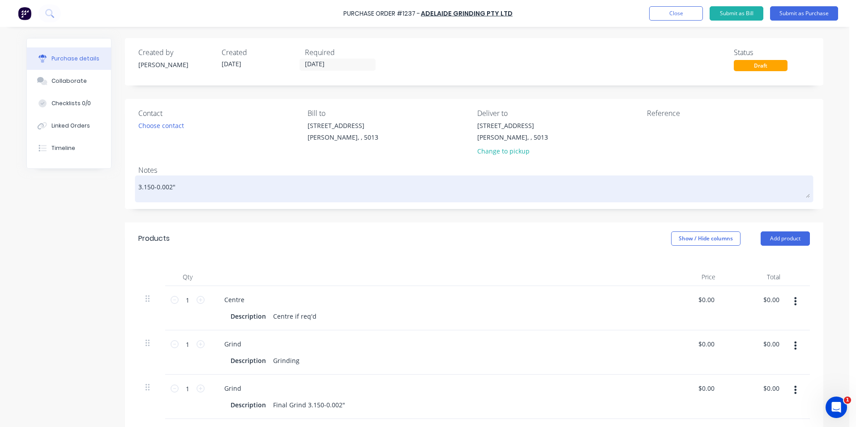
click at [138, 189] on textarea "3.150-0.002"" at bounding box center [474, 188] width 672 height 20
paste textarea "UDT20 Suspension Rod - 80mm"
type textarea "x"
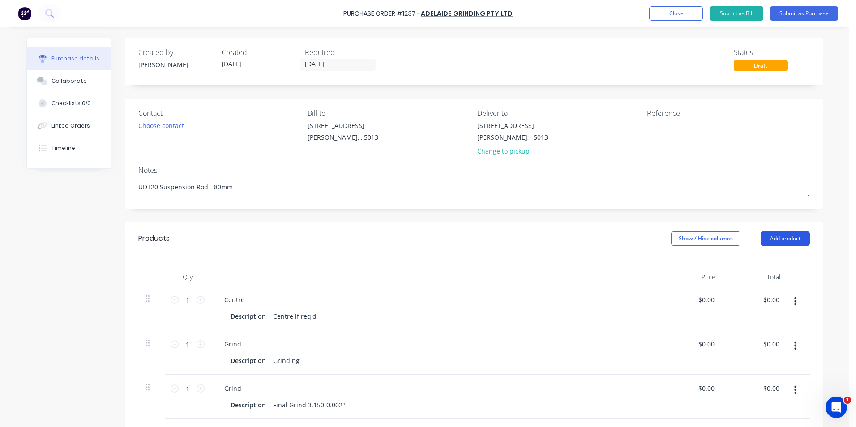
type textarea "UDT20 Suspension Rod - 80mm"
type textarea "x"
type textarea "UDT20 Suspension Rod - 80mm"
click at [789, 236] on button "Add product" at bounding box center [785, 239] width 49 height 14
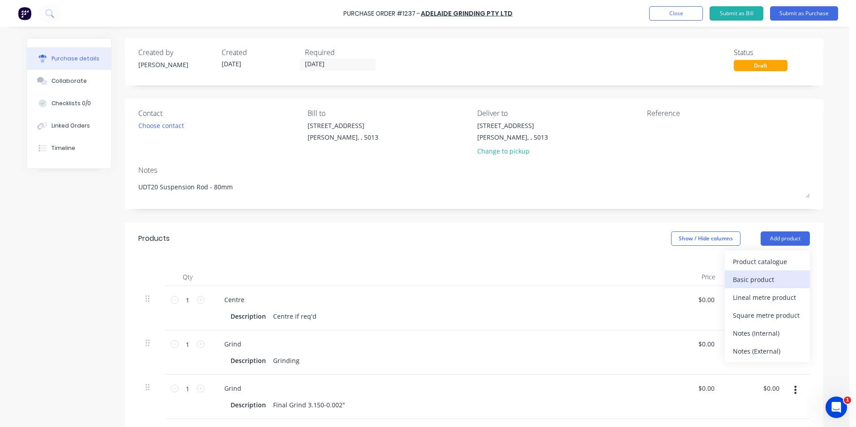
click at [757, 283] on div "Basic product" at bounding box center [767, 279] width 69 height 13
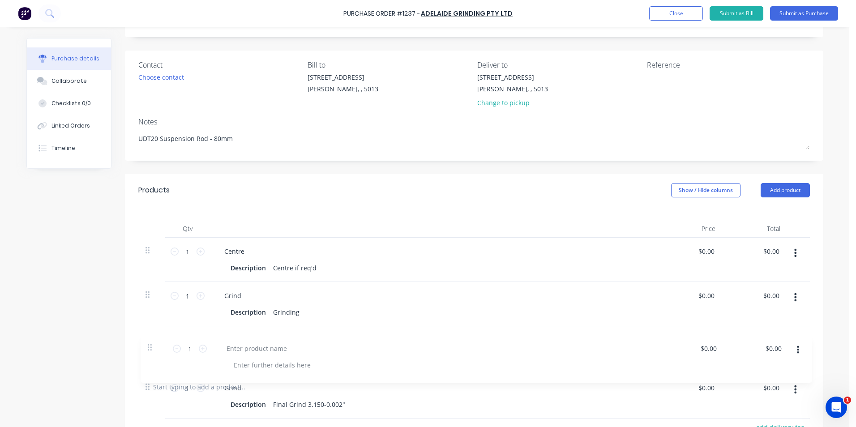
scroll to position [51, 0]
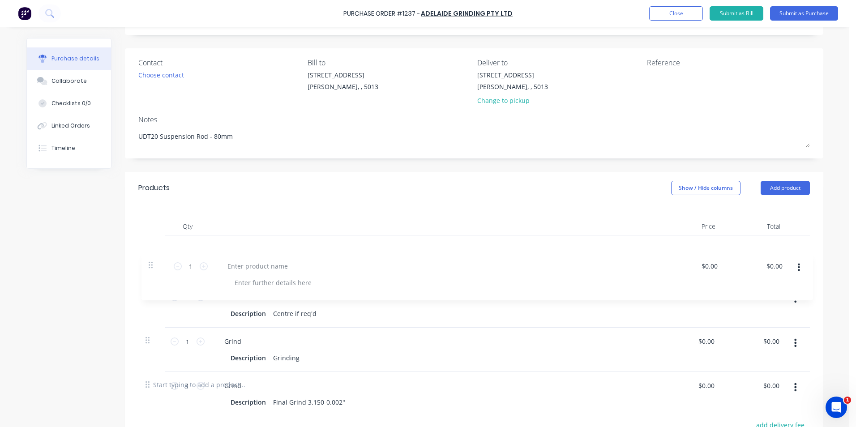
drag, startPoint x: 144, startPoint y: 386, endPoint x: 151, endPoint y: 241, distance: 144.8
click at [151, 241] on div "1 1 Centre Description Centre if req'd $0.00 $0.00 $0.00 $0.00 1 1 Grind Descri…" at bounding box center [474, 302] width 672 height 133
click at [146, 249] on icon at bounding box center [148, 248] width 4 height 7
type textarea "x"
paste div
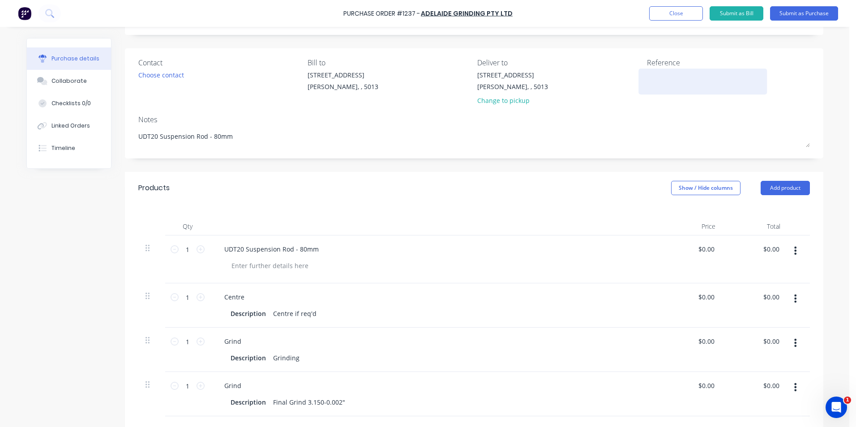
type textarea "x"
click at [668, 78] on textarea at bounding box center [703, 80] width 112 height 20
type textarea "TC18290"
type textarea "x"
type textarea "TC18290"
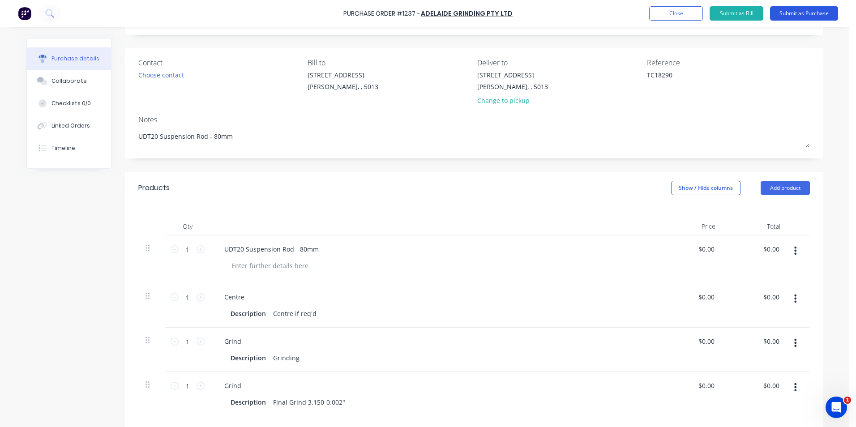
click at [813, 16] on button "Submit as Purchase" at bounding box center [804, 13] width 68 height 14
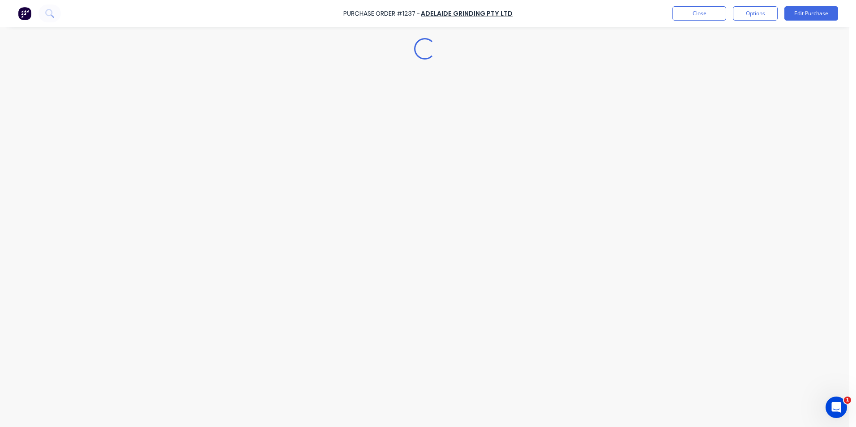
scroll to position [0, 0]
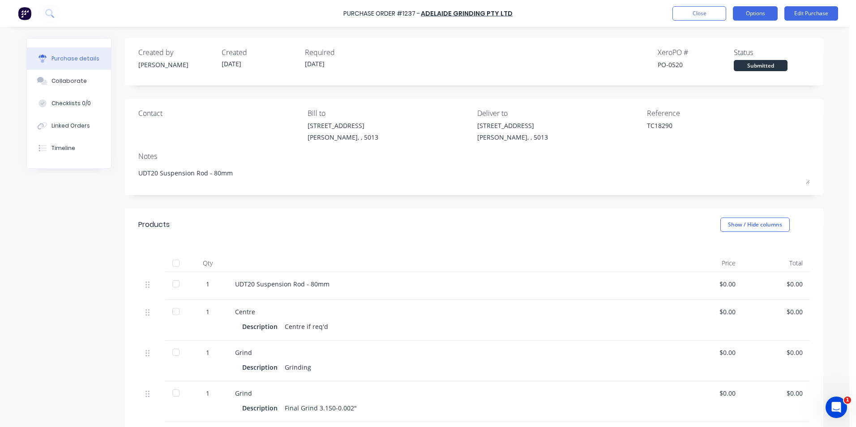
click at [760, 15] on button "Options" at bounding box center [755, 13] width 45 height 14
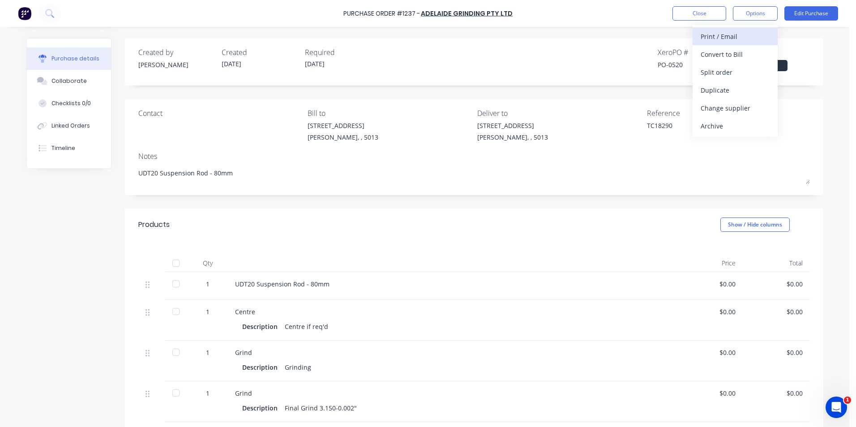
click at [767, 36] on div "Print / Email" at bounding box center [735, 36] width 69 height 13
click at [761, 74] on div "Without pricing" at bounding box center [735, 72] width 69 height 13
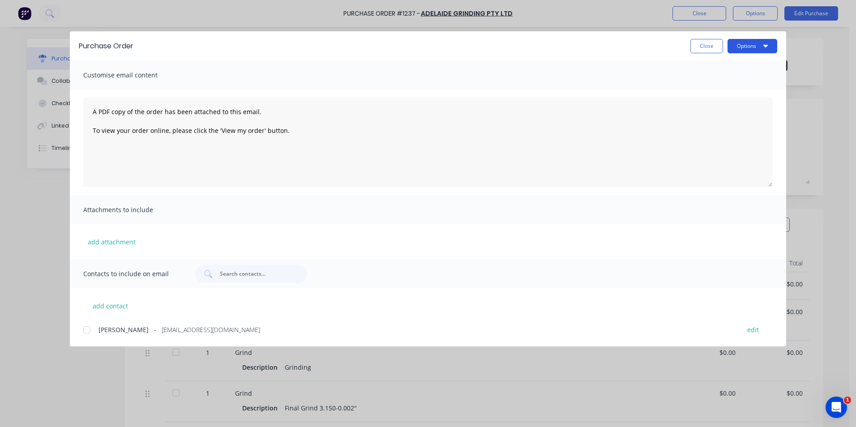
click at [767, 49] on icon "button" at bounding box center [766, 45] width 4 height 7
click at [746, 90] on div "Print" at bounding box center [735, 86] width 69 height 13
click at [703, 44] on button "Close" at bounding box center [707, 46] width 33 height 14
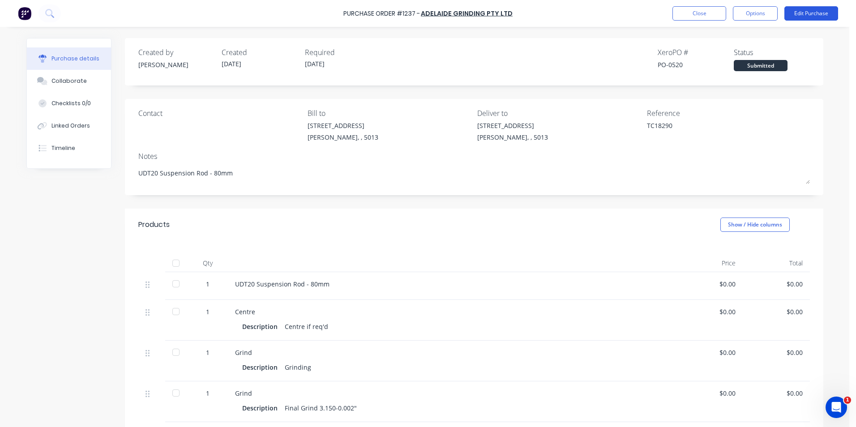
click at [817, 10] on button "Edit Purchase" at bounding box center [812, 13] width 54 height 14
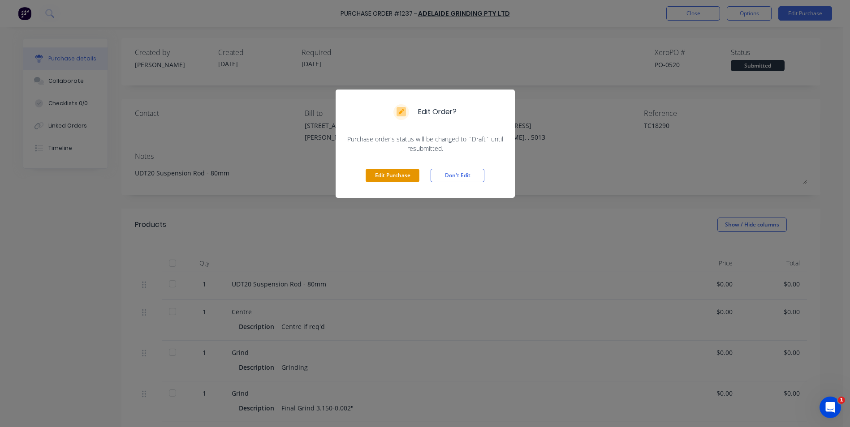
click at [392, 178] on button "Edit Purchase" at bounding box center [392, 175] width 54 height 13
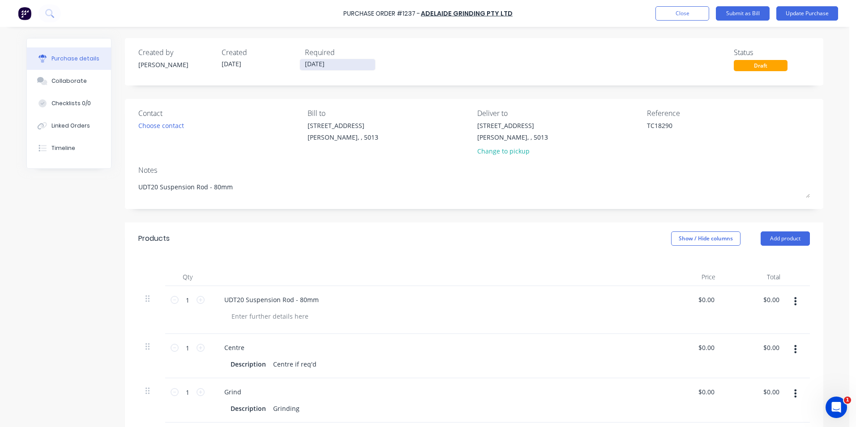
click at [331, 66] on input "[DATE]" at bounding box center [337, 64] width 75 height 11
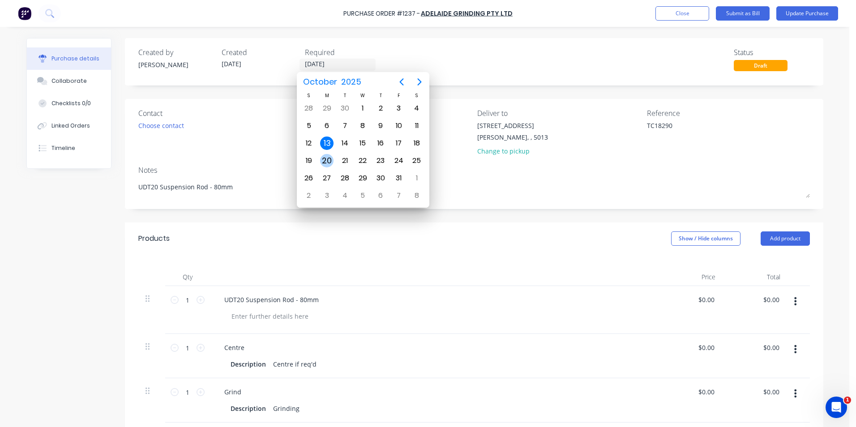
click at [326, 156] on div "20" at bounding box center [326, 160] width 13 height 13
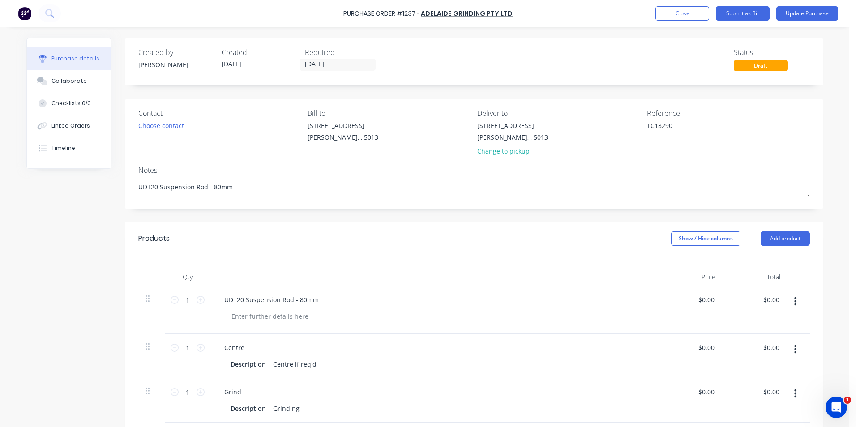
type textarea "x"
type input "[DATE]"
click at [797, 13] on button "Update Purchase" at bounding box center [808, 13] width 62 height 14
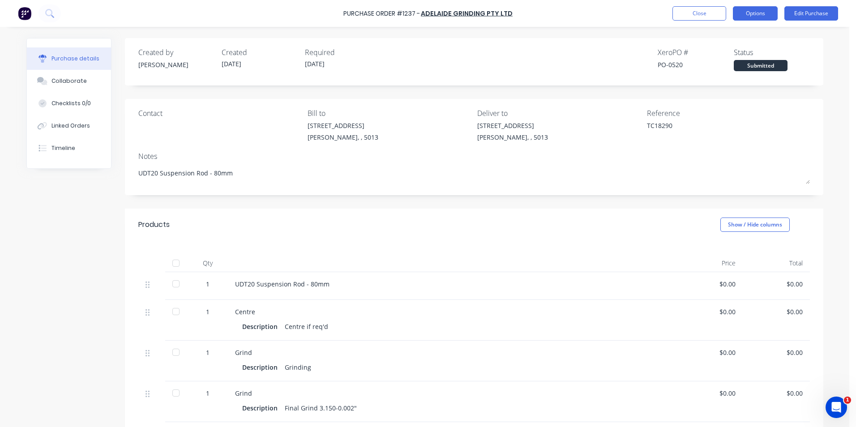
click at [751, 16] on button "Options" at bounding box center [755, 13] width 45 height 14
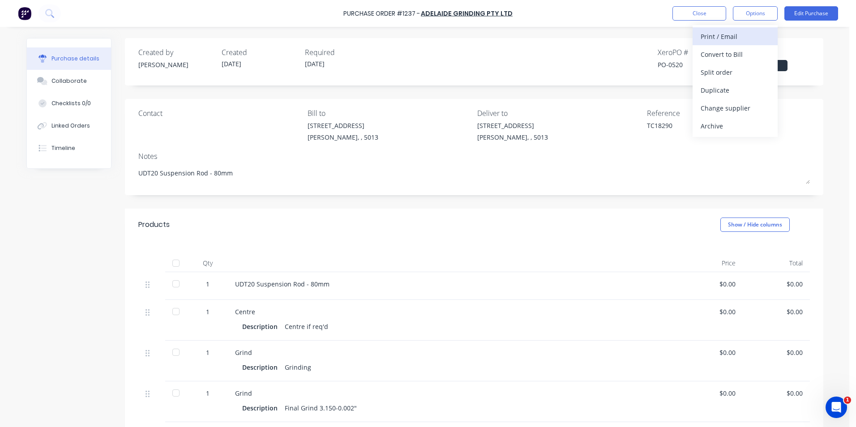
click at [752, 35] on div "Print / Email" at bounding box center [735, 36] width 69 height 13
click at [763, 72] on div "Without pricing" at bounding box center [735, 72] width 69 height 13
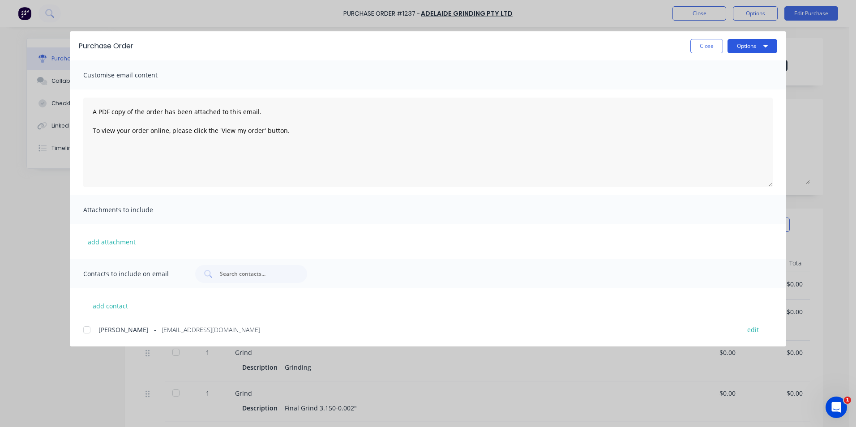
click at [769, 50] on button "Options" at bounding box center [753, 46] width 50 height 14
click at [760, 82] on div "Print" at bounding box center [735, 86] width 69 height 13
click at [691, 44] on button "Close" at bounding box center [707, 46] width 33 height 14
type textarea "x"
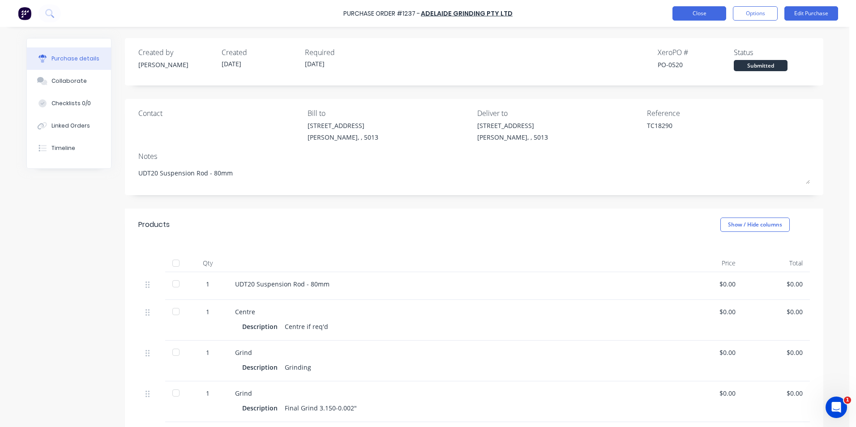
click at [713, 16] on button "Close" at bounding box center [700, 13] width 54 height 14
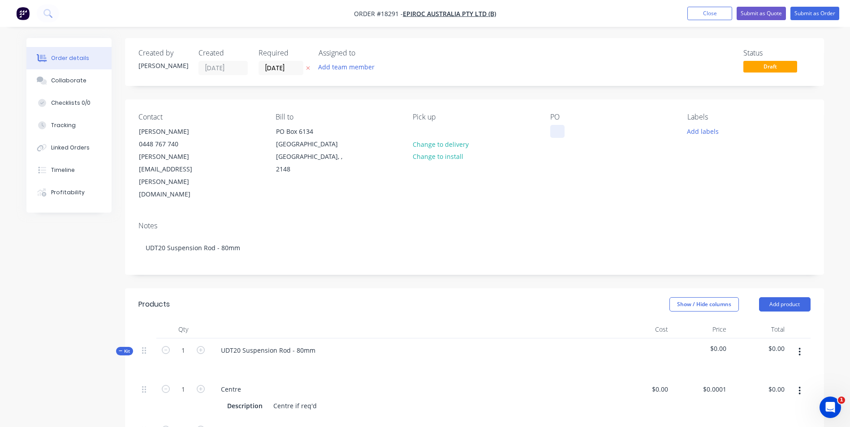
click at [556, 132] on div at bounding box center [557, 131] width 14 height 13
click at [615, 131] on div "4600294386/4000+92588" at bounding box center [594, 131] width 88 height 13
click at [620, 133] on div "4600294386/4000292588" at bounding box center [594, 131] width 88 height 13
click at [634, 133] on div "4600294386/4000294588" at bounding box center [594, 131] width 88 height 13
click at [698, 132] on button "Add labels" at bounding box center [702, 131] width 41 height 12
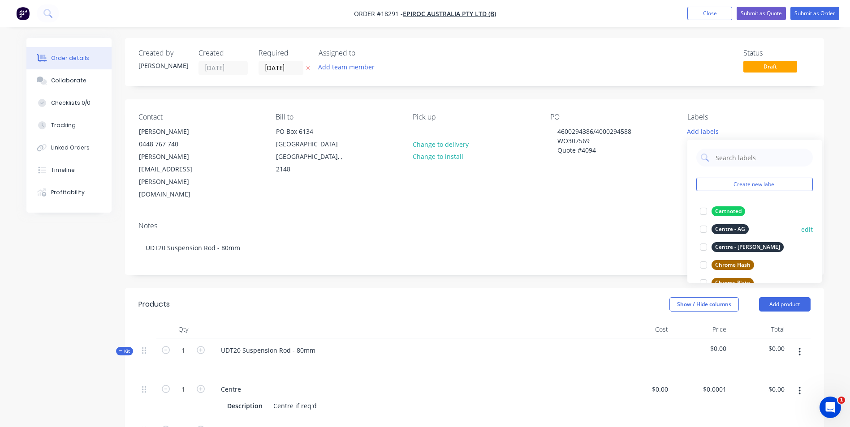
click at [737, 229] on div "Centre - AG" at bounding box center [729, 229] width 37 height 10
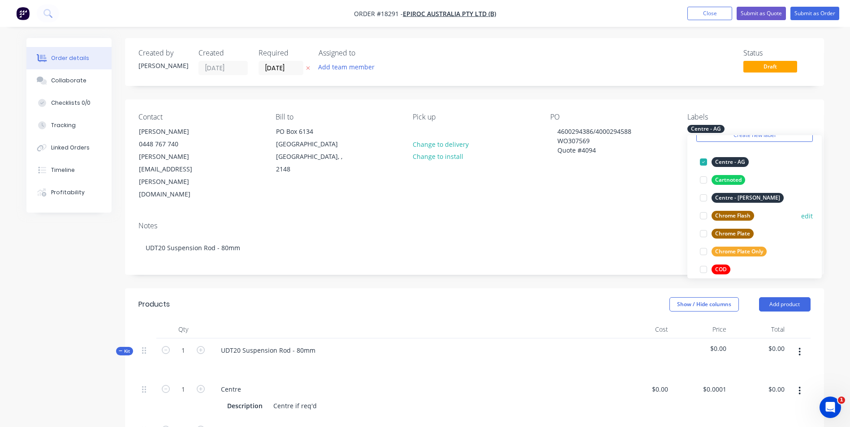
click at [745, 231] on div "Chrome Plate" at bounding box center [732, 234] width 42 height 10
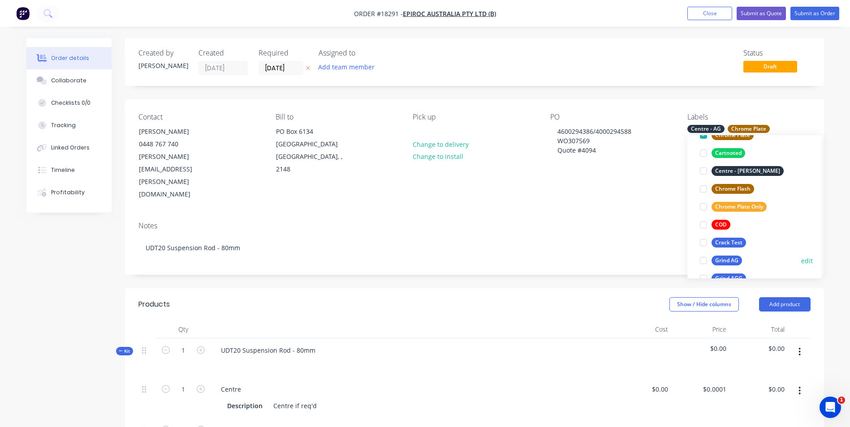
scroll to position [134, 0]
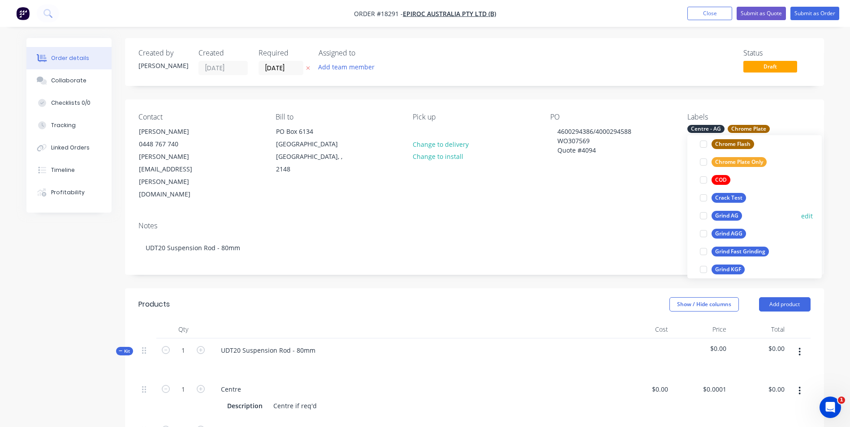
click at [729, 217] on div "Grind AG" at bounding box center [726, 216] width 30 height 10
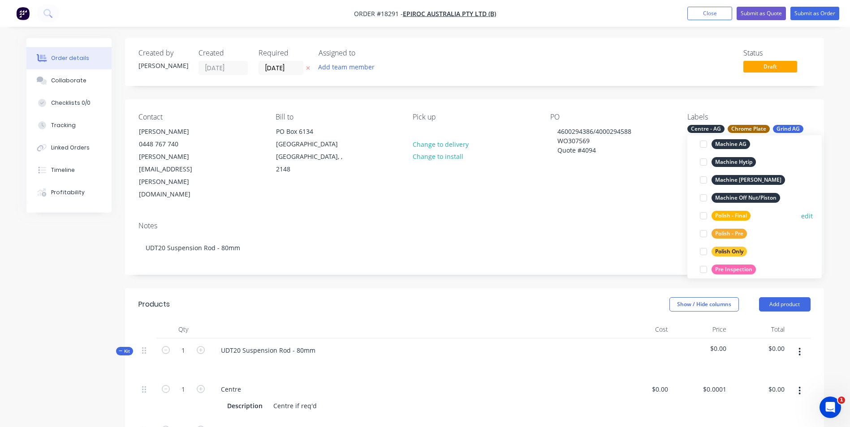
click at [737, 219] on div "Polish - Final" at bounding box center [730, 216] width 39 height 10
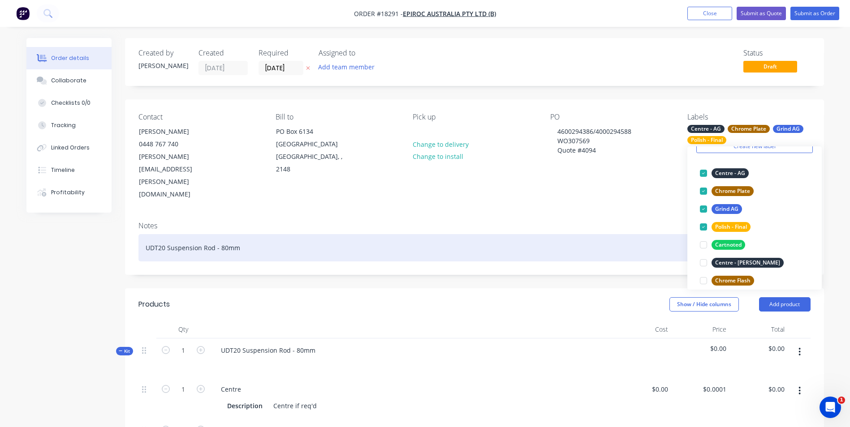
click at [270, 234] on div "UDT20 Suspension Rod - 80mm" at bounding box center [474, 247] width 672 height 27
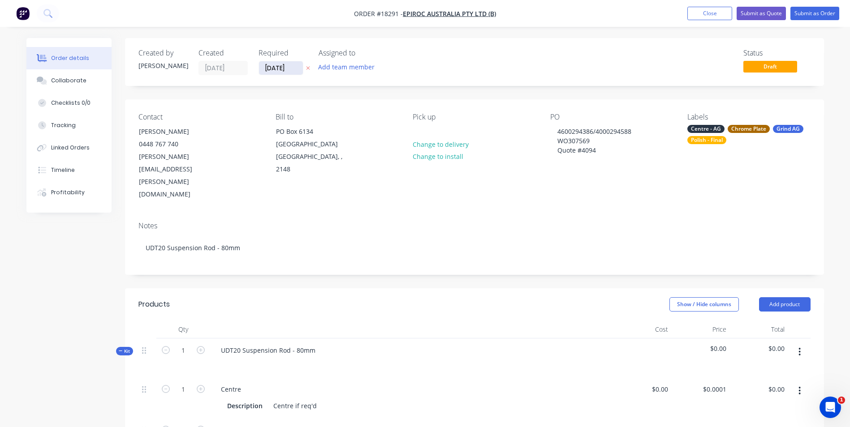
click at [295, 69] on input "[DATE]" at bounding box center [281, 67] width 44 height 13
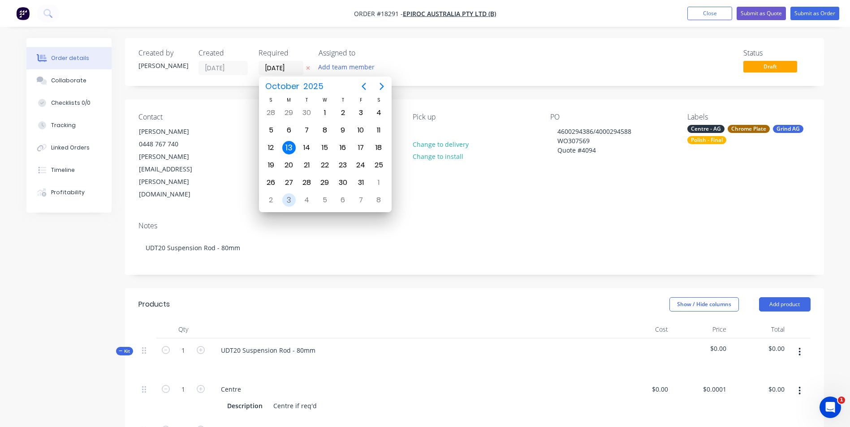
click at [288, 195] on div "3" at bounding box center [288, 199] width 13 height 13
type input "[DATE]"
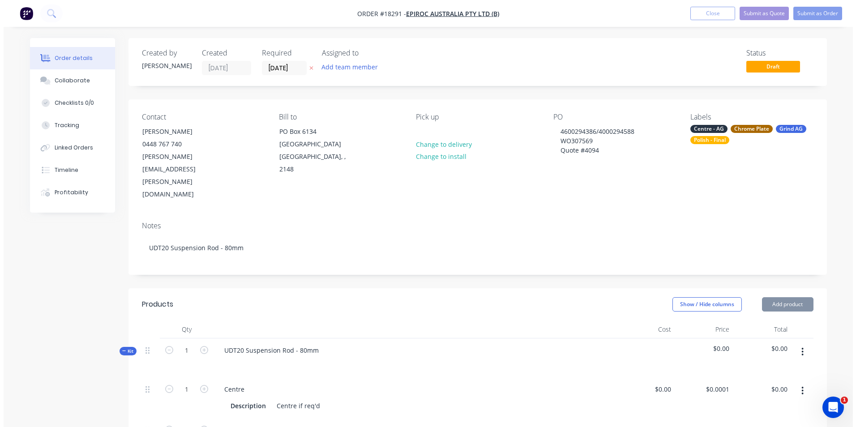
scroll to position [0, 0]
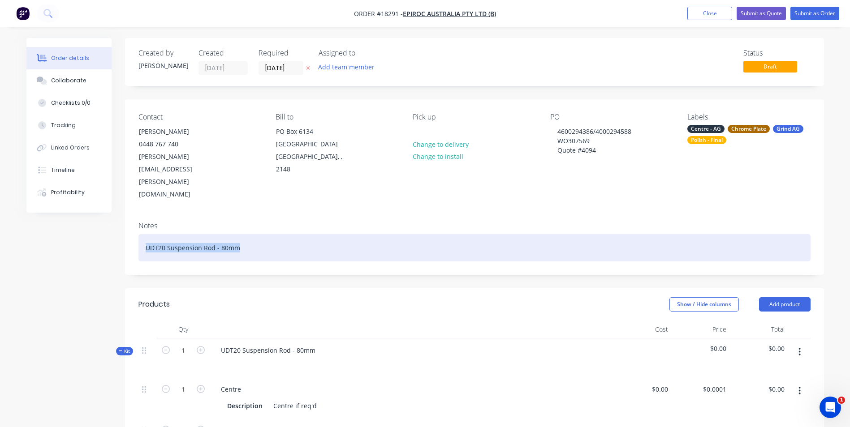
drag, startPoint x: 240, startPoint y: 210, endPoint x: 142, endPoint y: 211, distance: 98.1
click at [142, 234] on div "UDT20 Suspension Rod - 80mm" at bounding box center [474, 247] width 672 height 27
copy div "UDT20 Suspension Rod - 80mm"
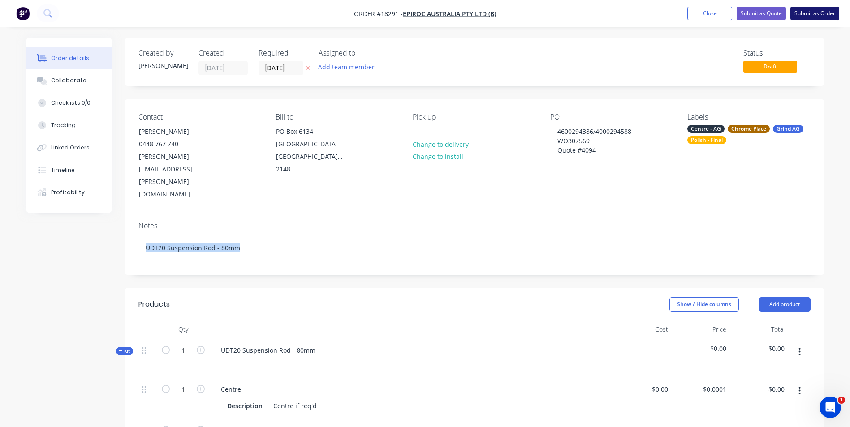
click at [817, 12] on button "Submit as Order" at bounding box center [814, 13] width 49 height 13
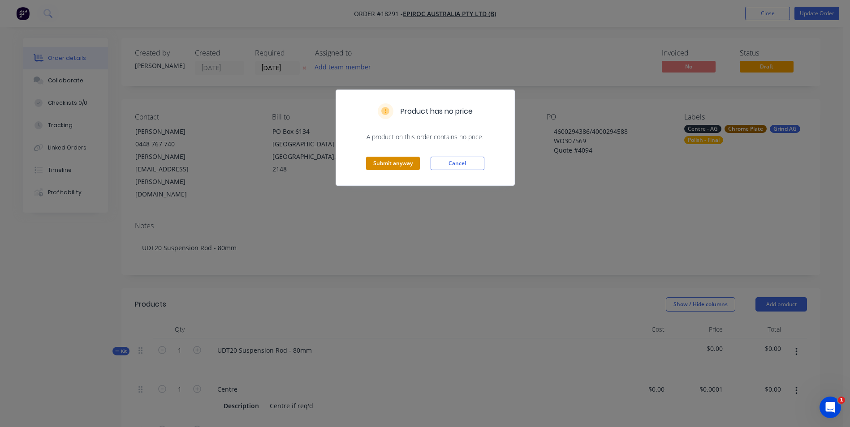
click at [394, 158] on button "Submit anyway" at bounding box center [393, 163] width 54 height 13
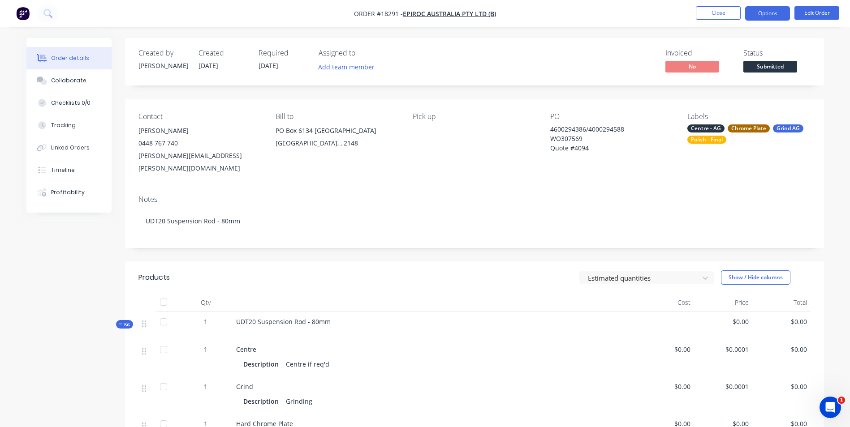
click at [781, 17] on button "Options" at bounding box center [767, 13] width 45 height 14
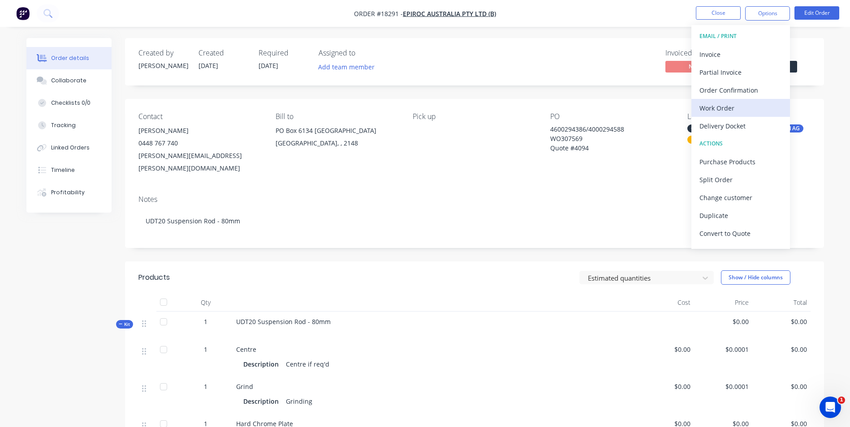
click at [756, 101] on button "Work Order" at bounding box center [740, 108] width 99 height 18
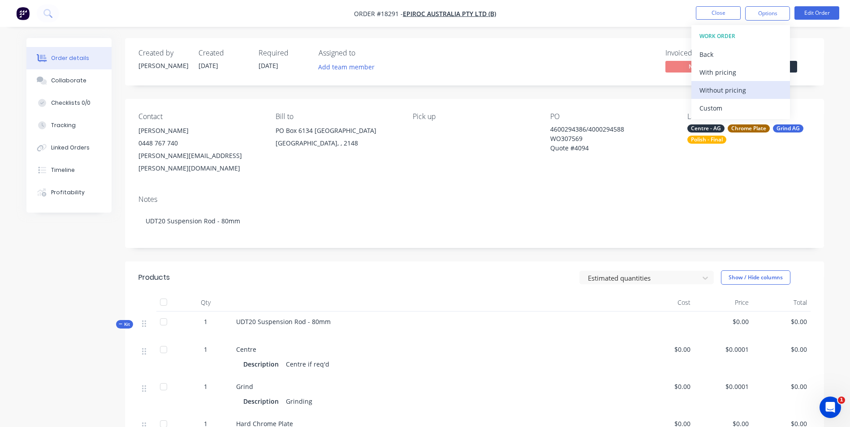
click at [760, 92] on div "Without pricing" at bounding box center [740, 90] width 82 height 13
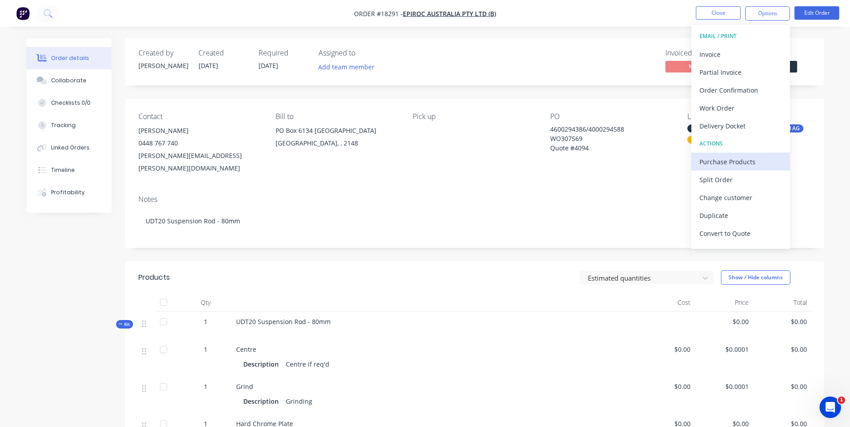
click at [740, 165] on div "Purchase Products" at bounding box center [740, 161] width 82 height 13
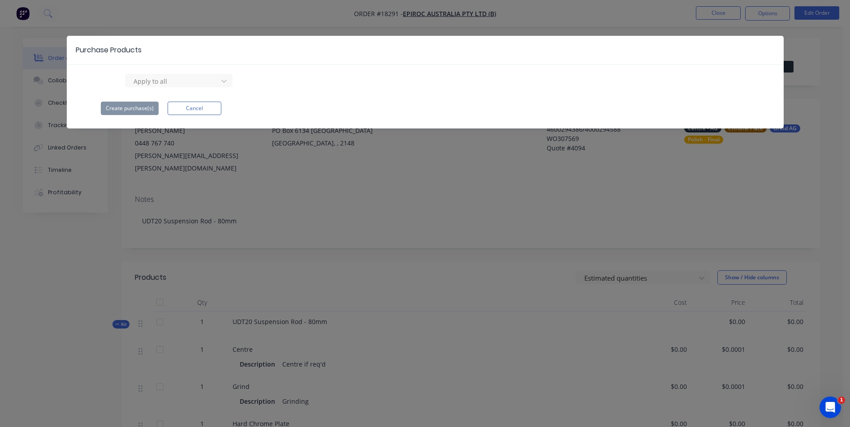
click at [633, 15] on div "Purchase Products Apply to all Create purchase(s) Cancel" at bounding box center [425, 213] width 850 height 427
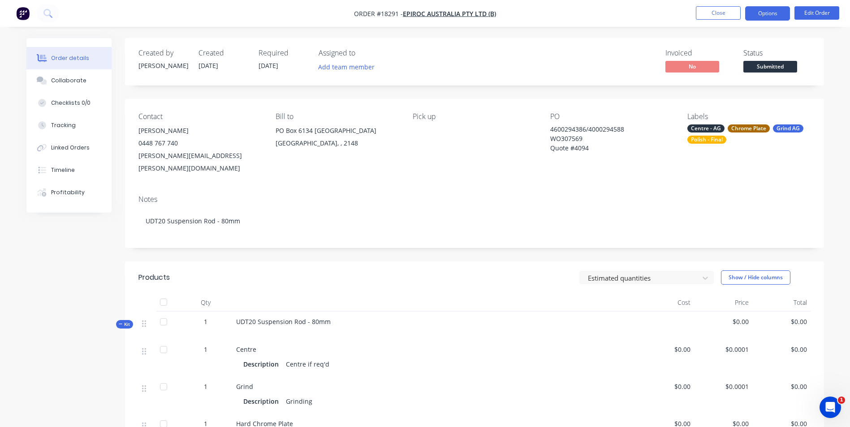
click at [779, 13] on button "Options" at bounding box center [767, 13] width 45 height 14
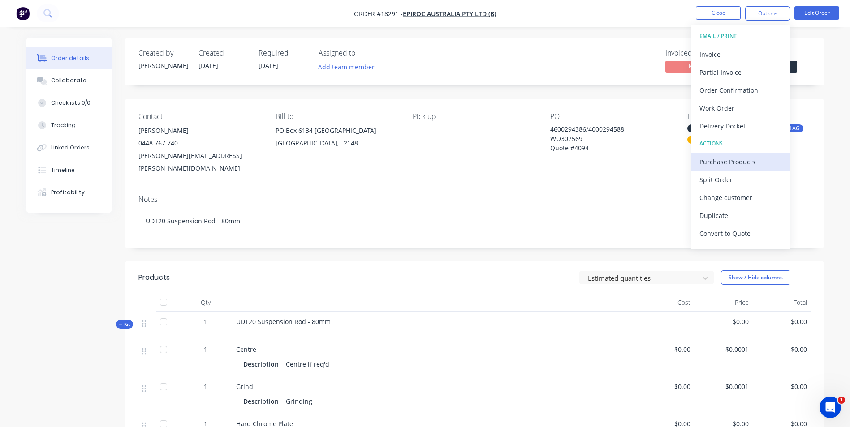
click at [756, 161] on div "Purchase Products" at bounding box center [740, 161] width 82 height 13
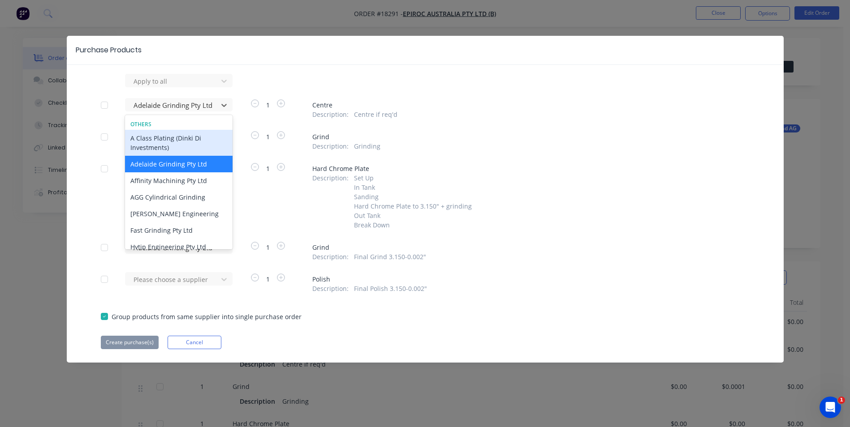
click at [476, 69] on div "Purchase Products Apply to all 11 results available. Use Up and Down to choose …" at bounding box center [425, 199] width 717 height 327
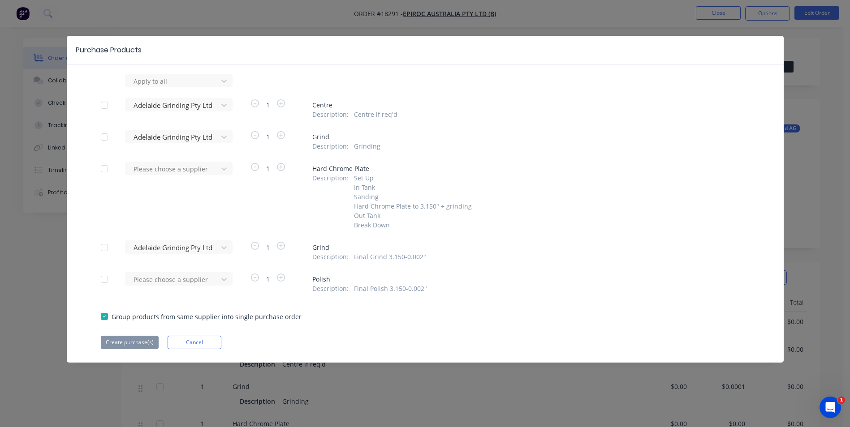
click at [101, 140] on div at bounding box center [104, 137] width 18 height 18
click at [112, 105] on div at bounding box center [104, 105] width 18 height 18
click at [103, 246] on div at bounding box center [104, 248] width 18 height 18
click at [131, 343] on button "Create purchase(s)" at bounding box center [130, 342] width 58 height 13
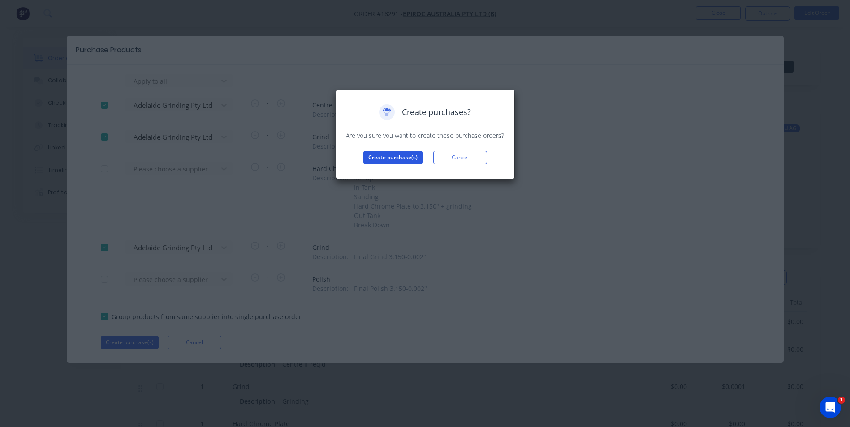
click at [406, 156] on button "Create purchase(s)" at bounding box center [392, 157] width 59 height 13
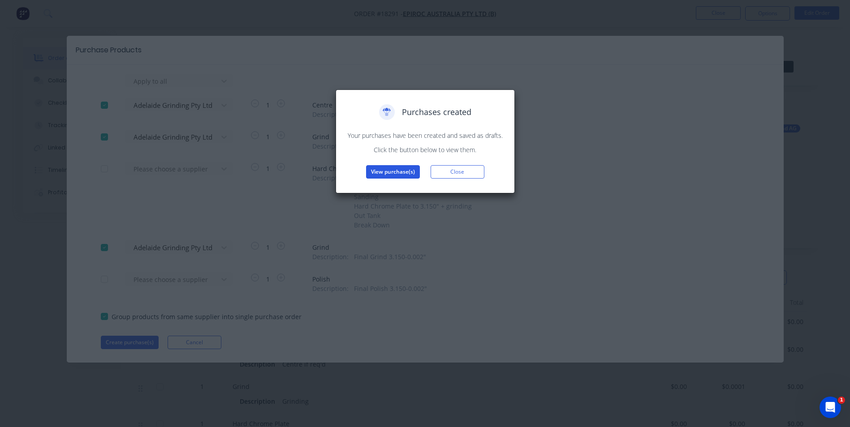
click at [401, 171] on button "View purchase(s)" at bounding box center [393, 171] width 54 height 13
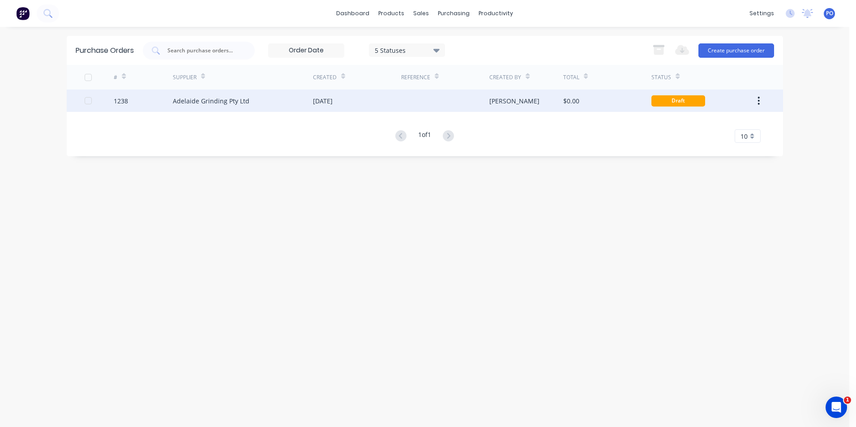
click at [412, 97] on div at bounding box center [445, 101] width 88 height 22
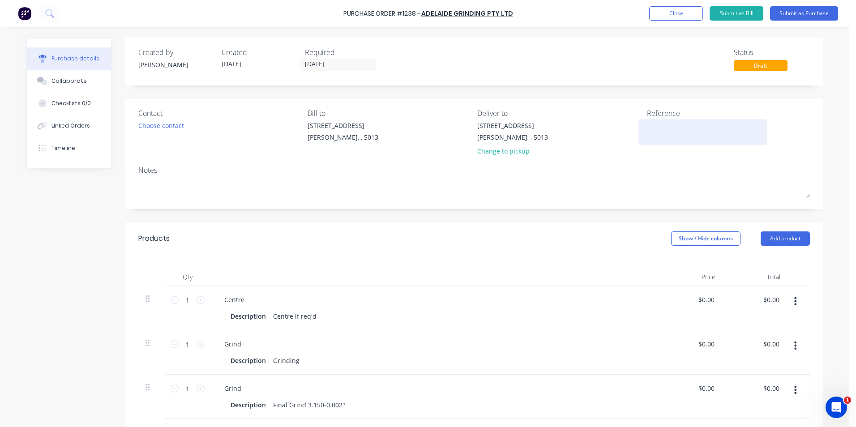
click at [654, 125] on textarea at bounding box center [703, 131] width 112 height 20
type textarea "x"
type textarea "T"
type textarea "x"
type textarea "TC"
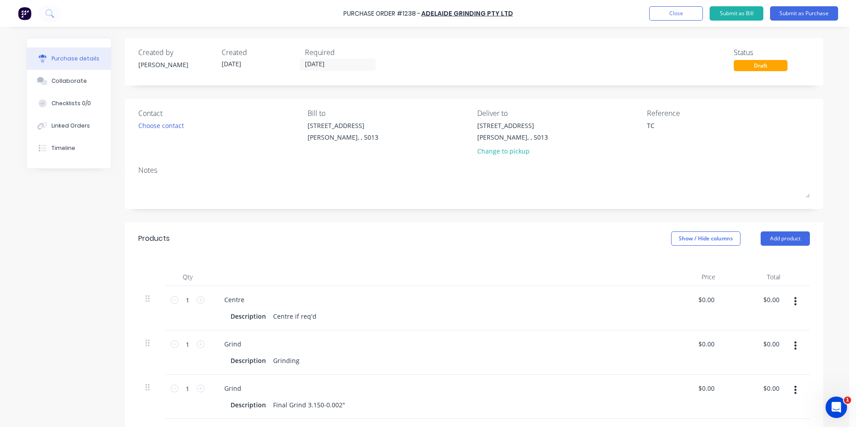
type textarea "x"
type textarea "TC1"
type textarea "x"
type textarea "TC18"
type textarea "x"
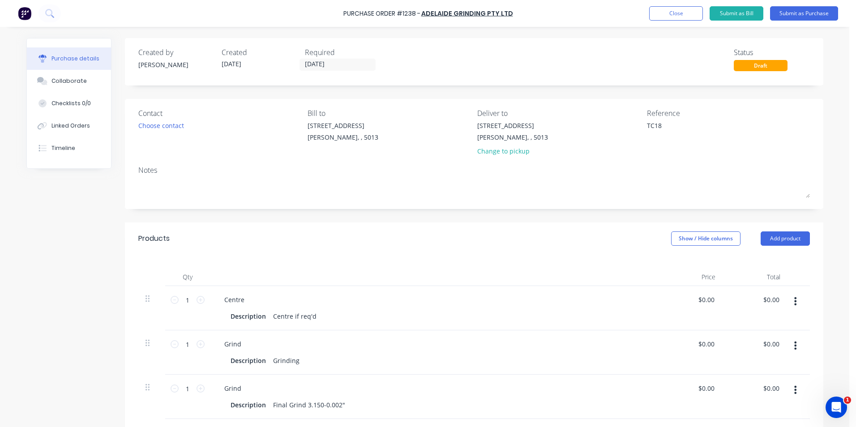
type textarea "TC182"
type textarea "x"
type textarea "TC1829"
type textarea "x"
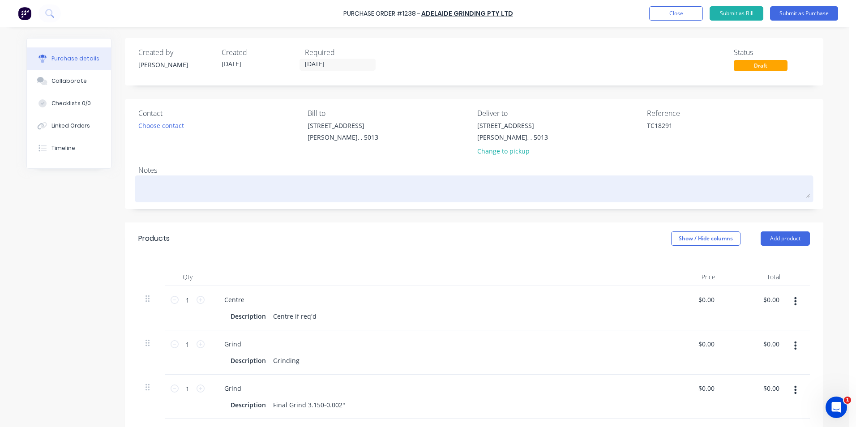
type textarea "TC18291"
type textarea "x"
type textarea "TC18291"
click at [171, 193] on textarea at bounding box center [474, 188] width 672 height 20
paste textarea "UDT20 Suspension Rod - 80mm"
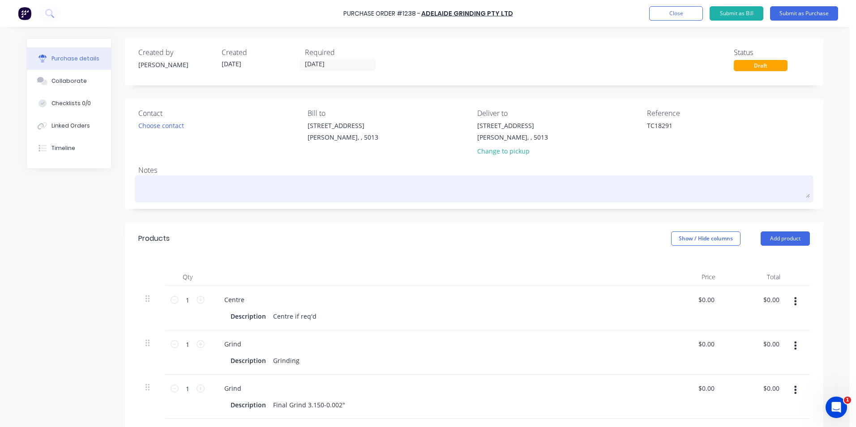
type textarea "x"
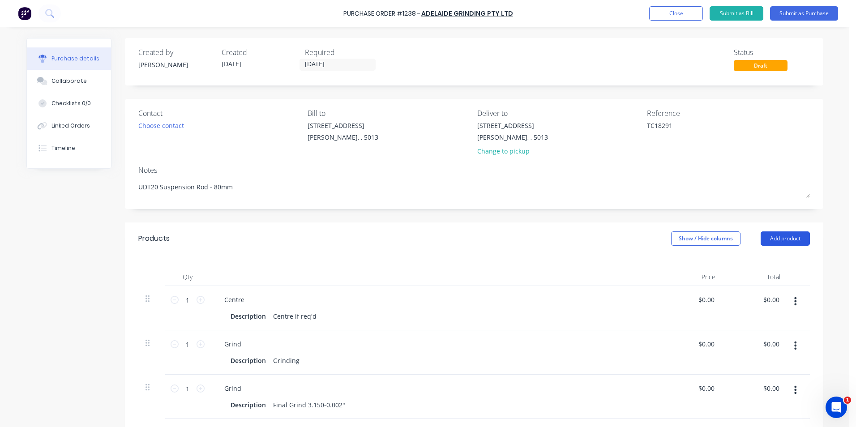
type textarea "UDT20 Suspension Rod - 80mm"
type textarea "x"
type textarea "UDT20 Suspension Rod - 80mm"
click at [787, 239] on button "Add product" at bounding box center [785, 239] width 49 height 14
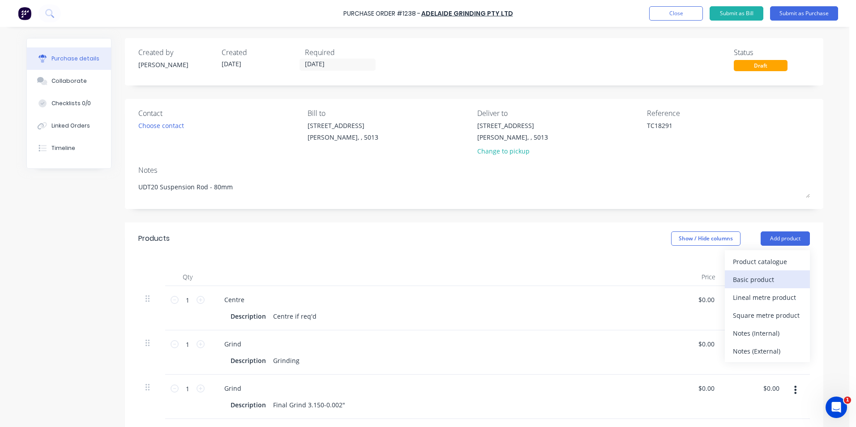
click at [765, 281] on div "Basic product" at bounding box center [767, 279] width 69 height 13
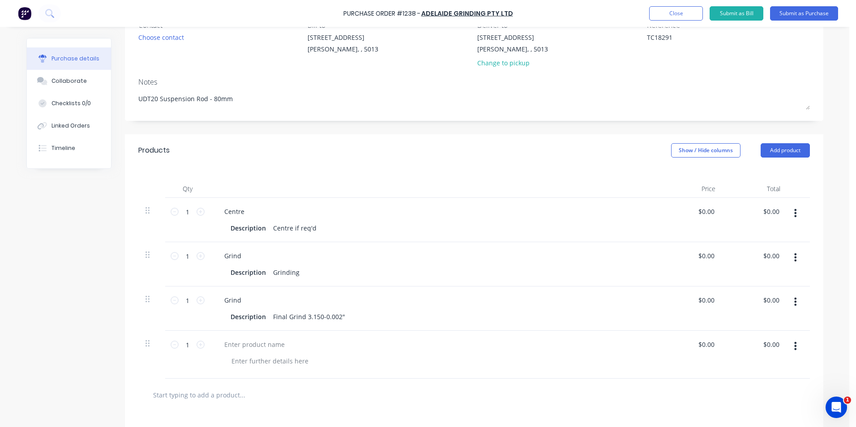
scroll to position [134, 0]
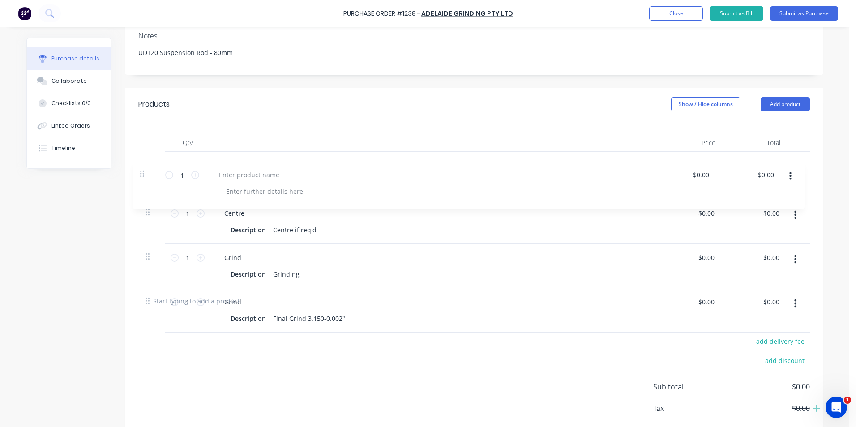
drag, startPoint x: 143, startPoint y: 299, endPoint x: 142, endPoint y: 170, distance: 129.4
click at [142, 170] on div "1 1 Centre Description Centre if req'd $0.00 $0.00 $0.00 $0.00 1 1 Grind Descri…" at bounding box center [474, 218] width 672 height 133
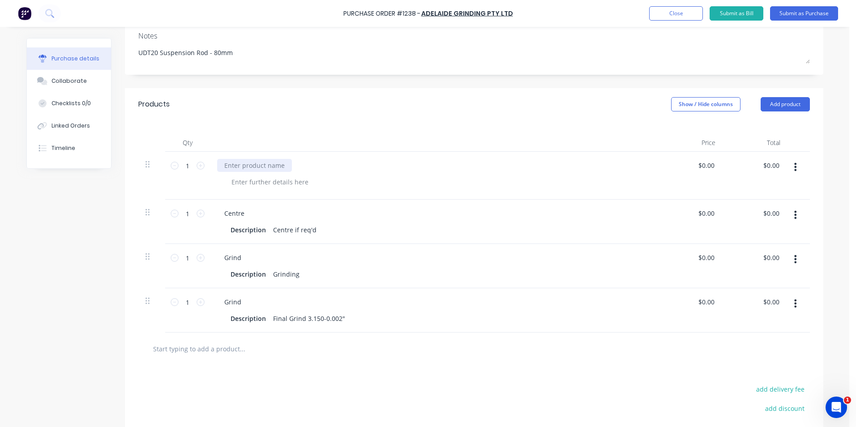
click at [236, 166] on div at bounding box center [254, 165] width 75 height 13
type textarea "x"
paste div
click at [498, 194] on div "UDT20 Suspension Rod - 80mm" at bounding box center [434, 176] width 448 height 48
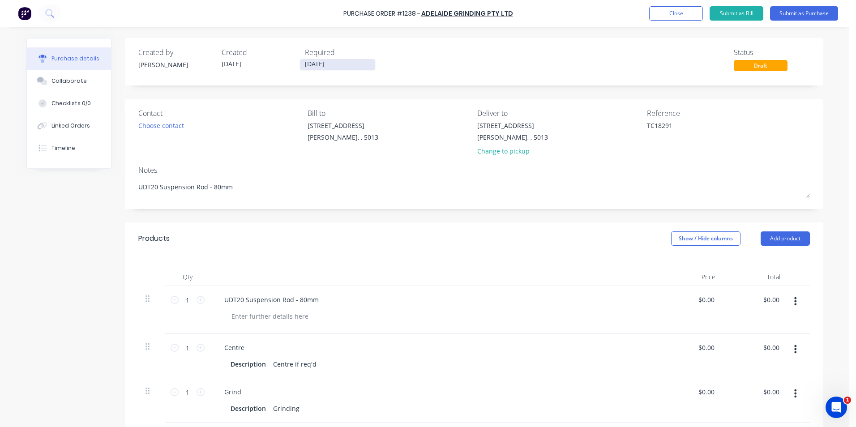
click at [328, 61] on input "[DATE]" at bounding box center [337, 64] width 75 height 11
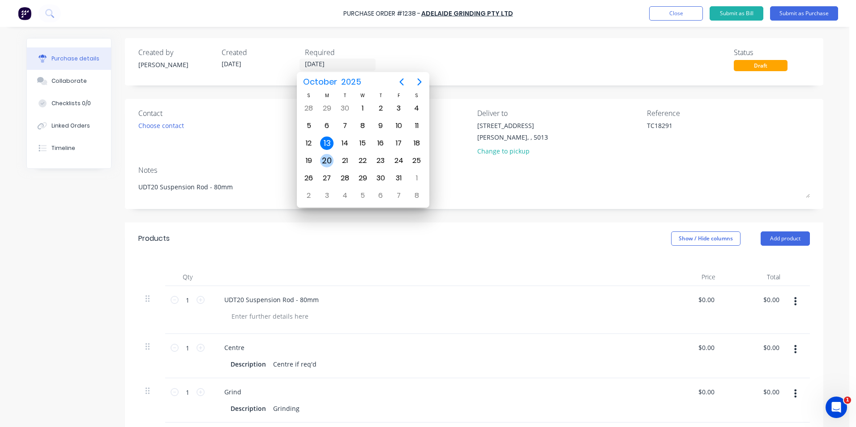
click at [325, 158] on div "20" at bounding box center [326, 160] width 13 height 13
type textarea "x"
type input "[DATE]"
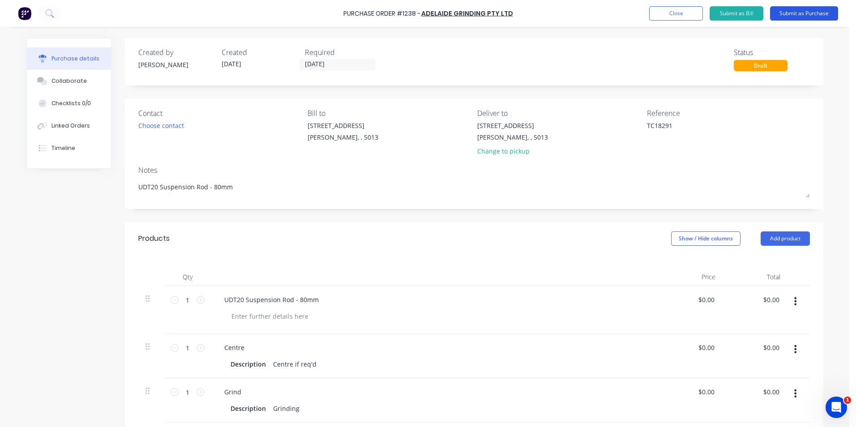
click at [804, 17] on button "Submit as Purchase" at bounding box center [804, 13] width 68 height 14
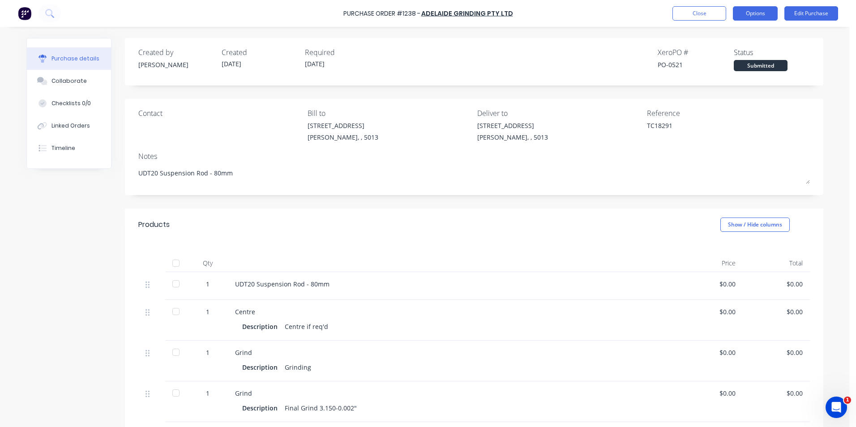
click at [752, 16] on button "Options" at bounding box center [755, 13] width 45 height 14
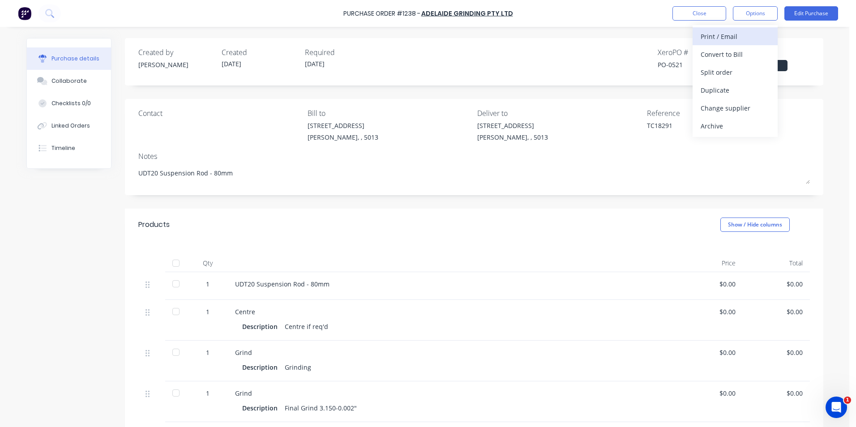
click at [770, 37] on button "Print / Email" at bounding box center [735, 36] width 85 height 18
click at [768, 69] on div "Without pricing" at bounding box center [735, 72] width 69 height 13
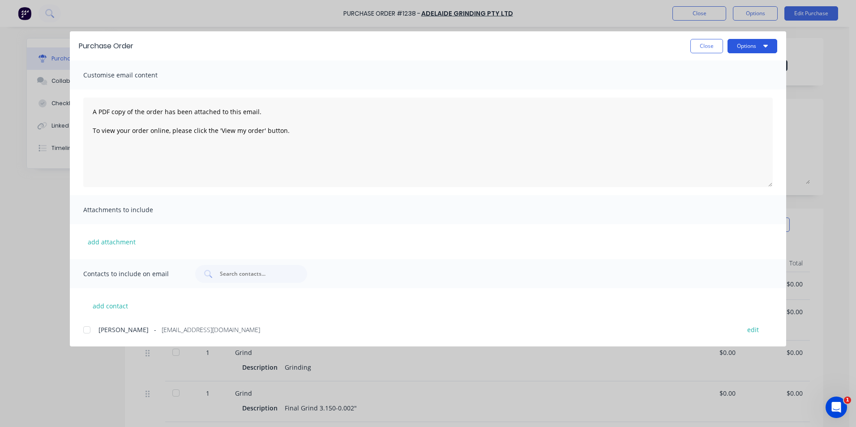
click at [765, 47] on icon "button" at bounding box center [766, 45] width 4 height 7
click at [761, 87] on div "Print" at bounding box center [735, 86] width 69 height 13
type textarea "x"
